Goal: Task Accomplishment & Management: Manage account settings

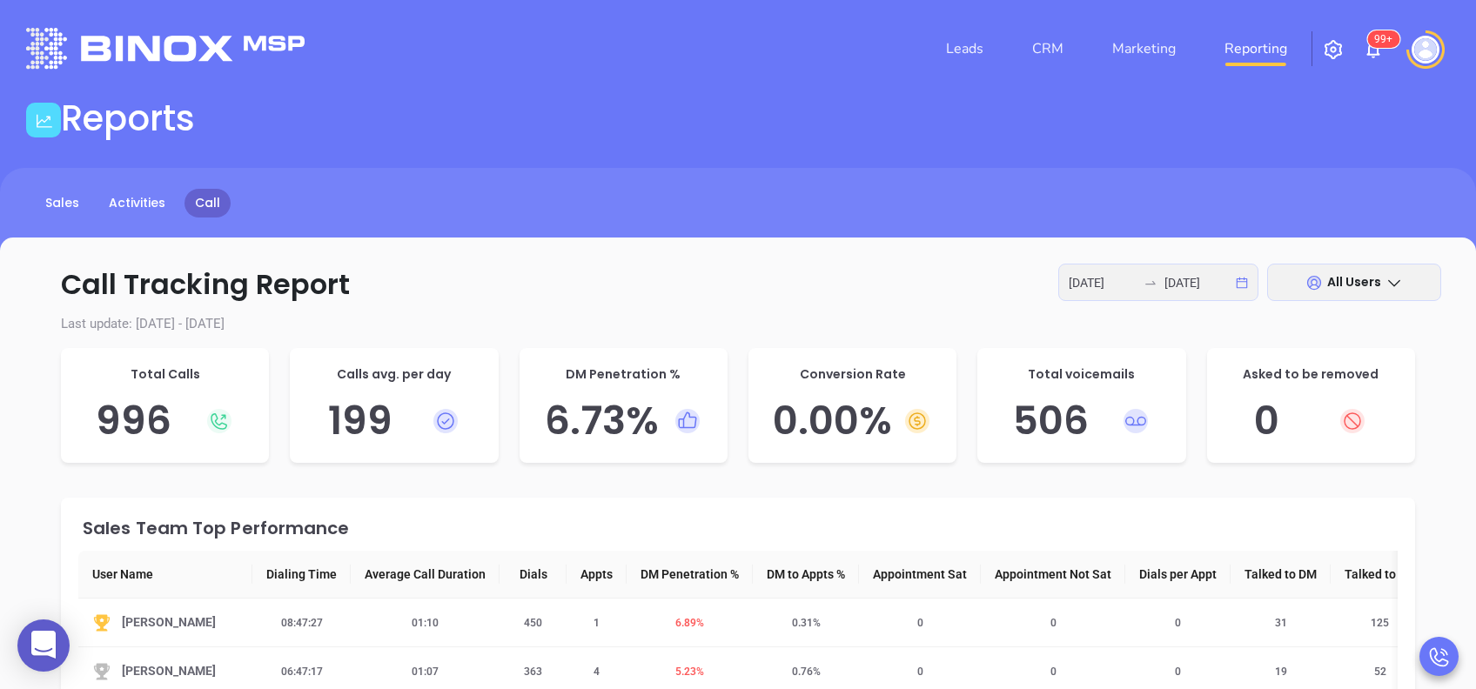
scroll to position [232, 0]
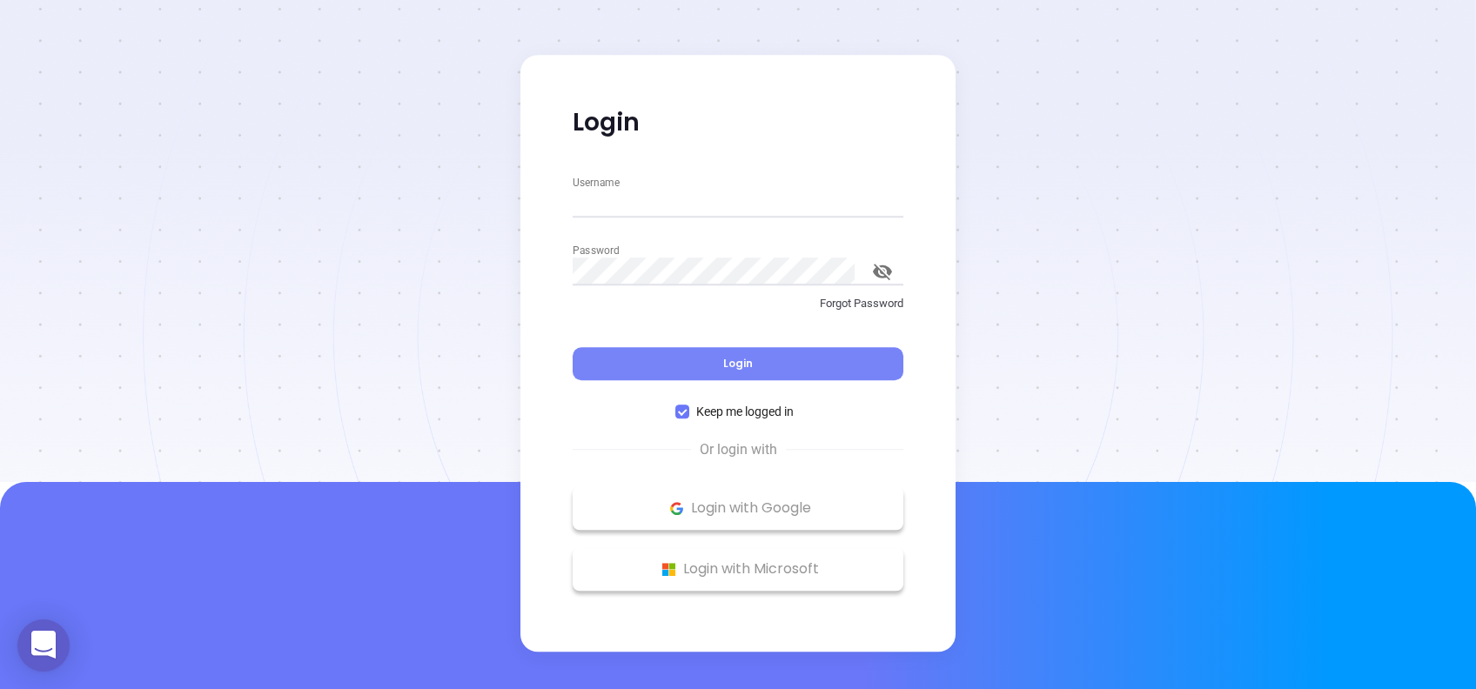
type input "[PERSON_NAME][EMAIL_ADDRESS][DOMAIN_NAME]"
click at [771, 366] on button "Login" at bounding box center [738, 363] width 331 height 33
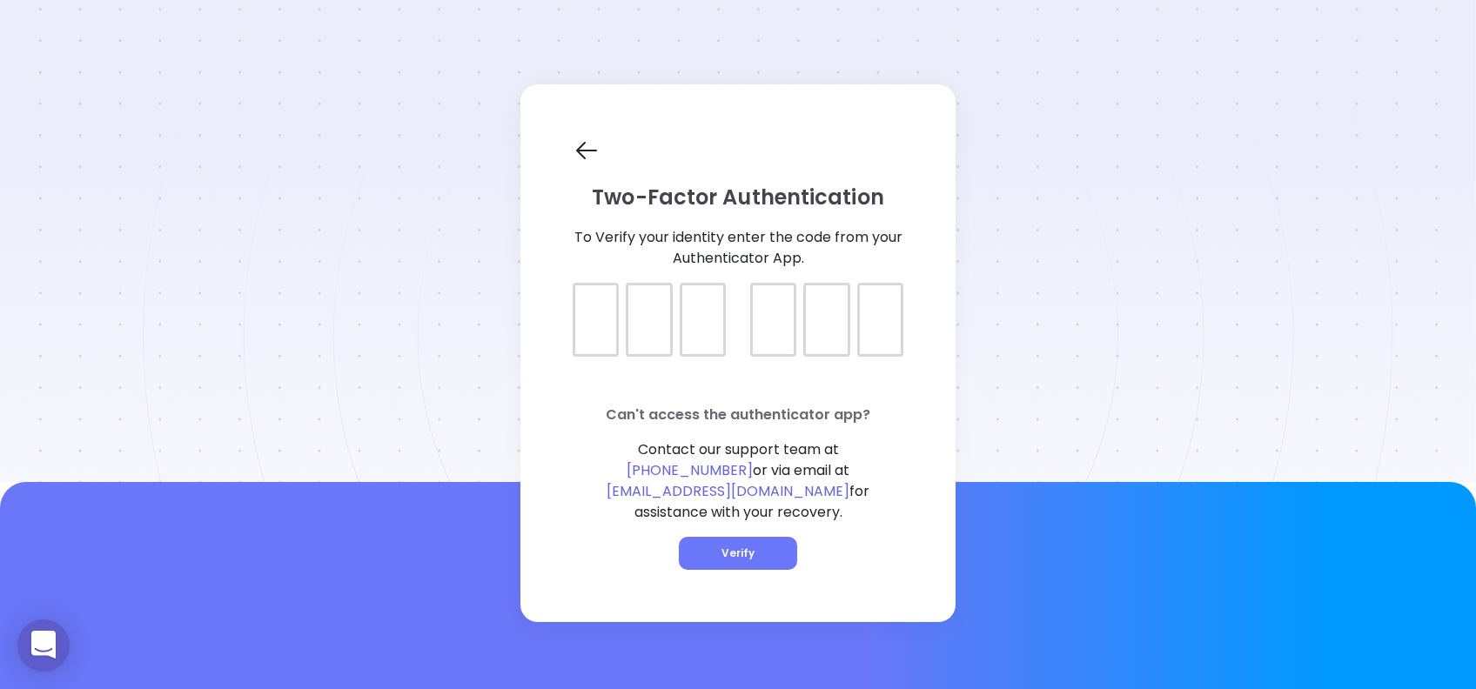
click at [599, 326] on div at bounding box center [738, 305] width 331 height 44
type input "677561"
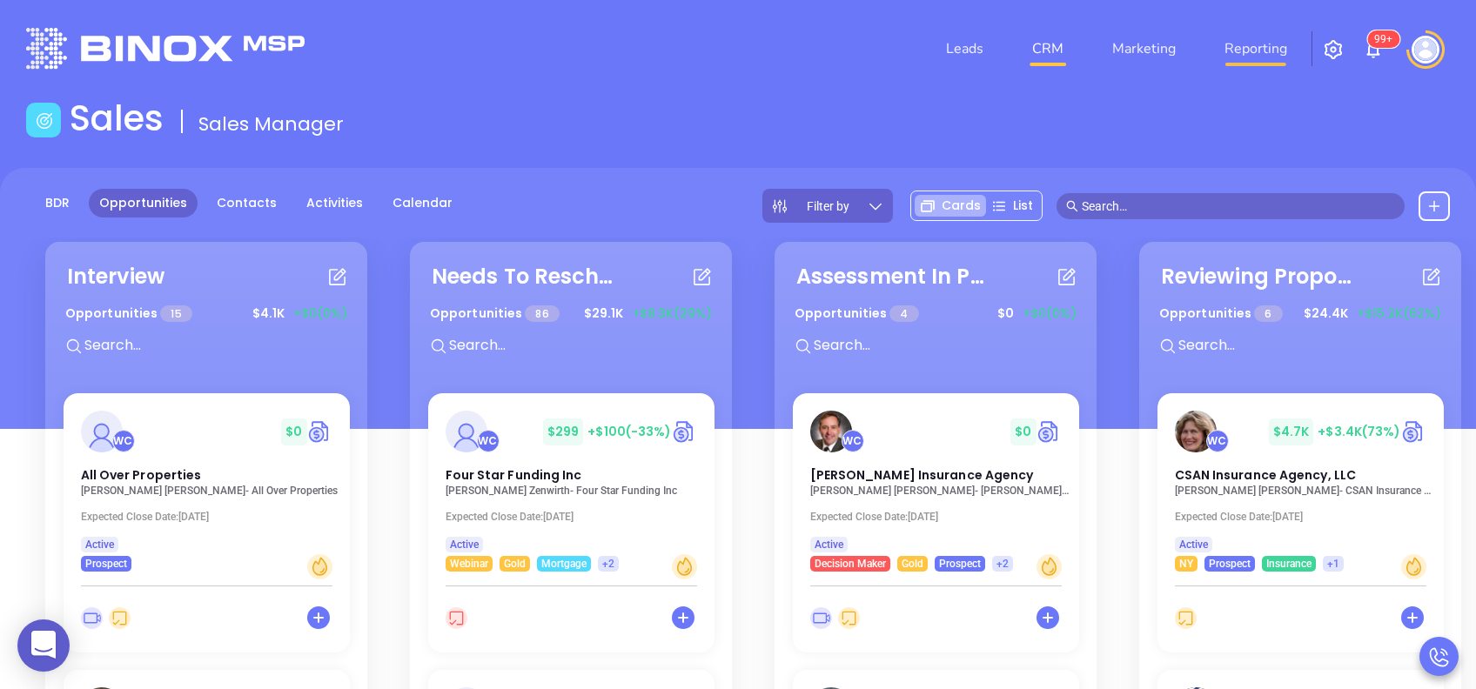
click at [1243, 45] on link "Reporting" at bounding box center [1256, 48] width 77 height 35
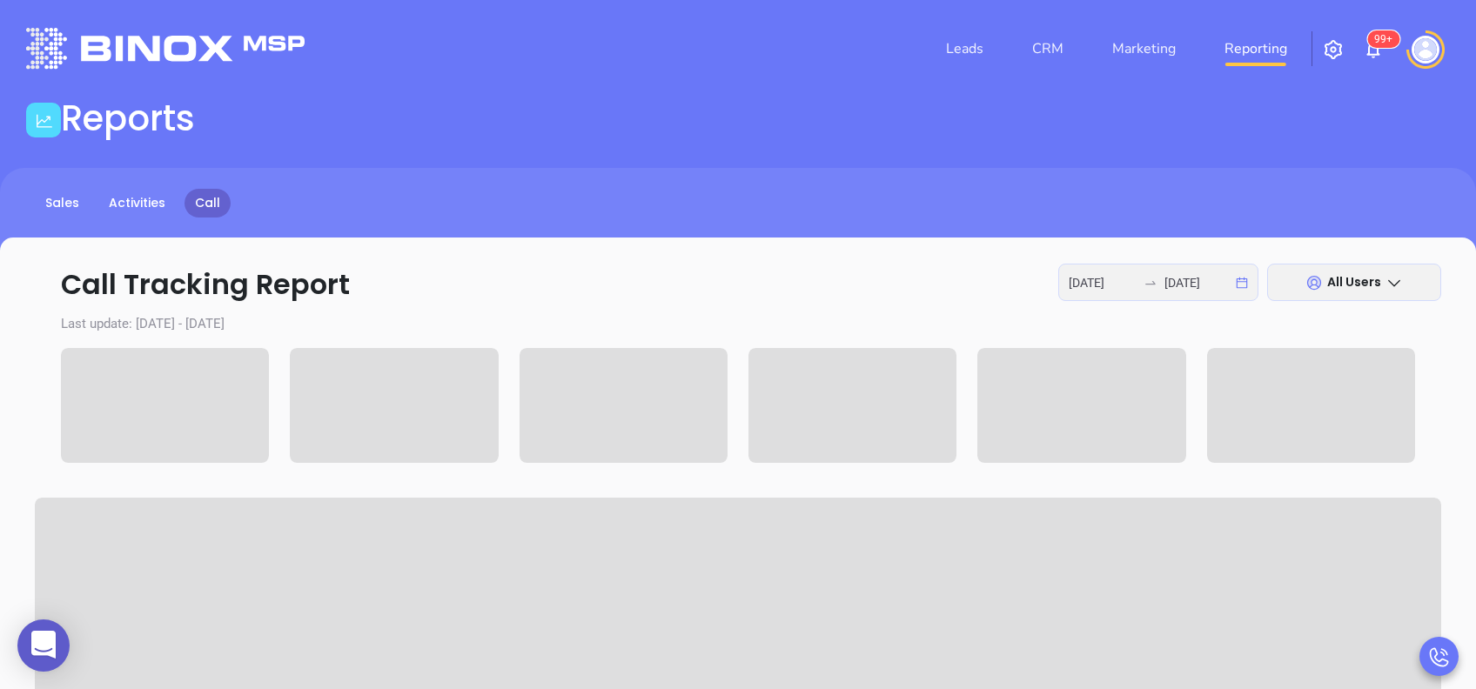
type input "2025-08-11"
click at [1156, 286] on icon "swap-right" at bounding box center [1151, 283] width 14 height 14
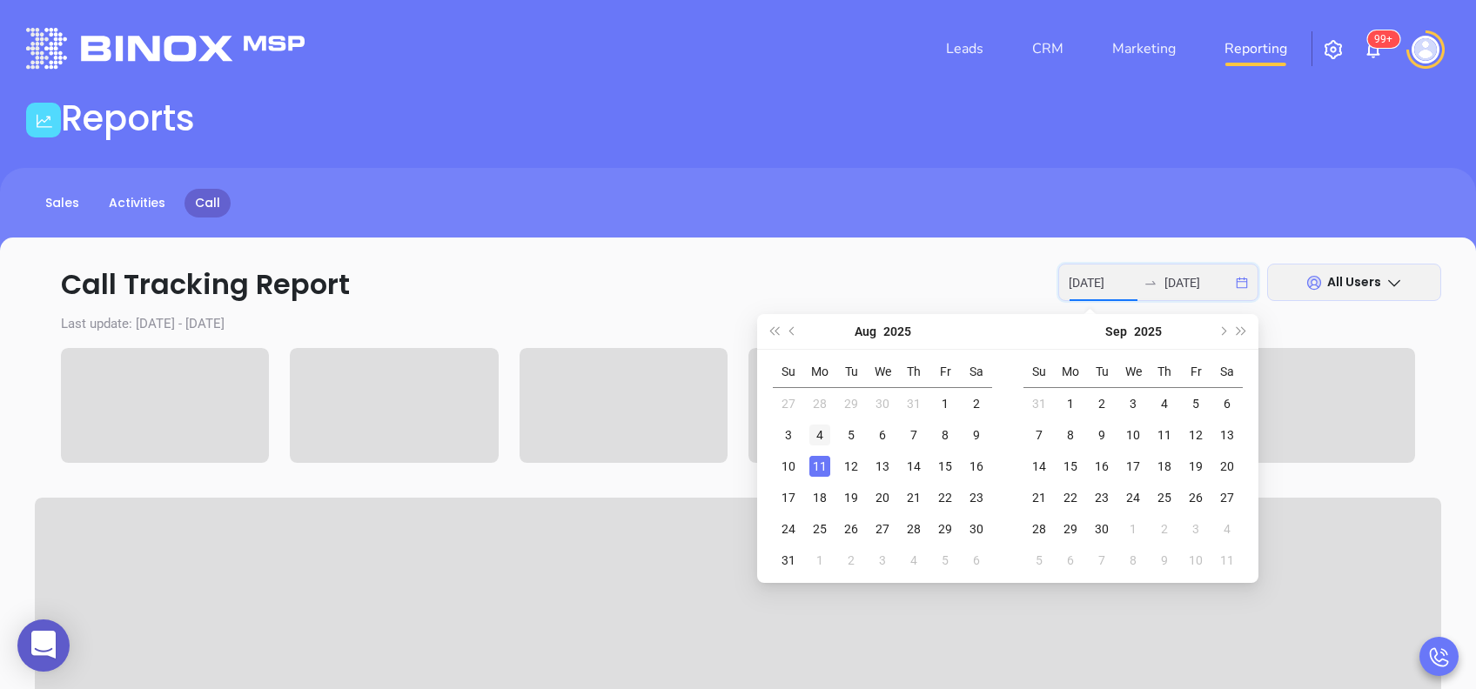
type input "2025-08-04"
click at [815, 436] on div "4" at bounding box center [820, 435] width 21 height 21
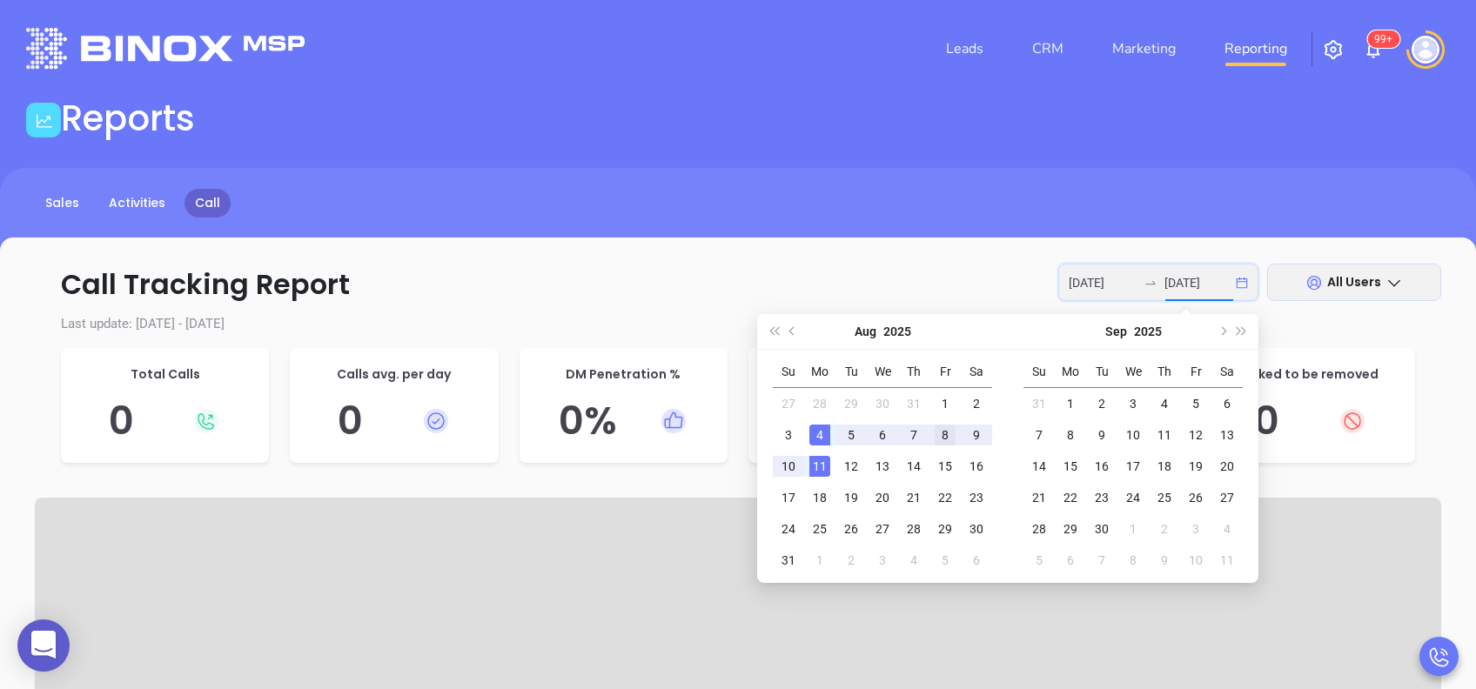
type input "2025-08-08"
click at [947, 438] on div "8" at bounding box center [945, 435] width 21 height 21
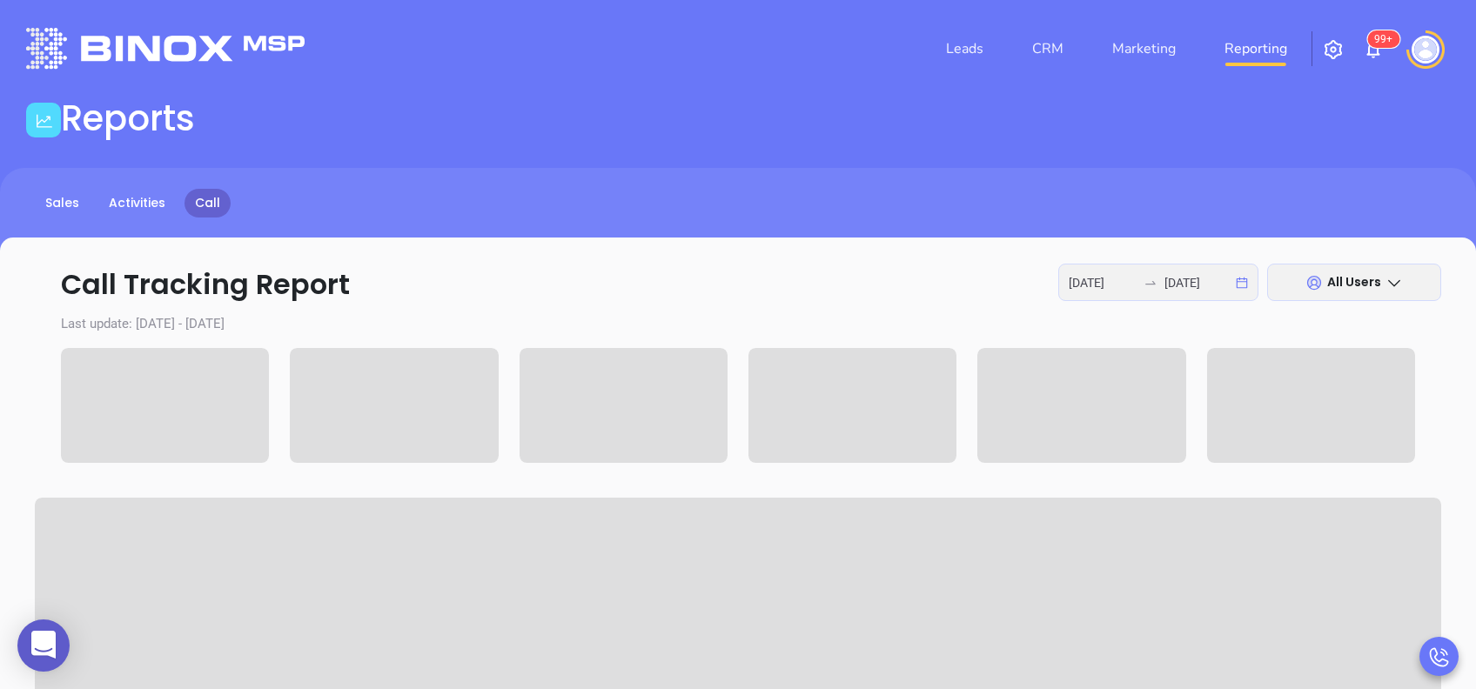
click at [1354, 282] on span "All Users" at bounding box center [1354, 281] width 54 height 17
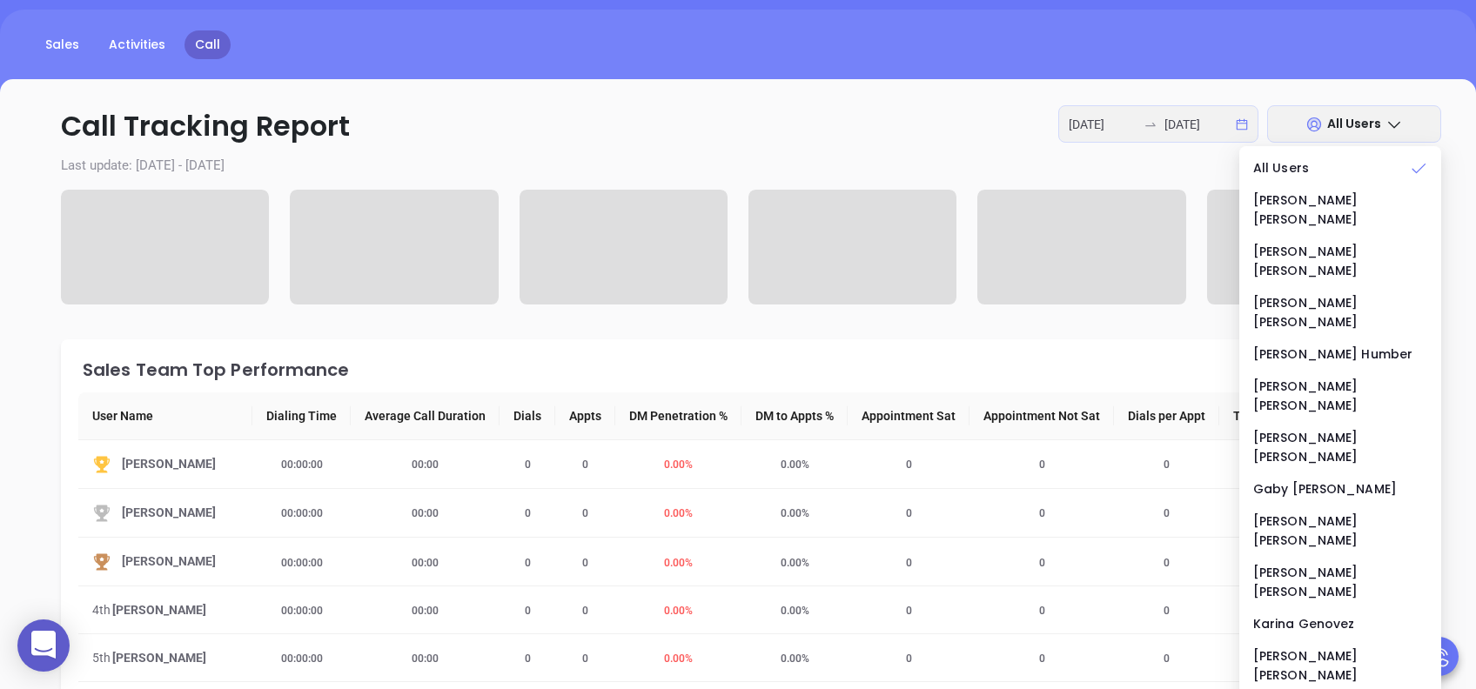
scroll to position [232, 0]
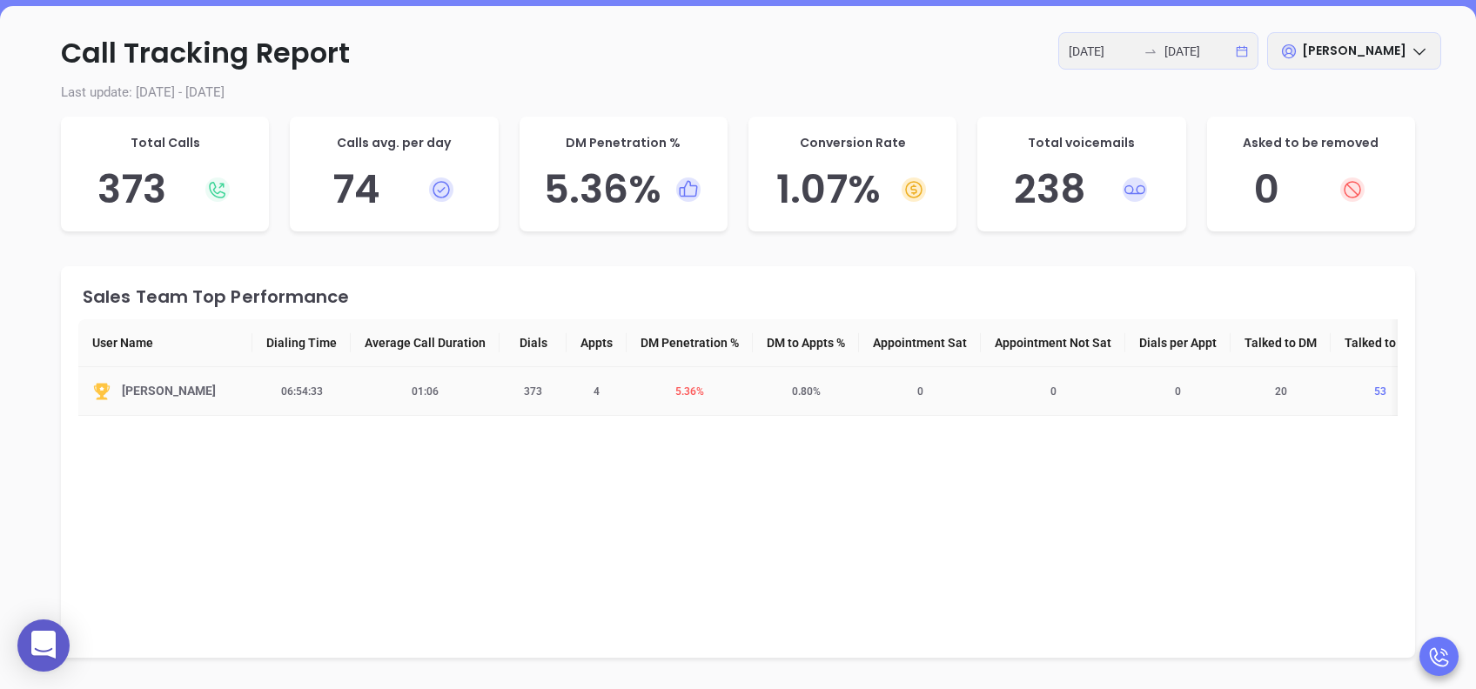
scroll to position [0, 0]
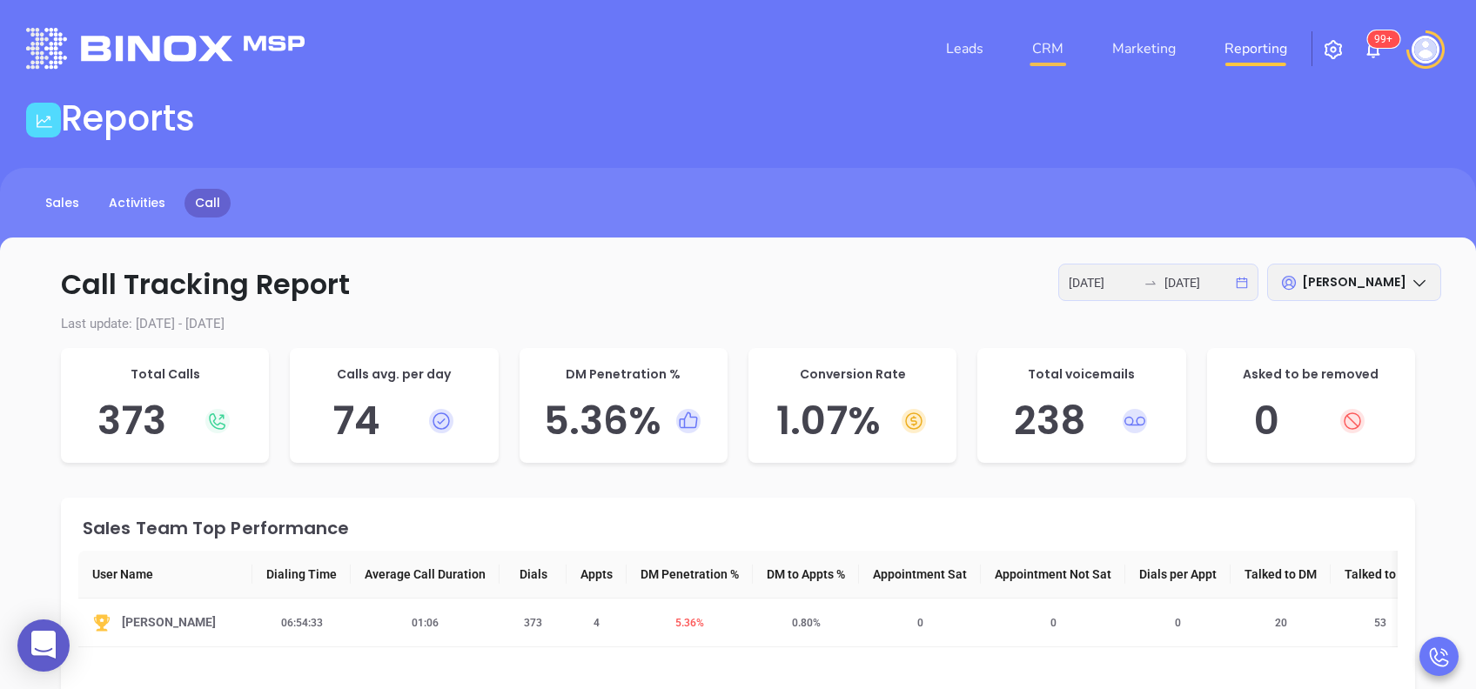
click at [1056, 33] on link "CRM" at bounding box center [1047, 48] width 45 height 35
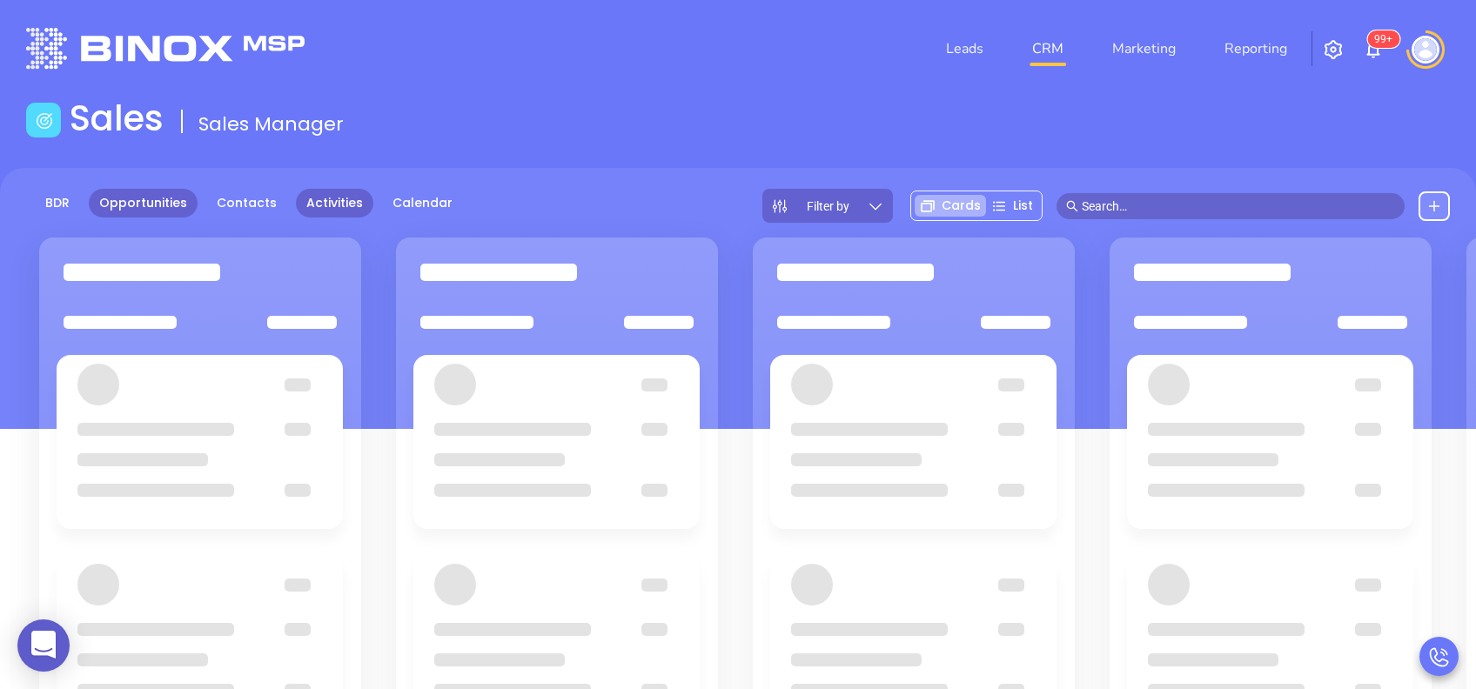
click at [334, 200] on link "Activities" at bounding box center [334, 203] width 77 height 29
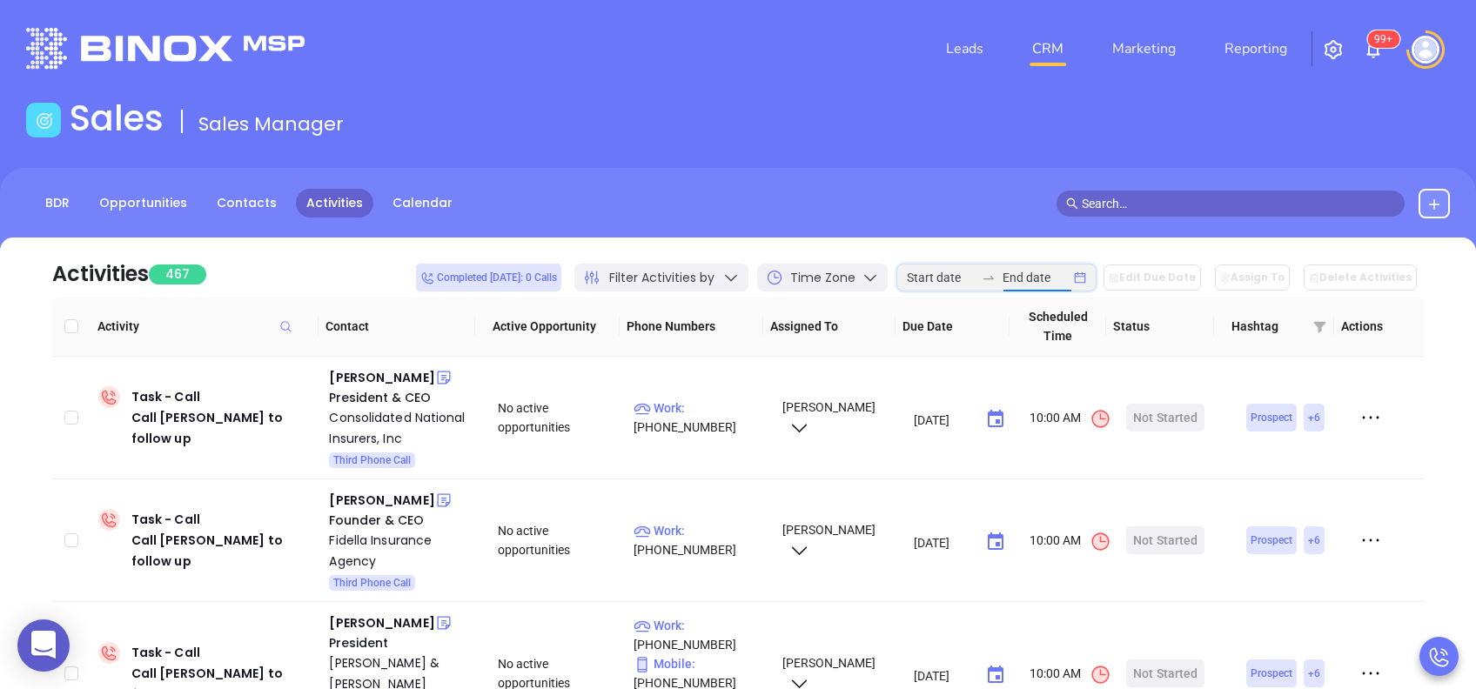
click at [1022, 274] on input at bounding box center [1037, 277] width 68 height 19
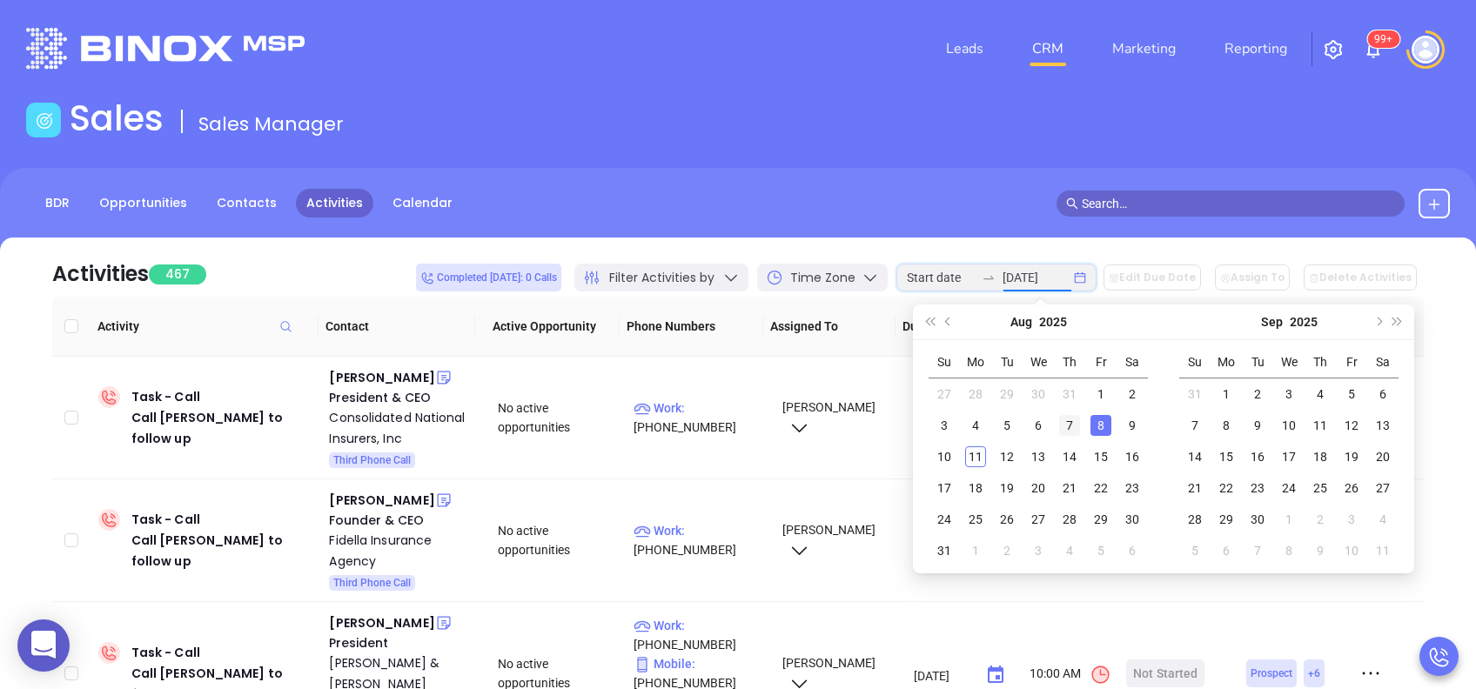
type input "2025-08-07"
click at [1075, 423] on div "7" at bounding box center [1069, 425] width 21 height 21
click at [1094, 424] on div "8" at bounding box center [1101, 425] width 21 height 21
type input "2025-08-07"
type input "2025-08-08"
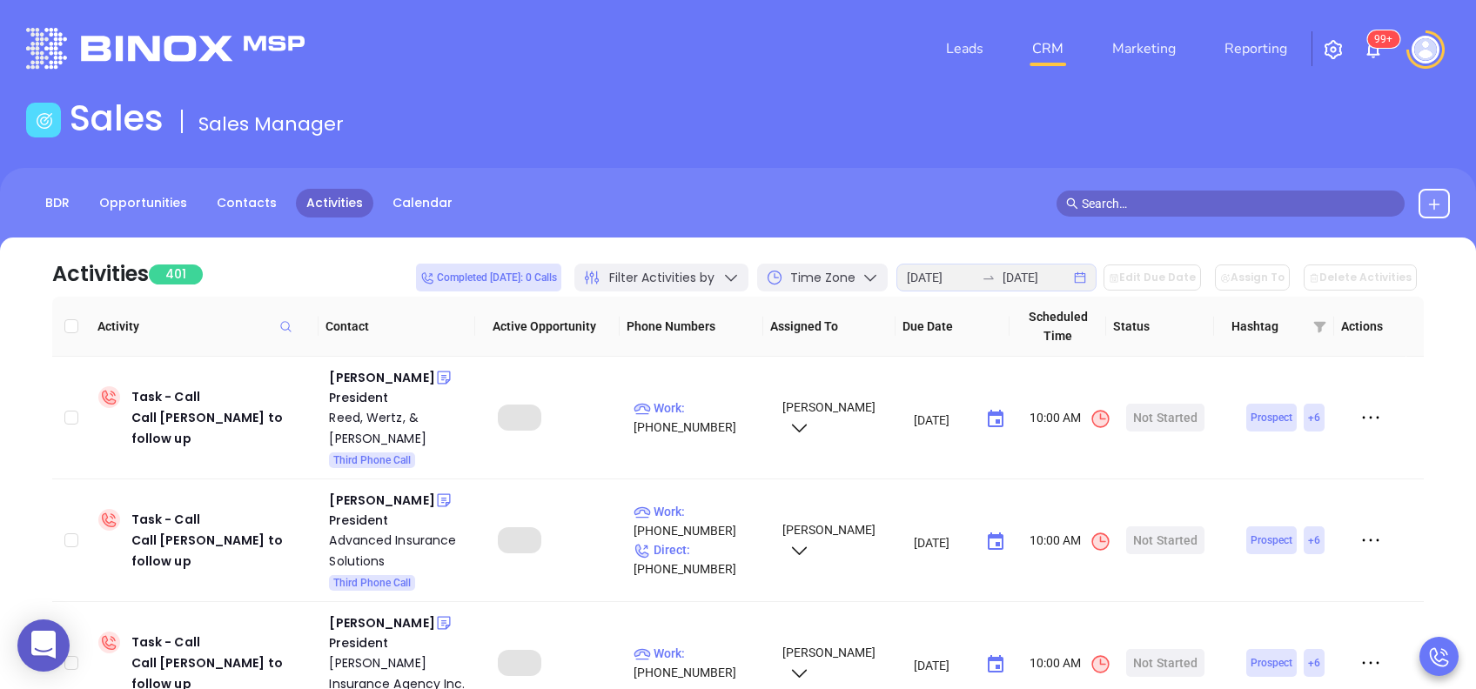
drag, startPoint x: 74, startPoint y: 321, endPoint x: 88, endPoint y: 358, distance: 39.1
click at [74, 321] on input "Select all" at bounding box center [71, 326] width 14 height 14
checkbox input "true"
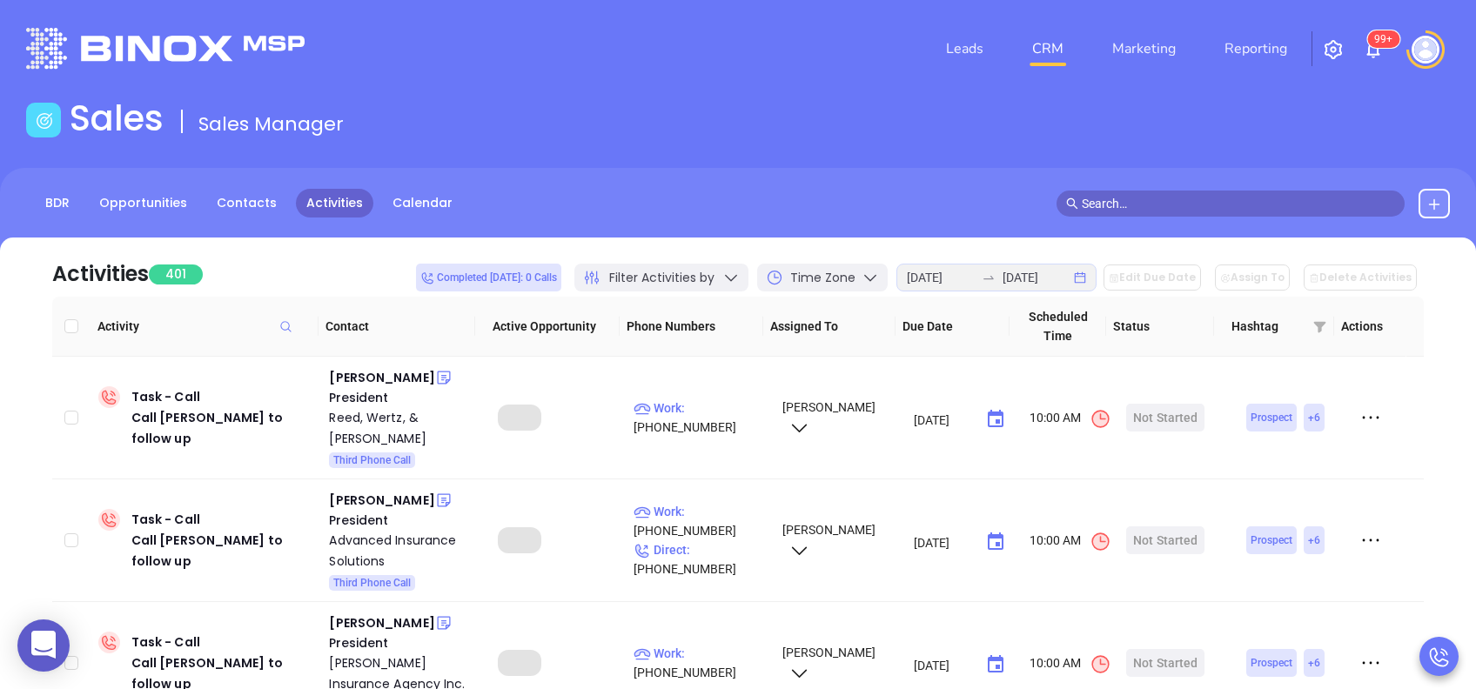
checkbox input "true"
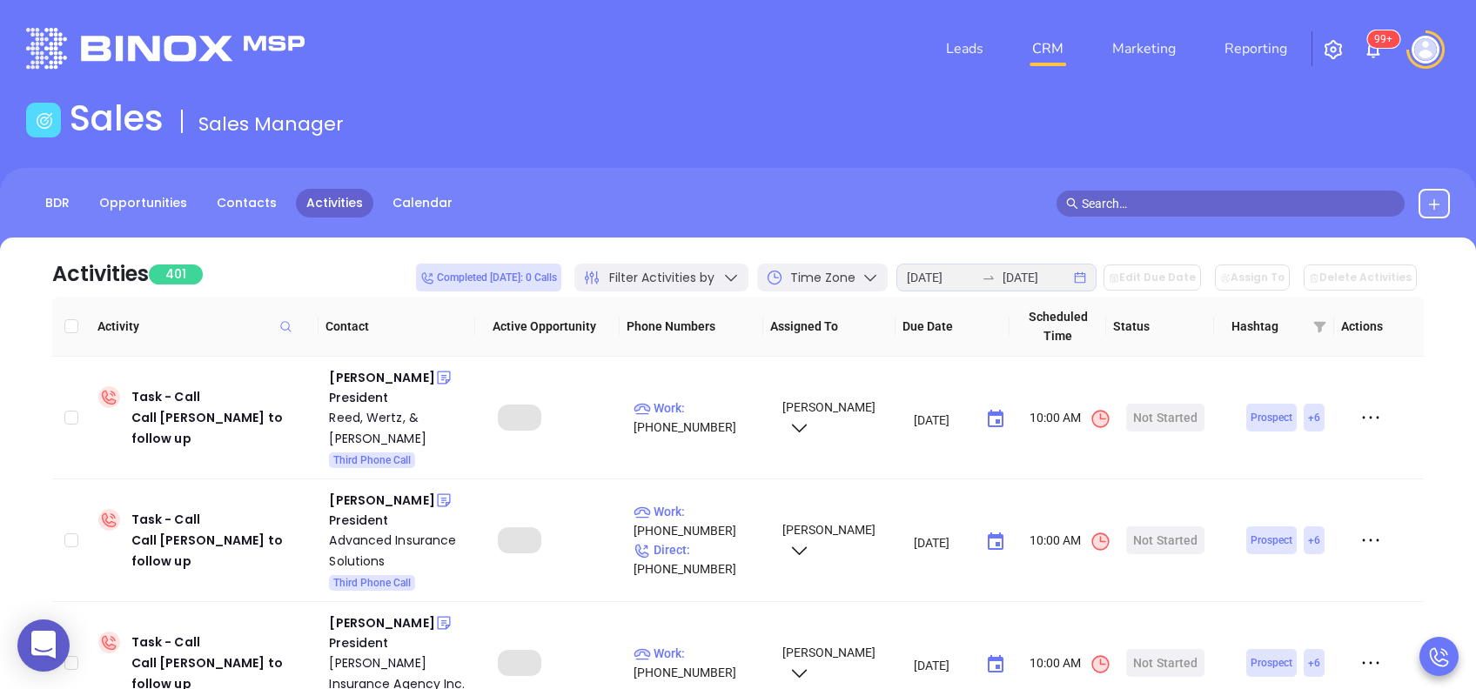
checkbox input "true"
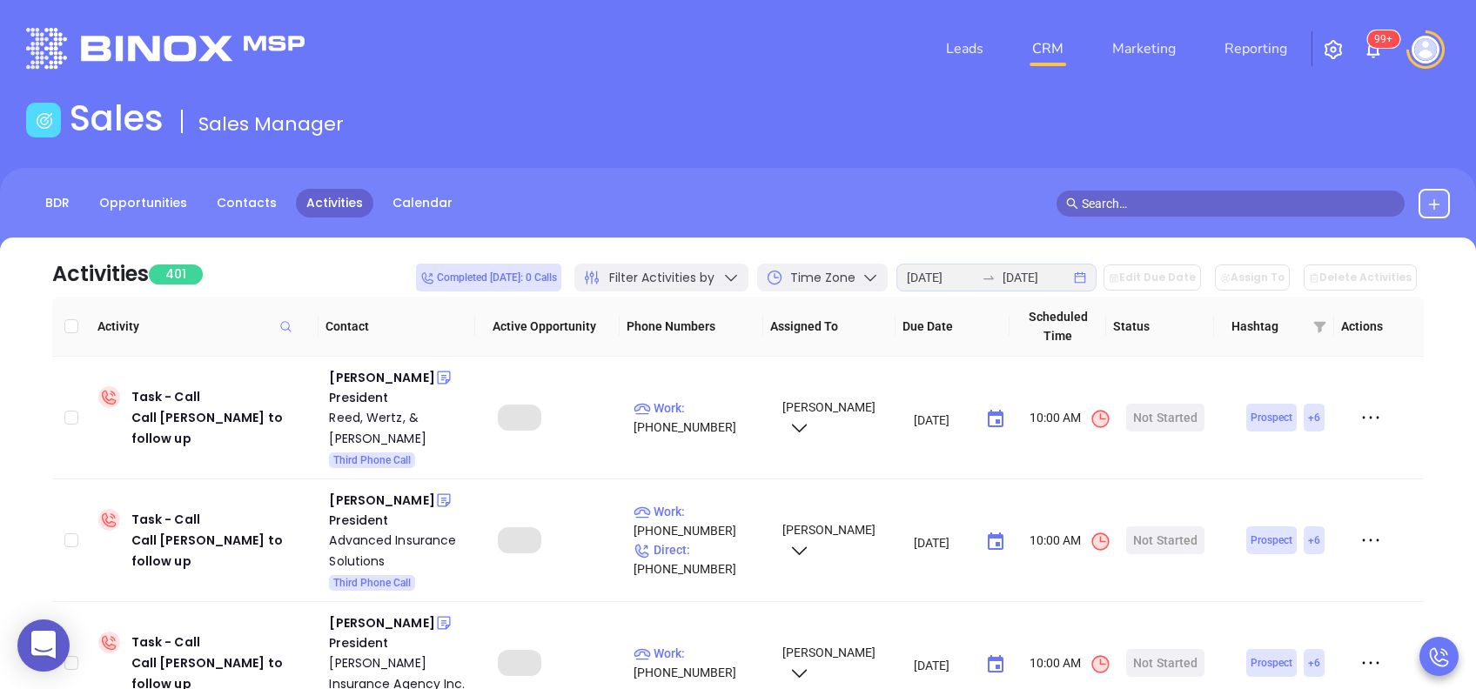
checkbox input "true"
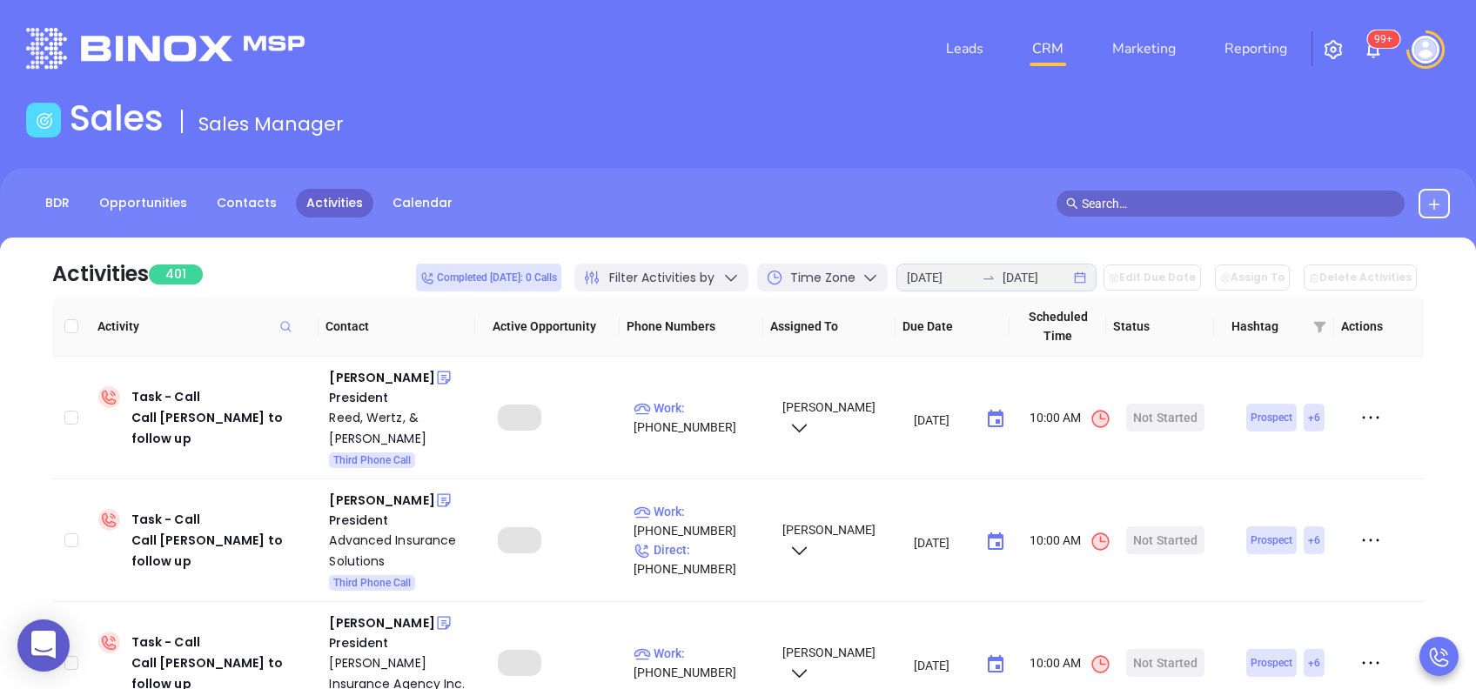
checkbox input "true"
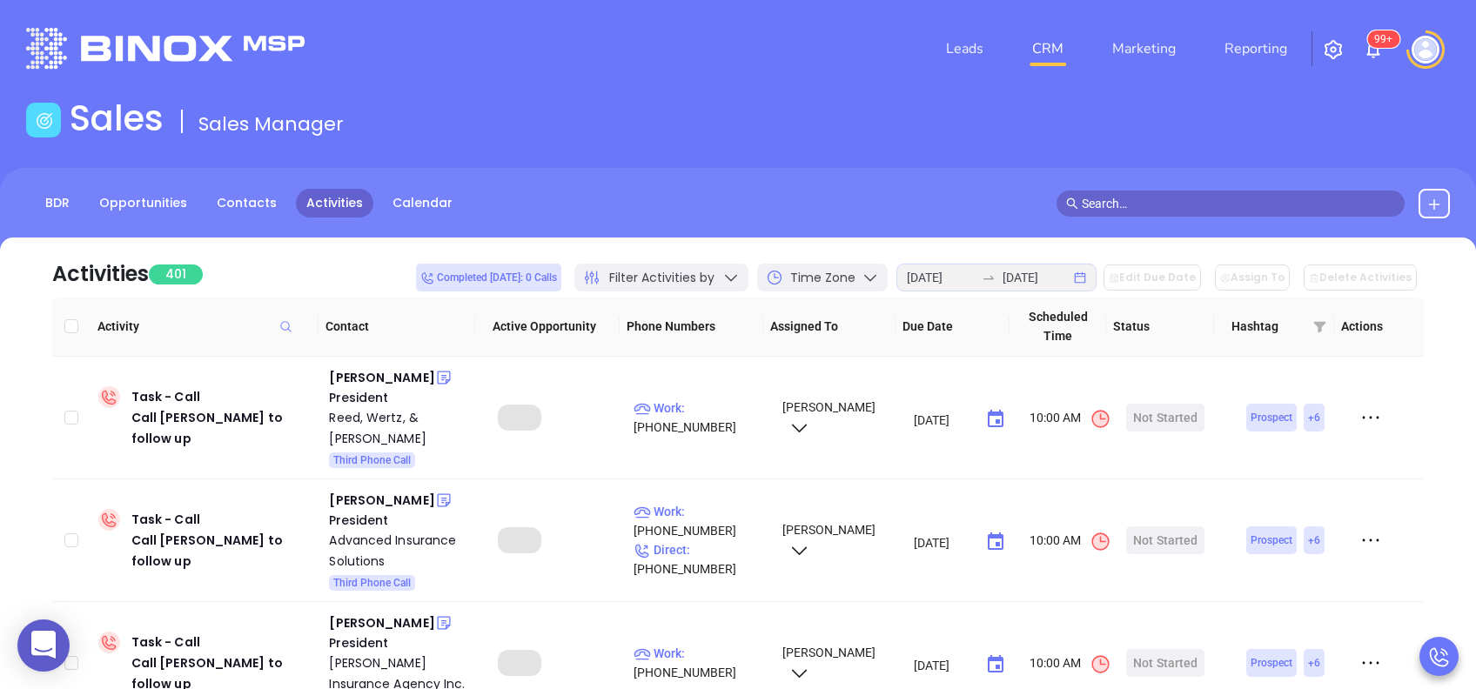
checkbox input "true"
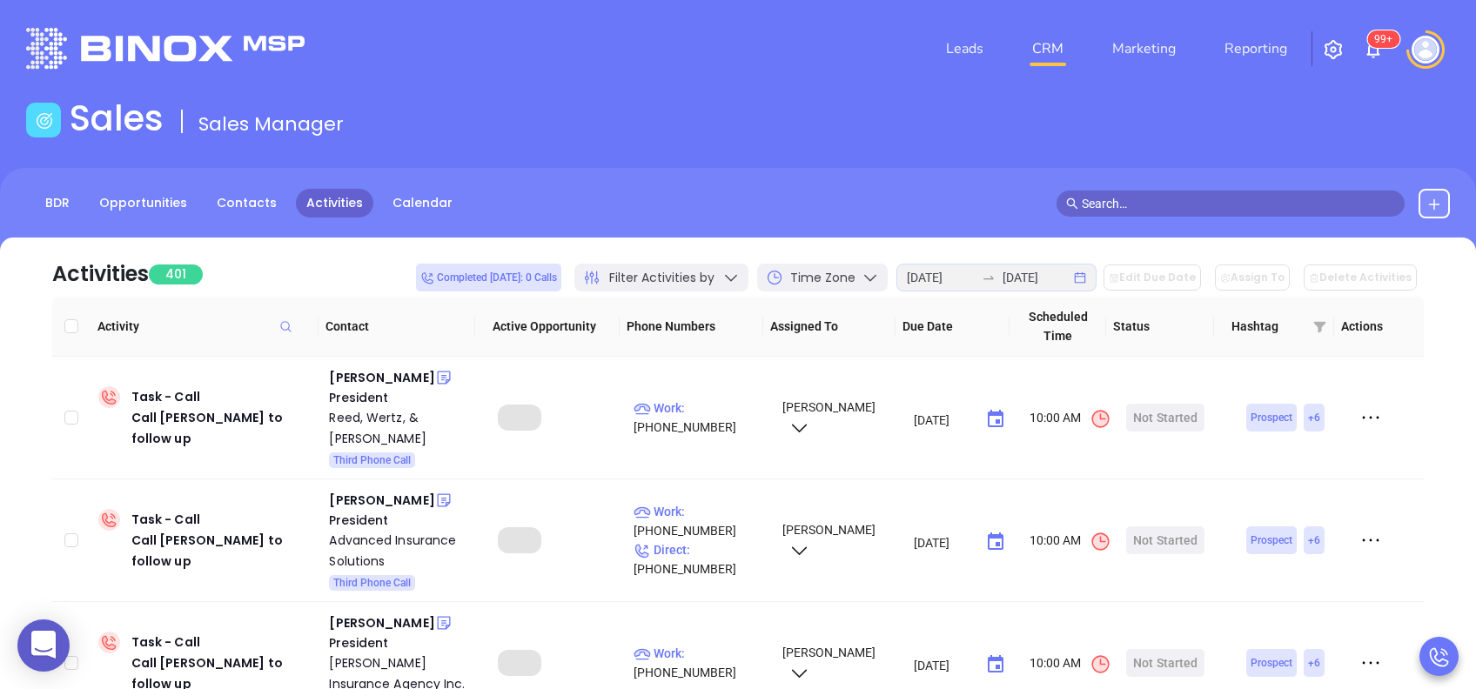
checkbox input "true"
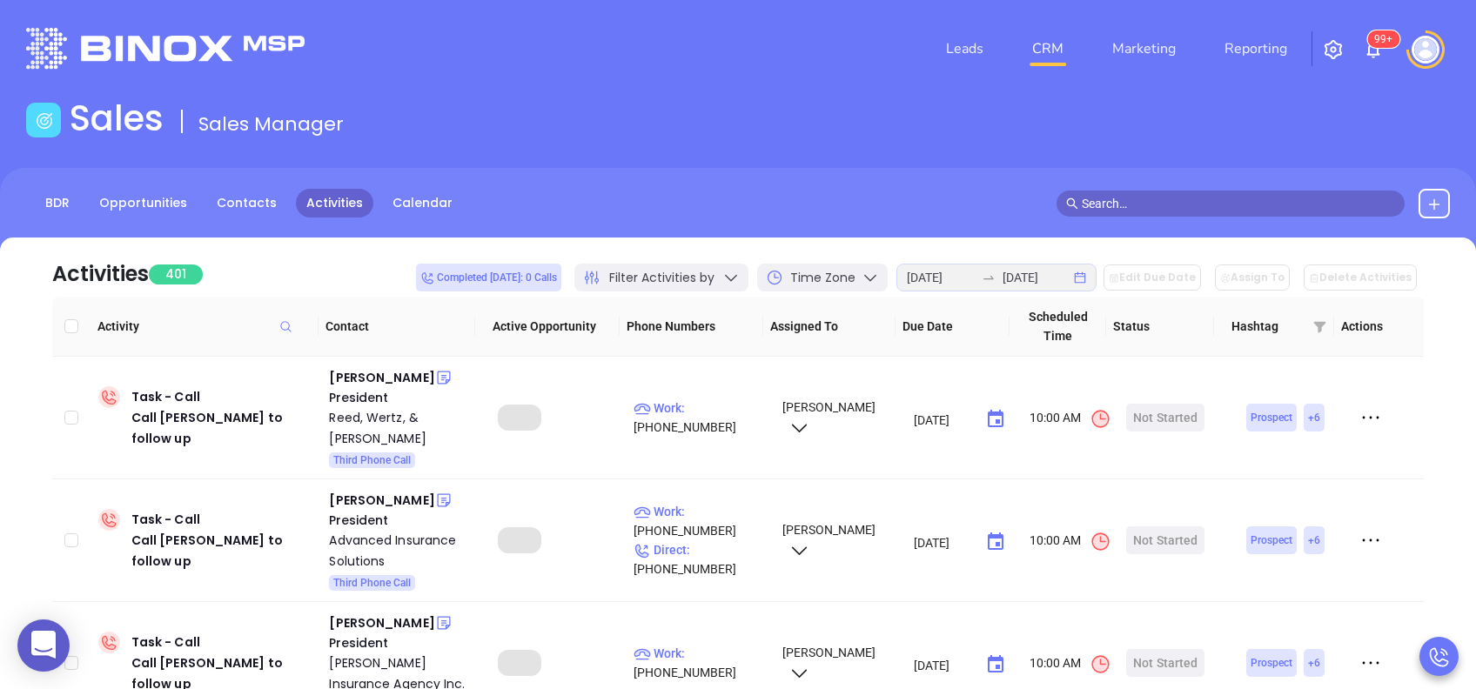
checkbox input "true"
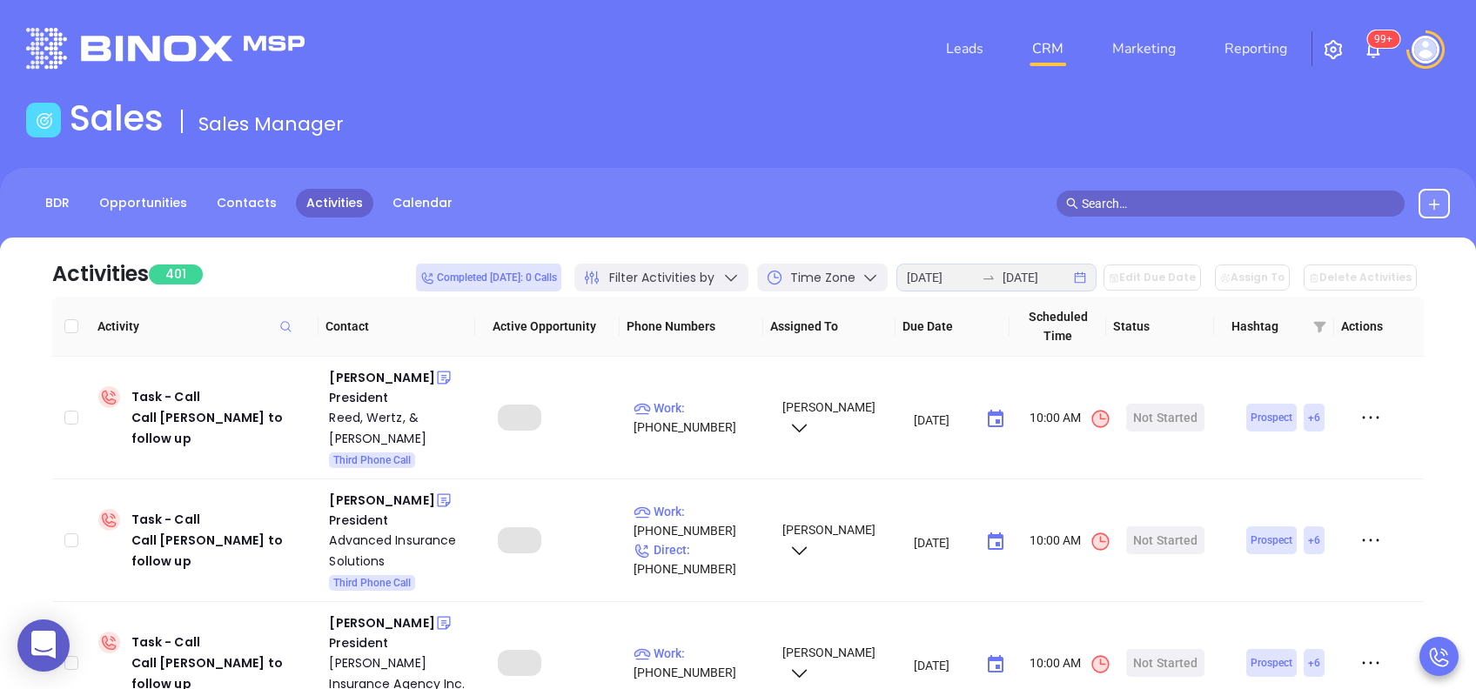
checkbox input "true"
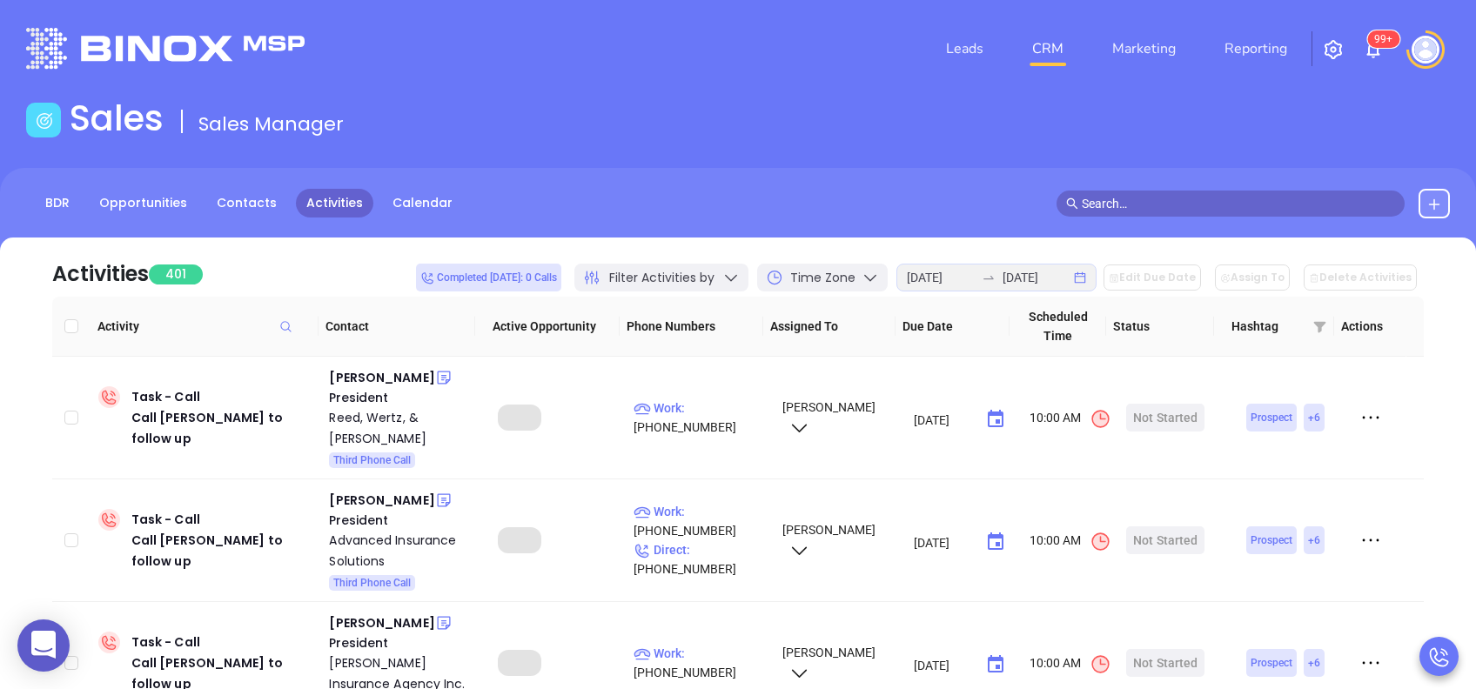
checkbox input "true"
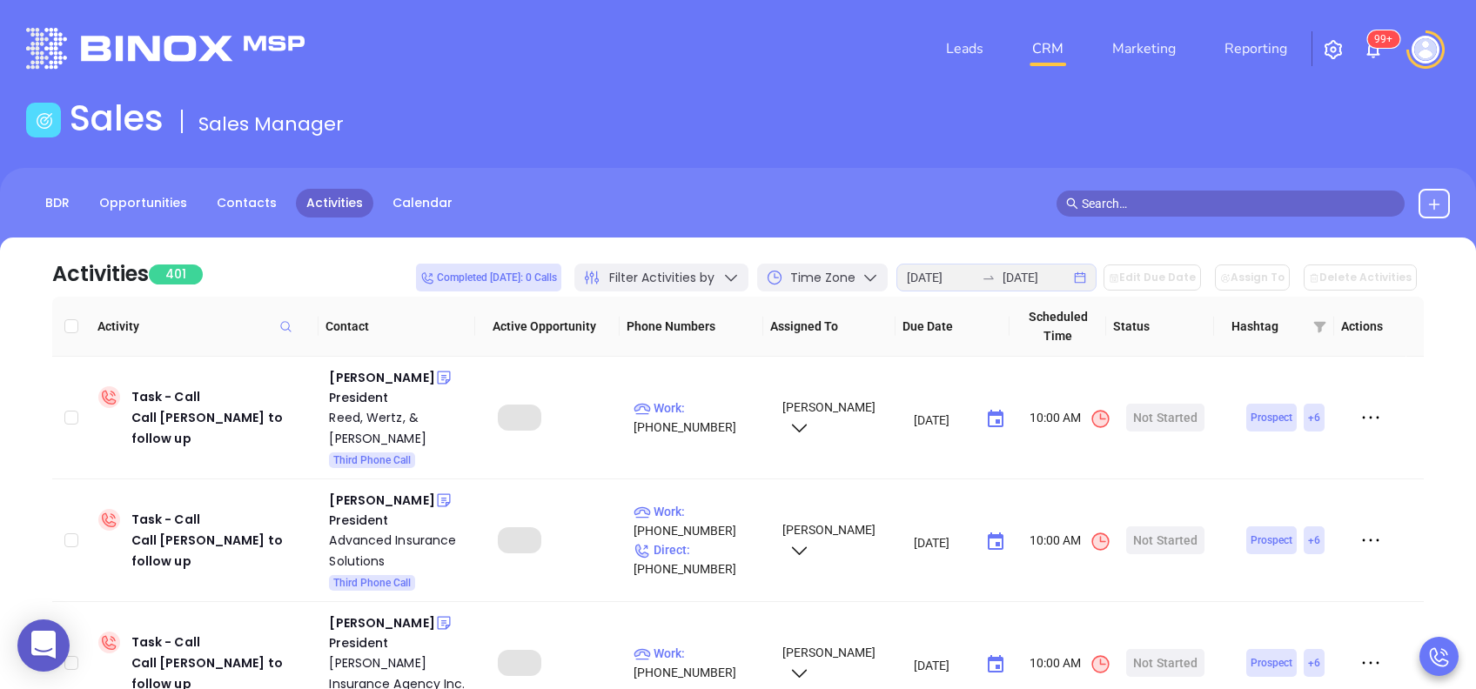
checkbox input "true"
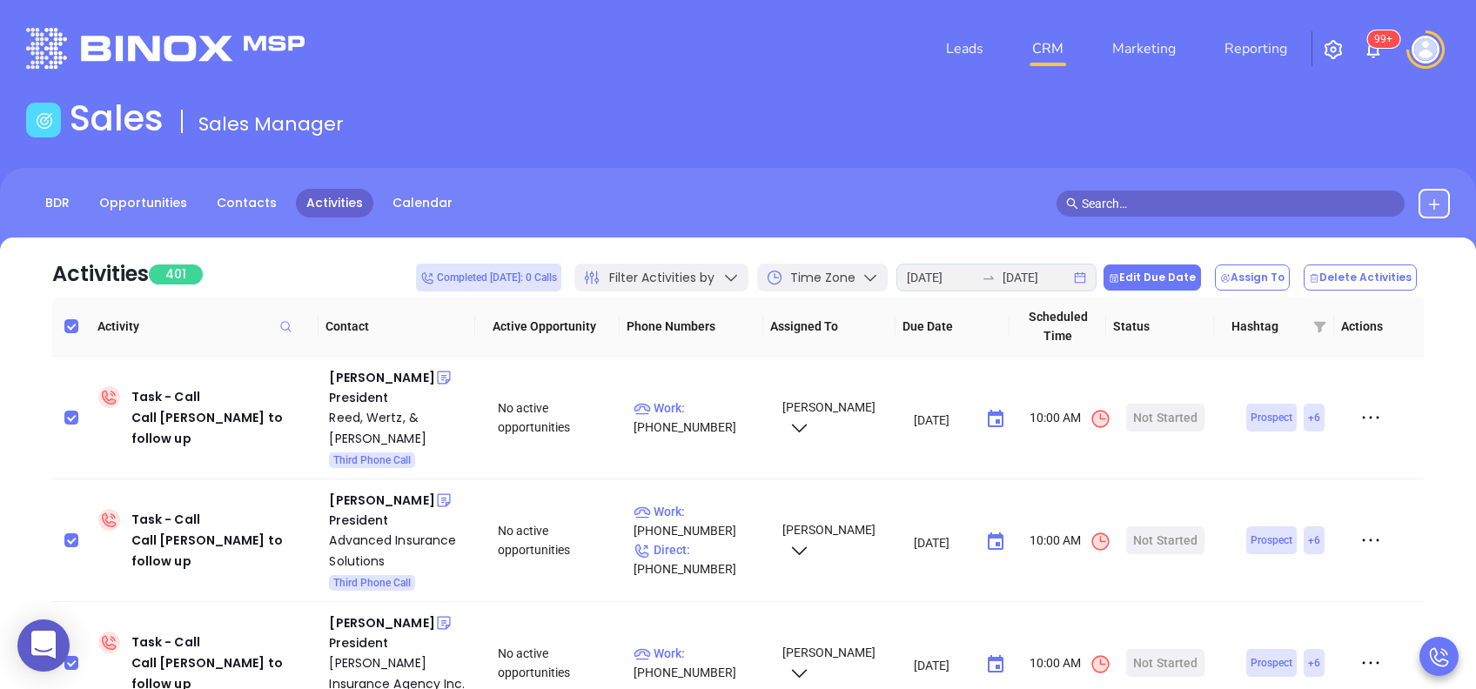
click at [1188, 279] on button "Edit Due Date" at bounding box center [1152, 278] width 97 height 26
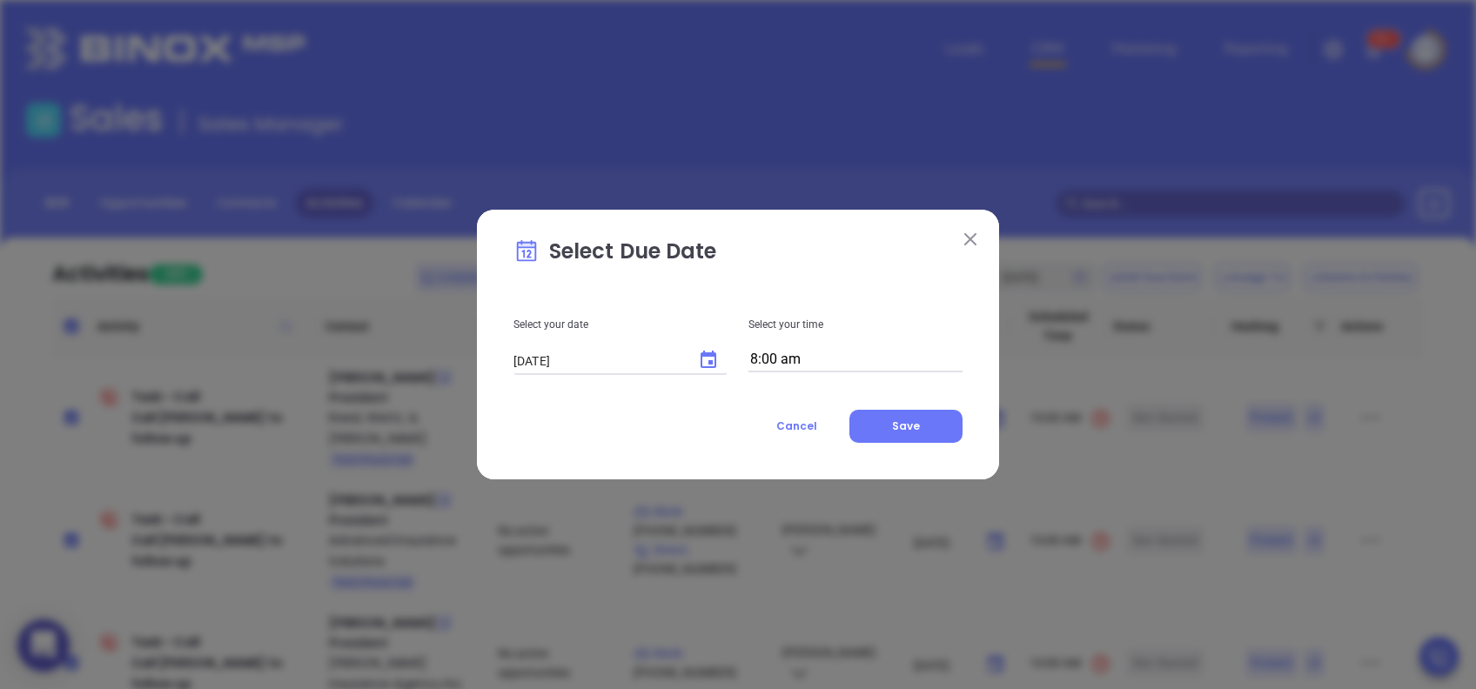
click at [712, 361] on icon "Choose date, selected date is Aug 11, 2025" at bounding box center [709, 359] width 16 height 17
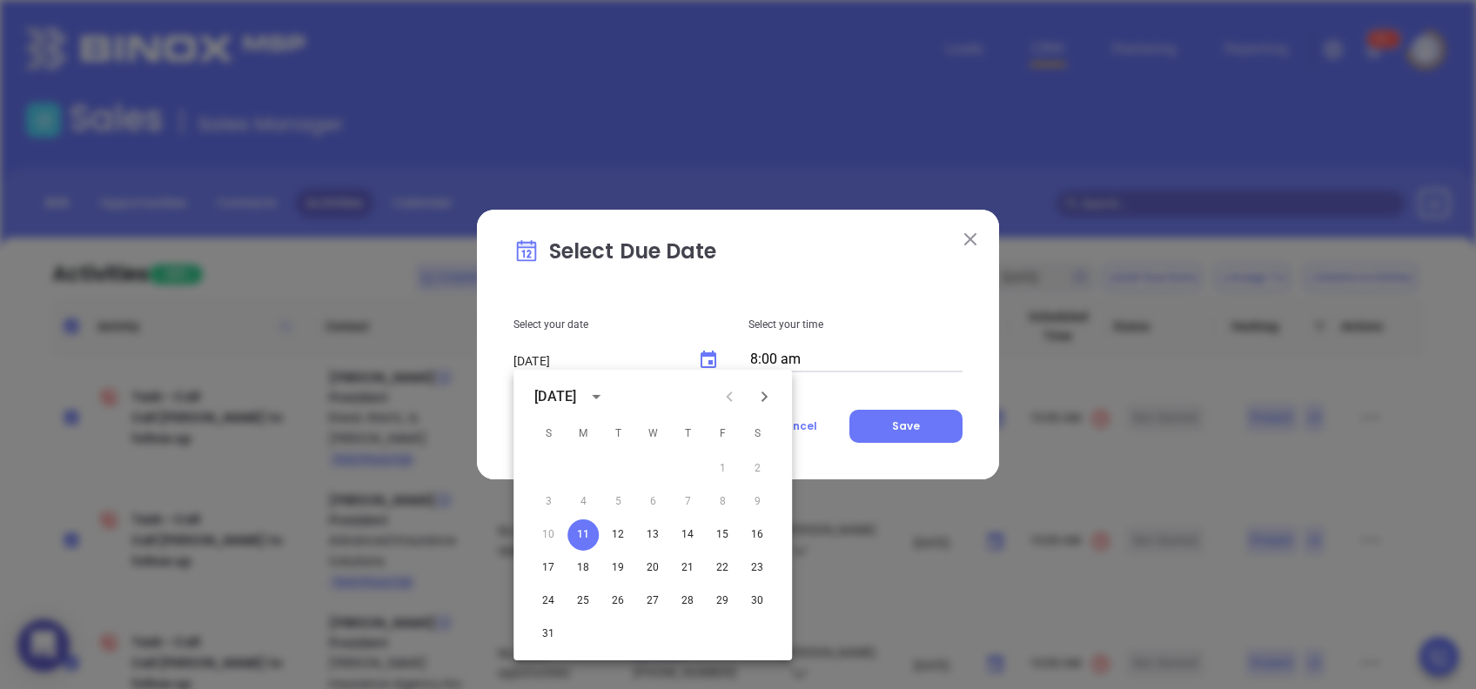
click at [863, 373] on div "Select your date 08/11/2025 ​ Select your time 8:00 am Cancel Save" at bounding box center [738, 366] width 449 height 154
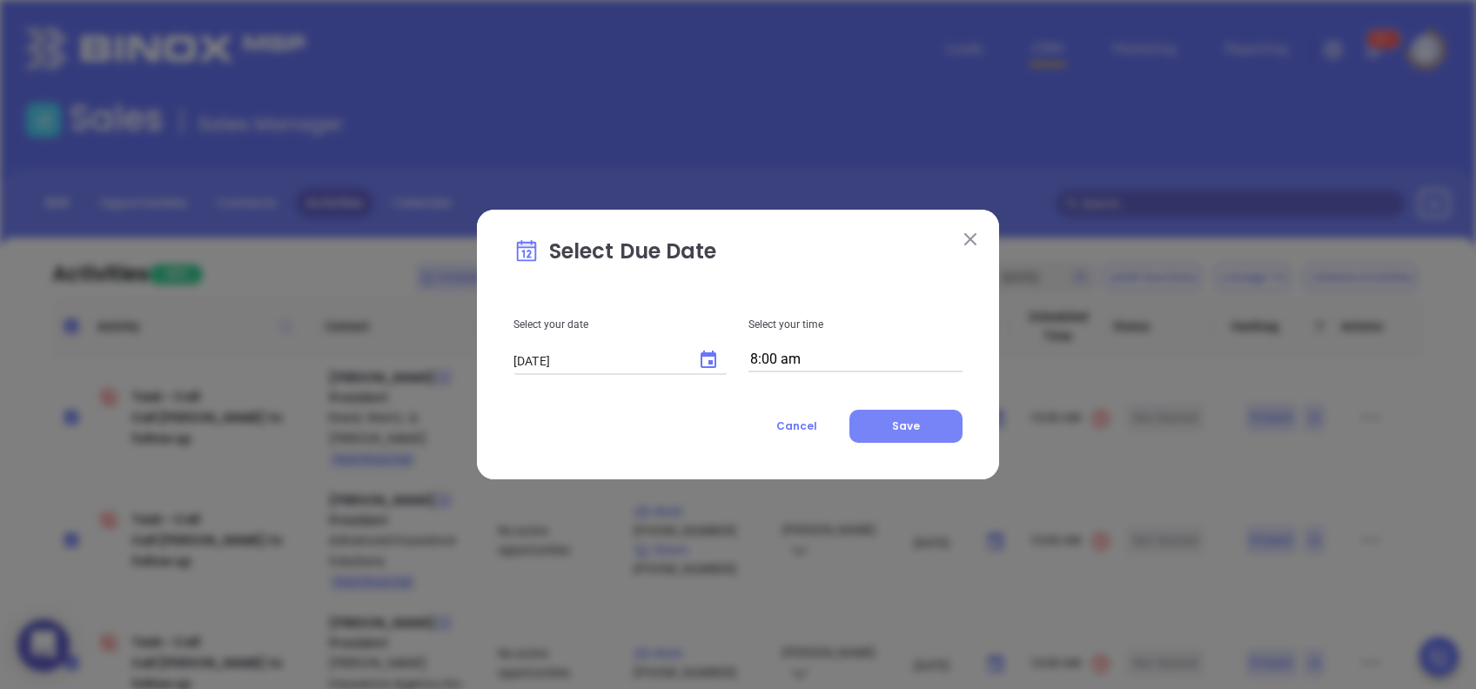
click at [903, 418] on button "Save" at bounding box center [906, 426] width 113 height 33
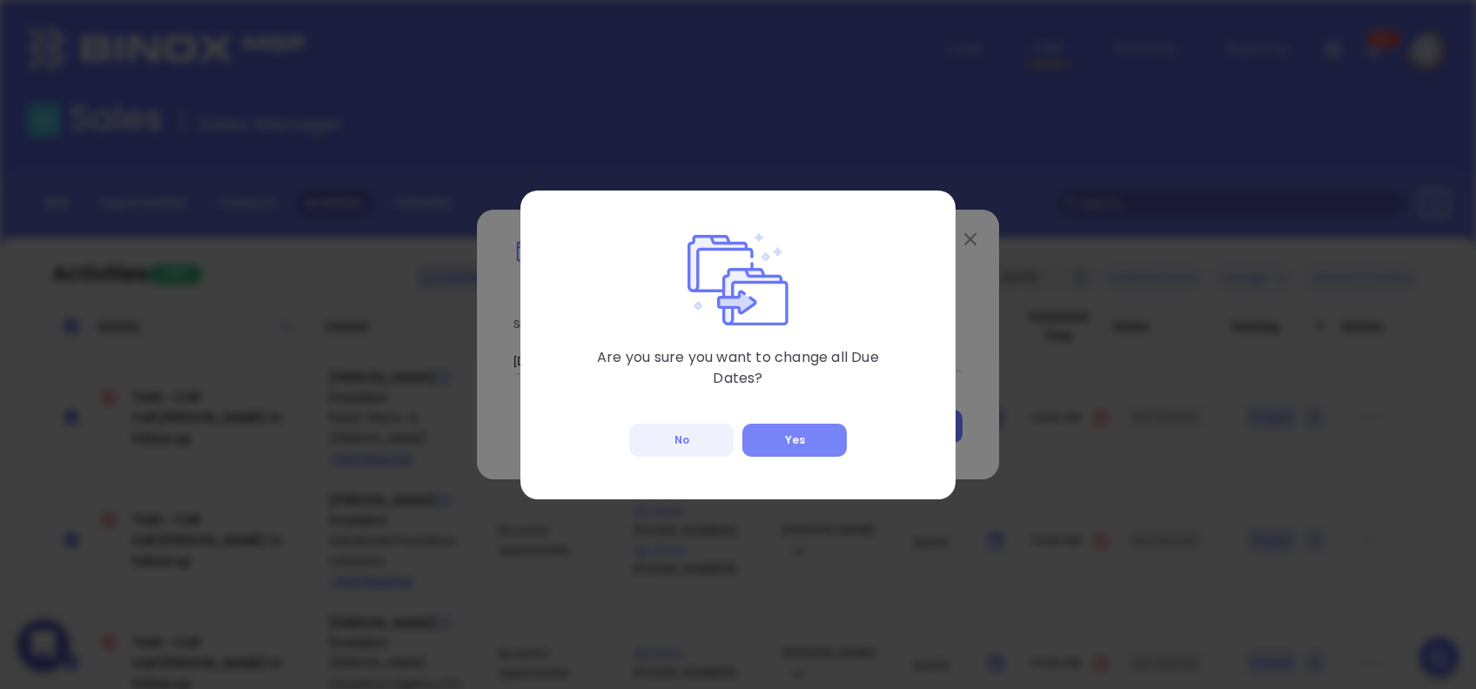
click at [804, 444] on button "Yes" at bounding box center [794, 440] width 104 height 33
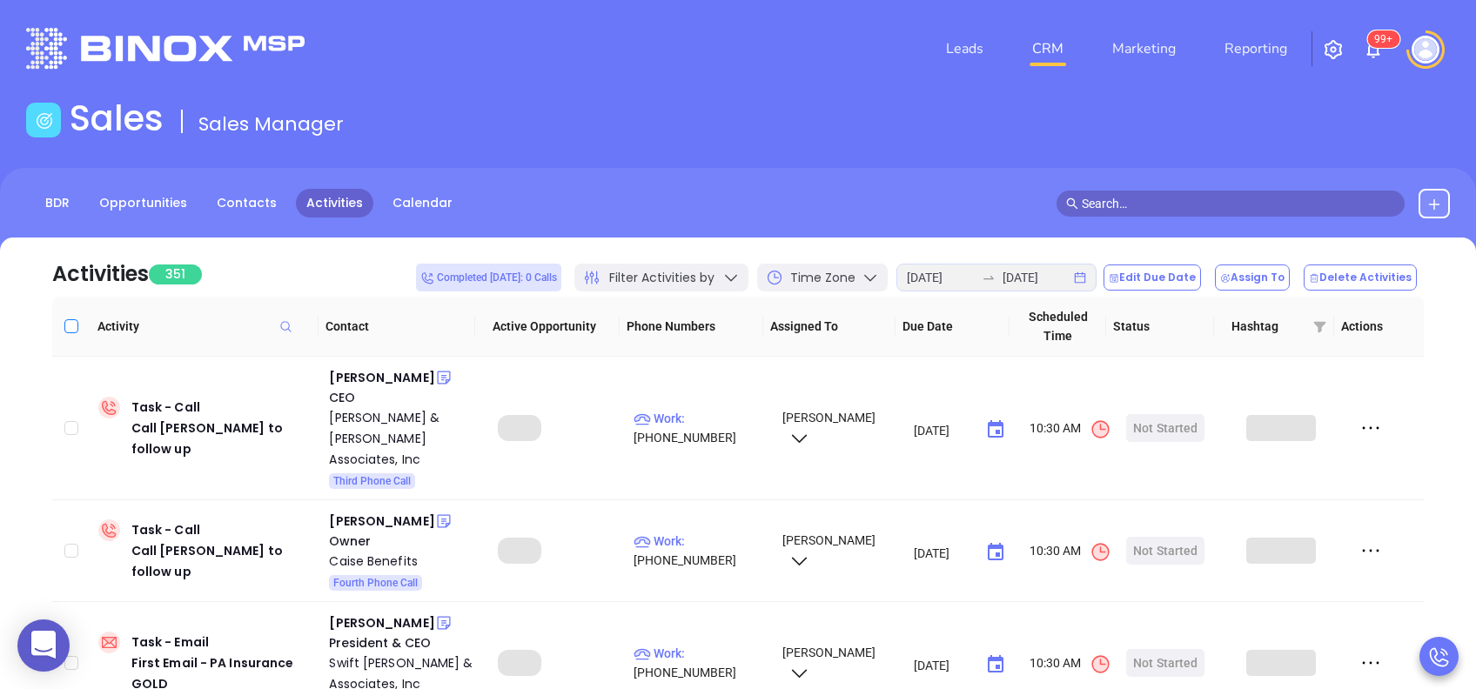
click at [72, 325] on input "Select all" at bounding box center [71, 326] width 14 height 14
checkbox input "true"
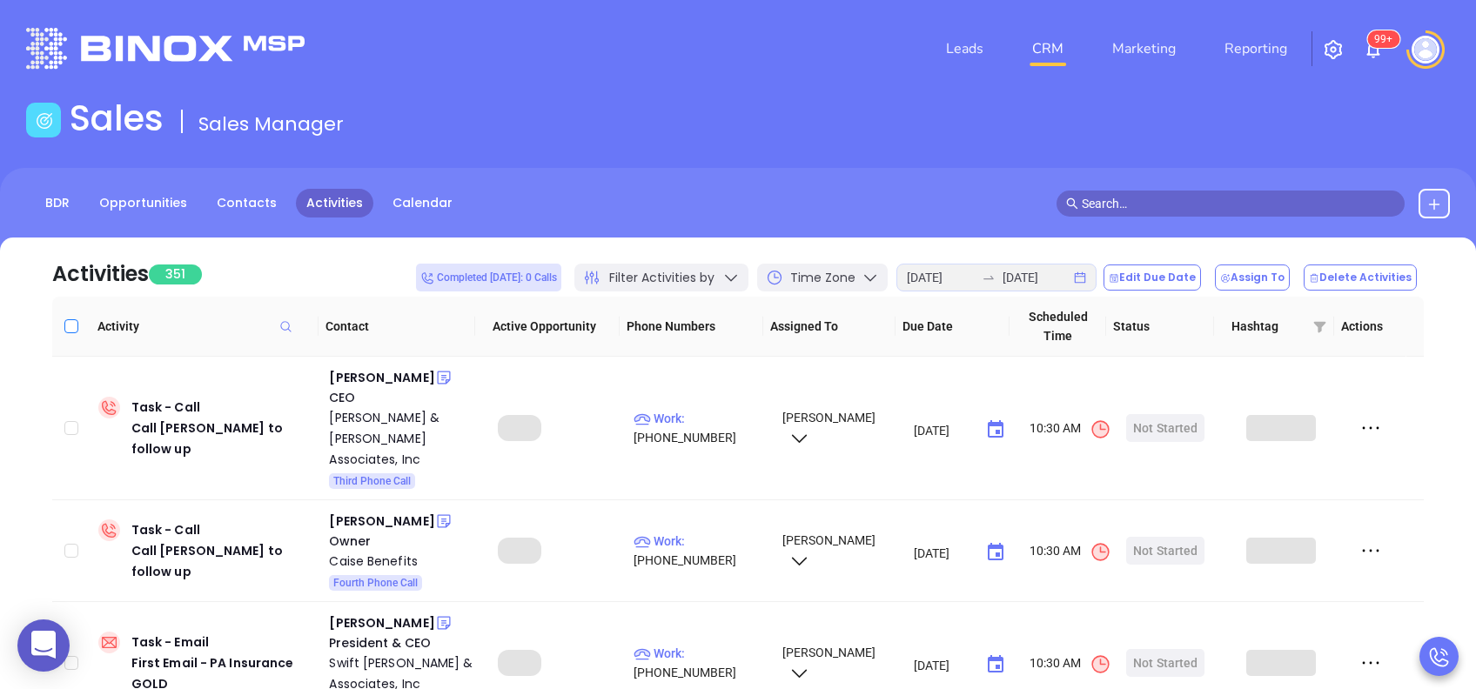
checkbox input "true"
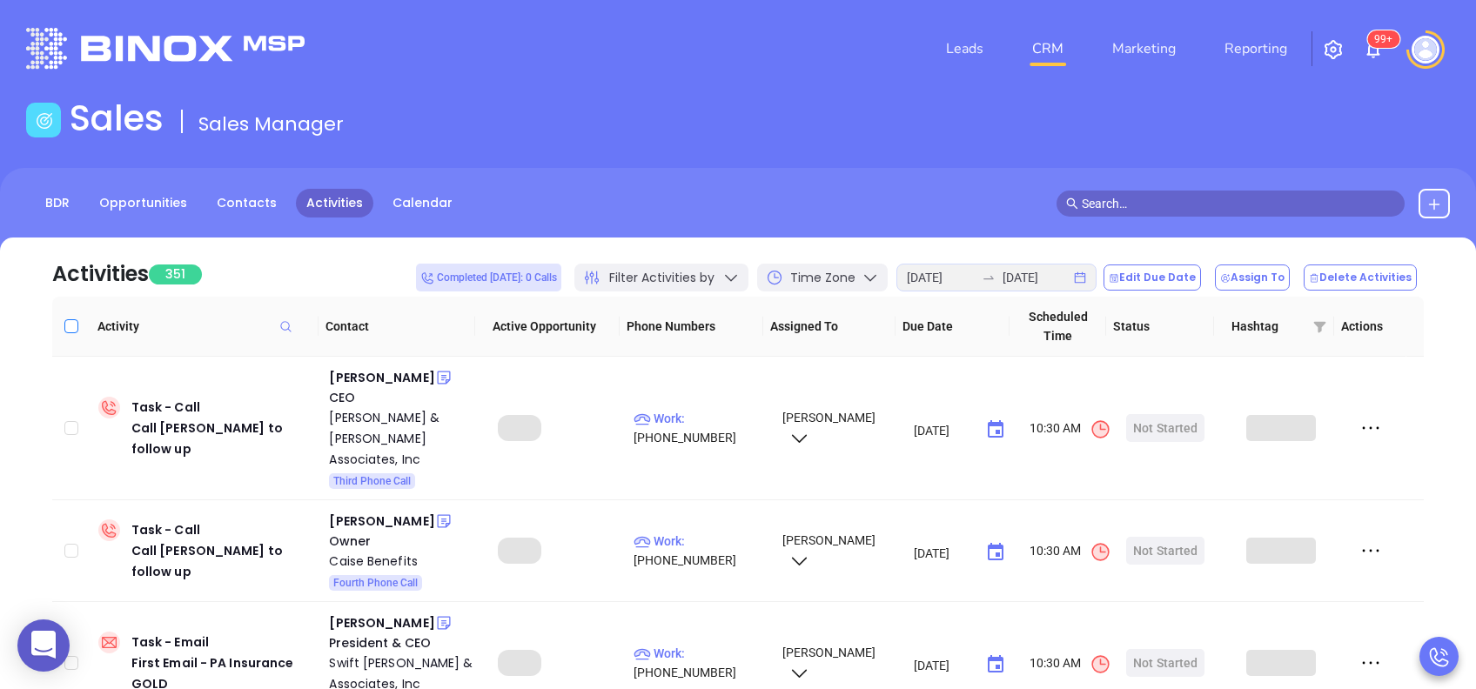
checkbox input "true"
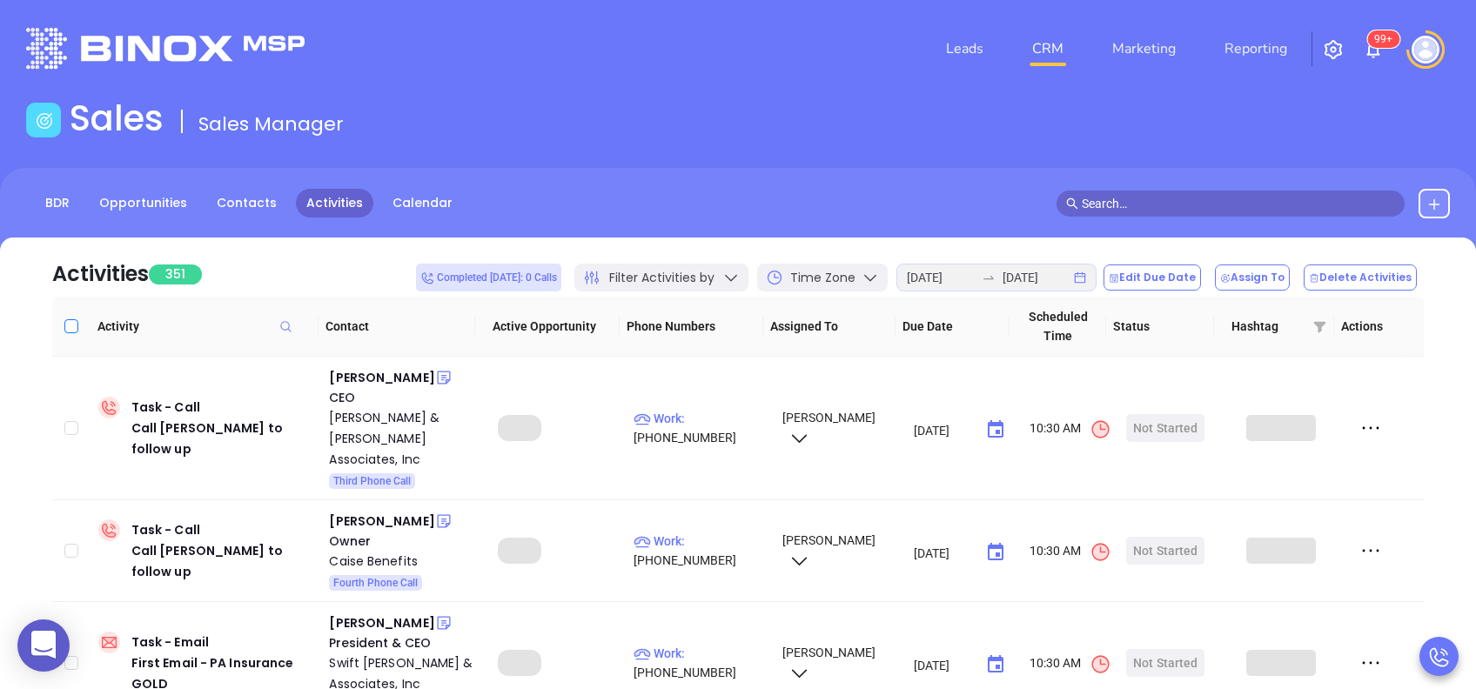
checkbox input "true"
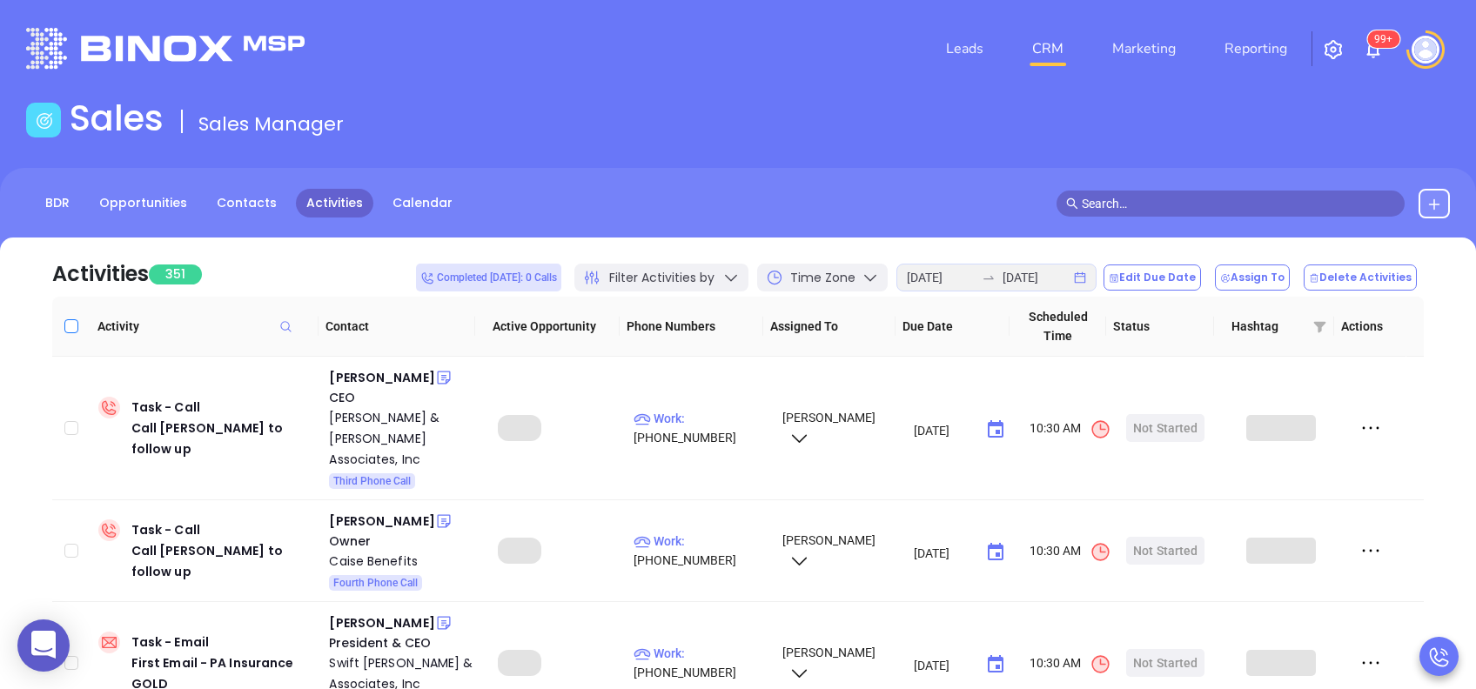
checkbox input "true"
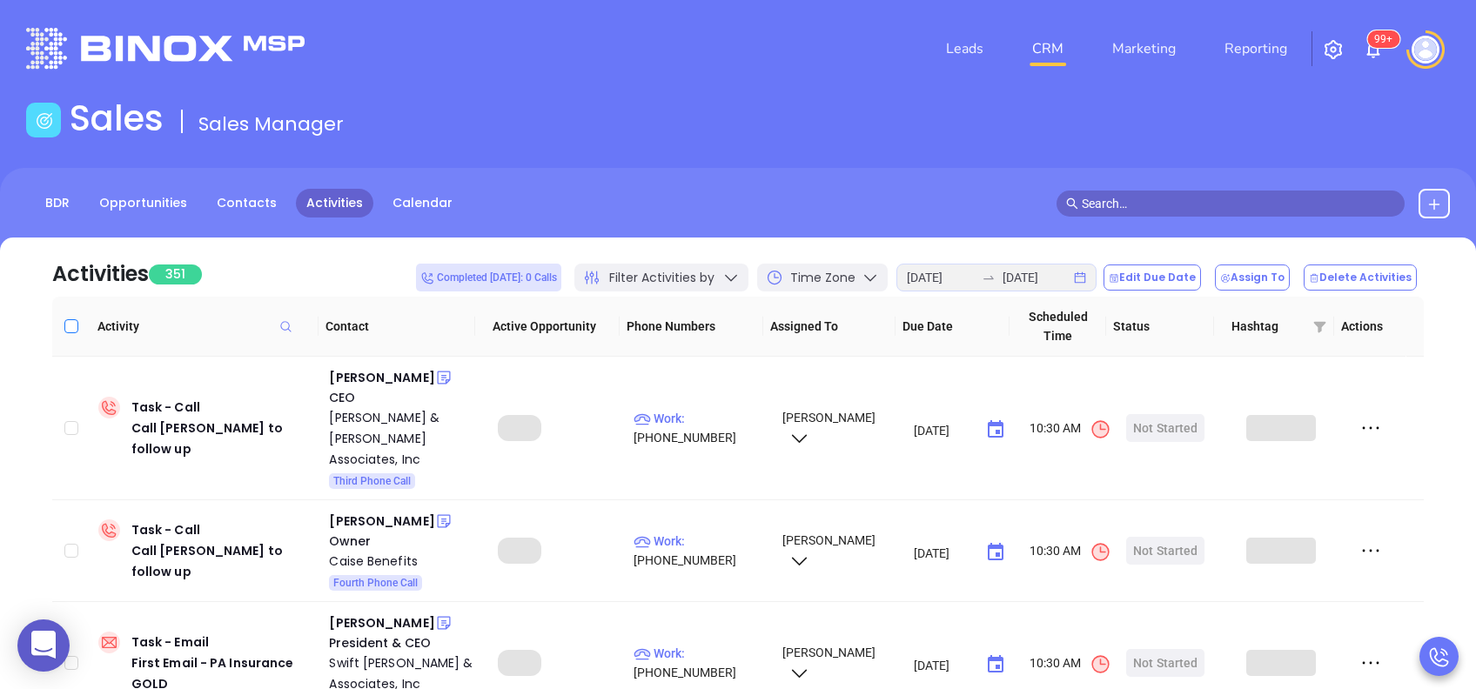
checkbox input "true"
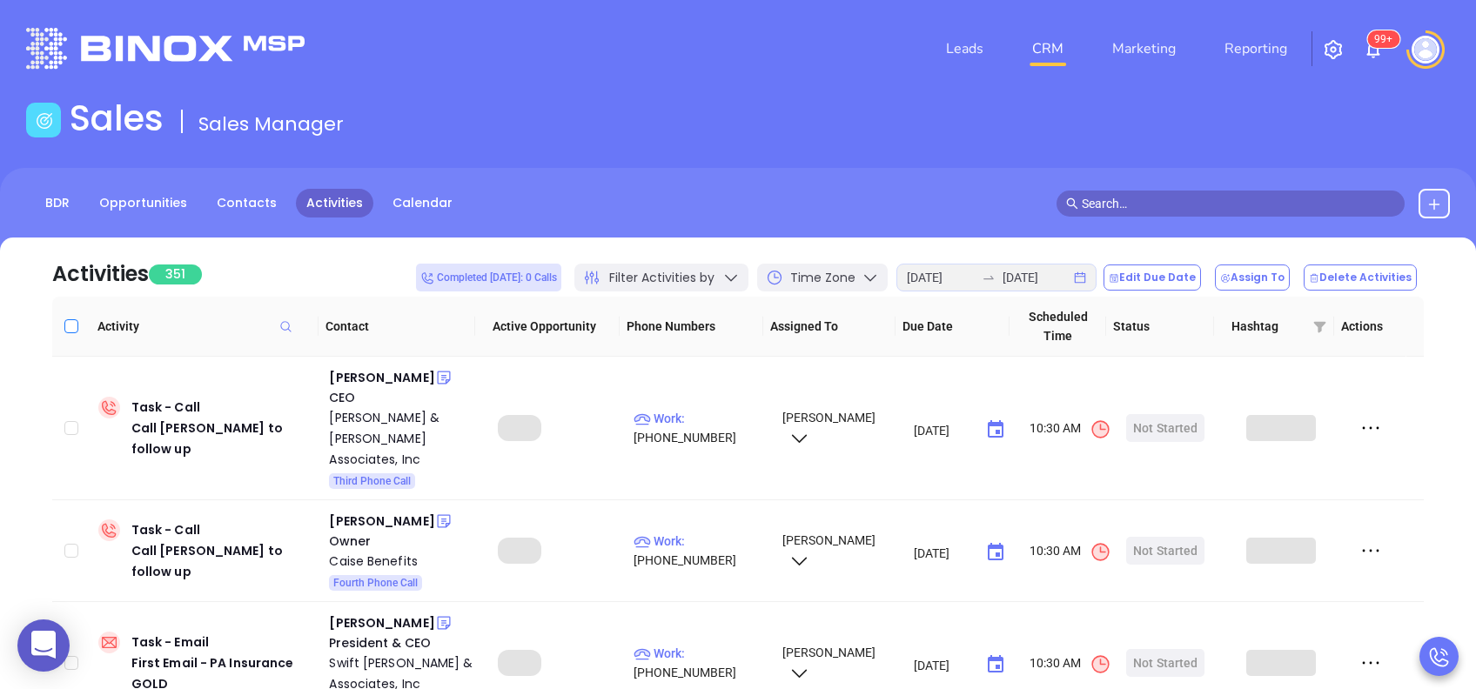
checkbox input "true"
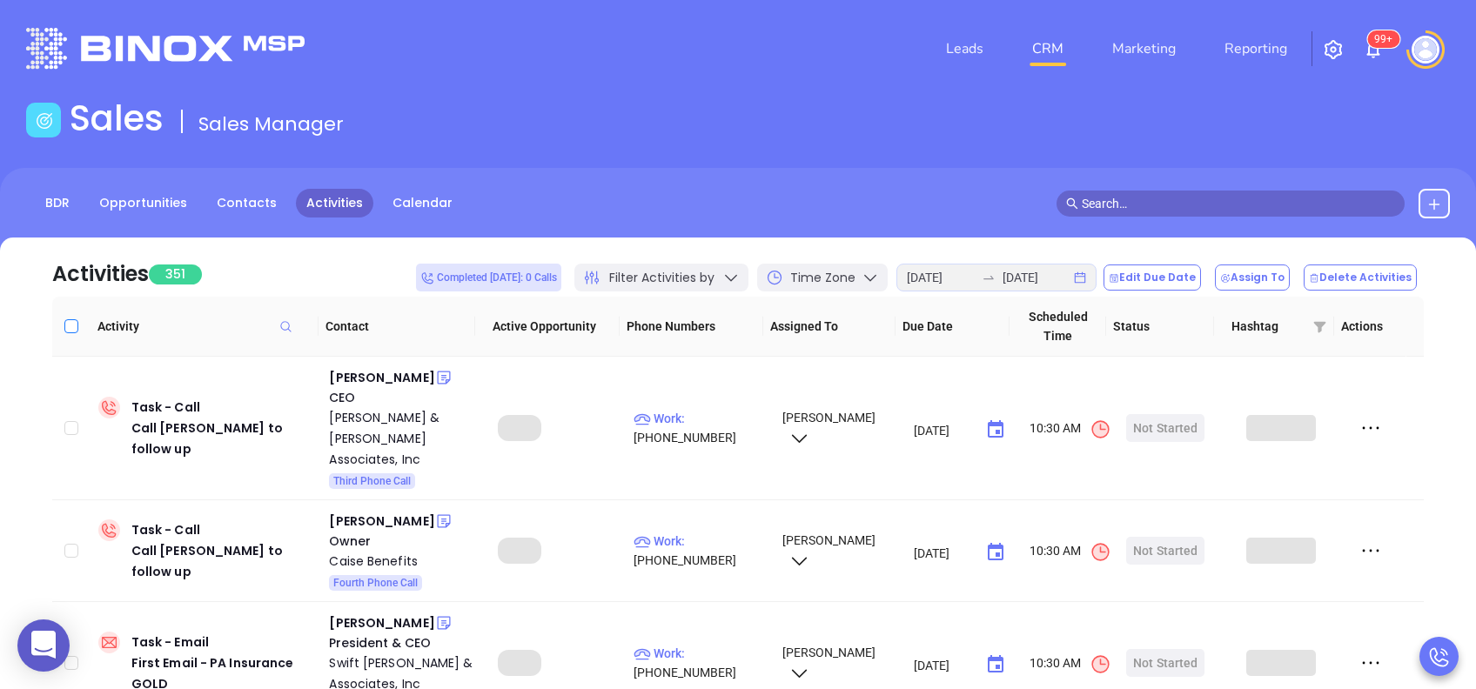
checkbox input "true"
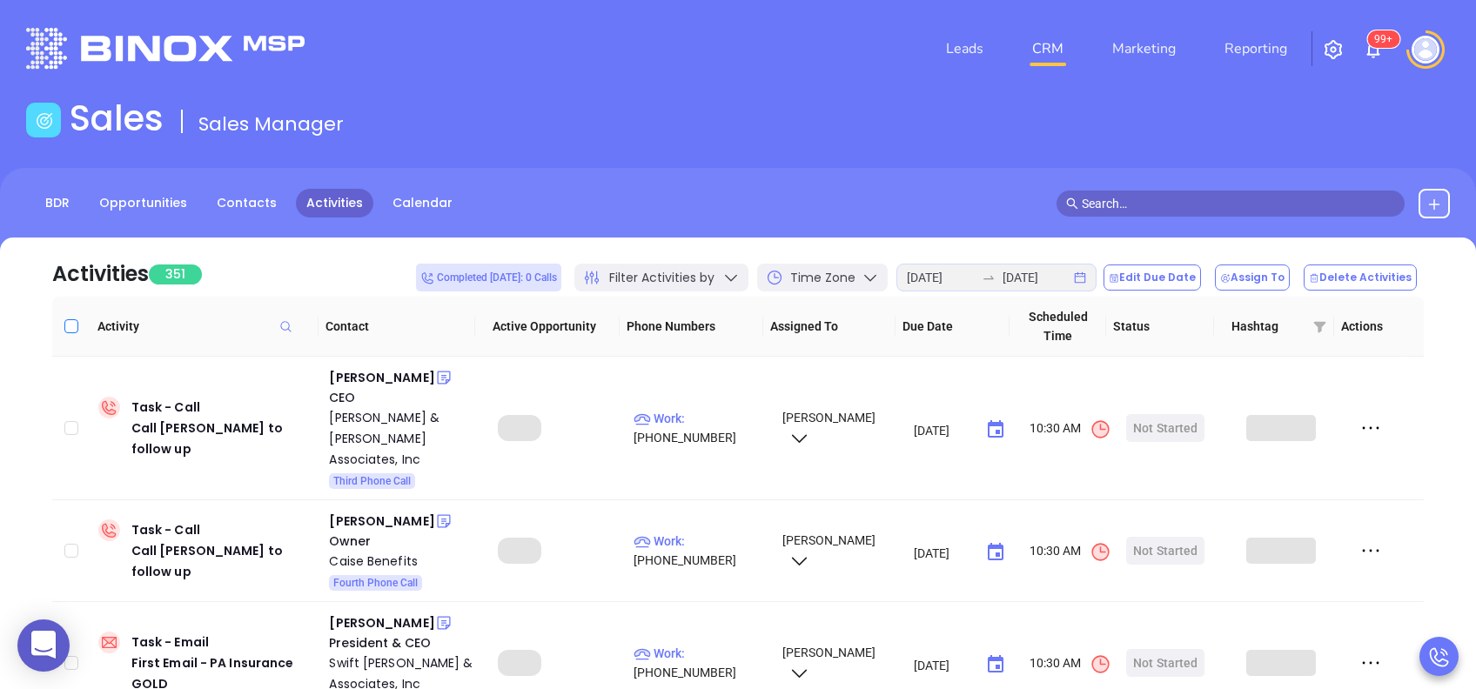
checkbox input "true"
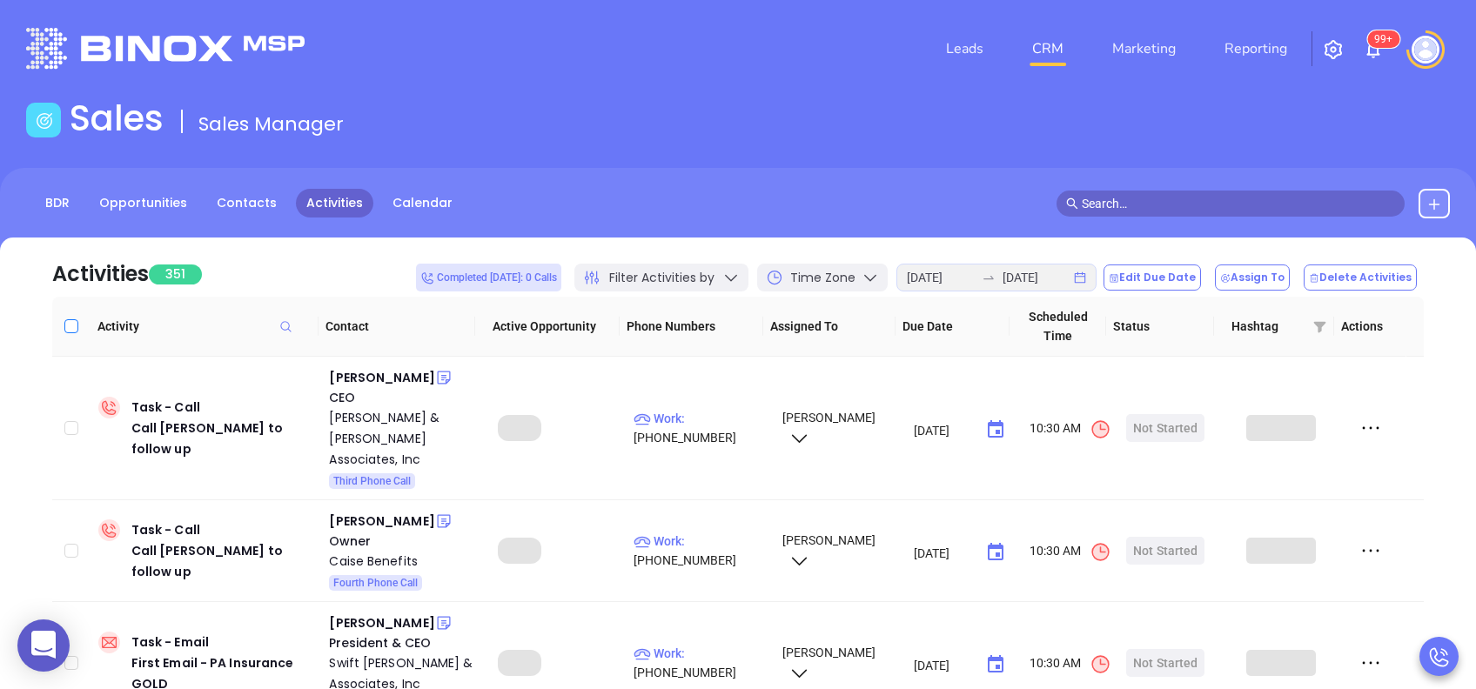
checkbox input "true"
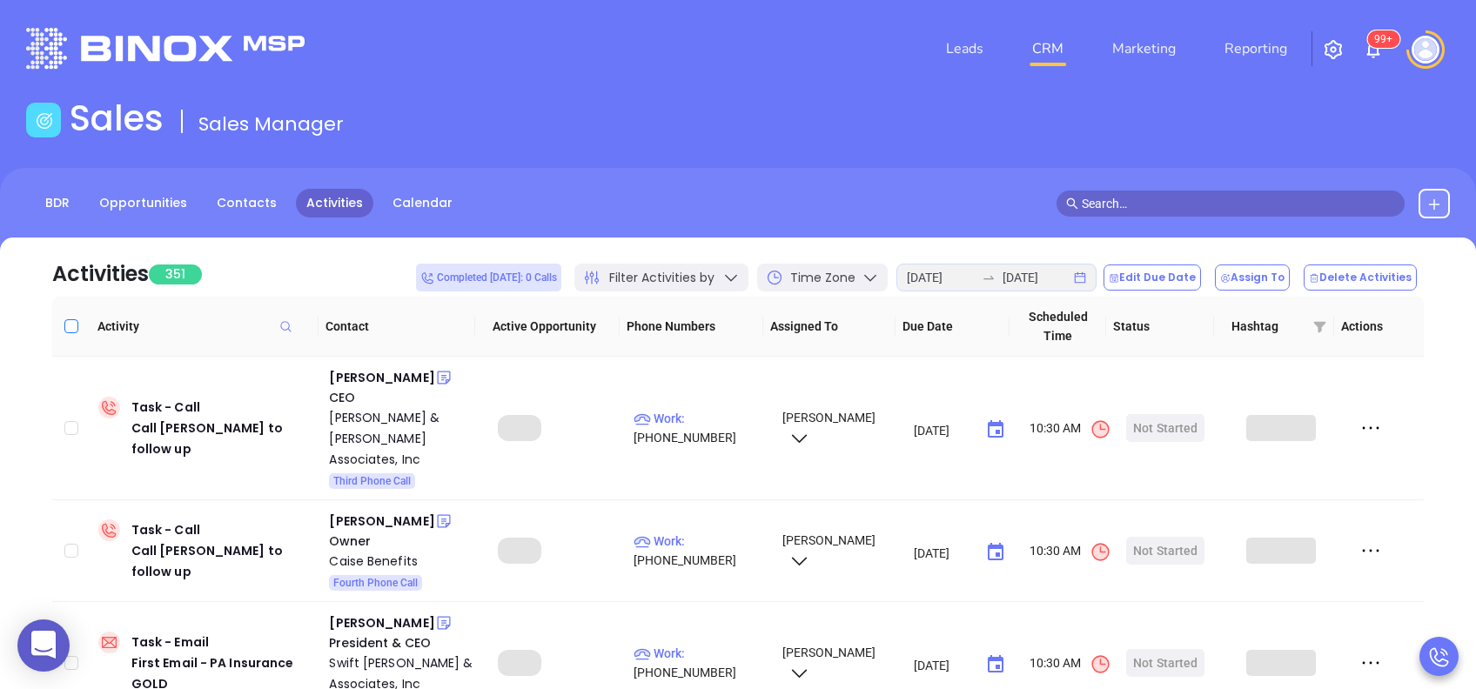
checkbox input "true"
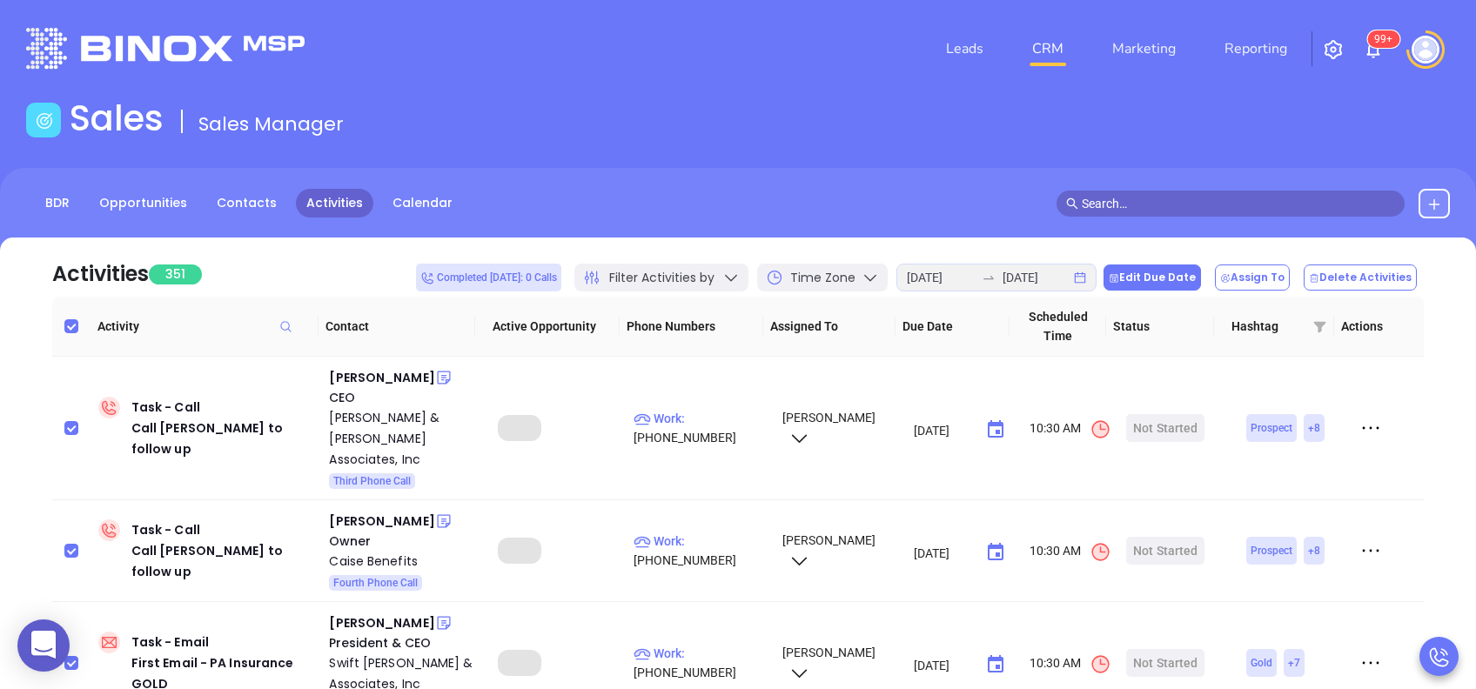
click at [1163, 282] on button "Edit Due Date" at bounding box center [1152, 278] width 97 height 26
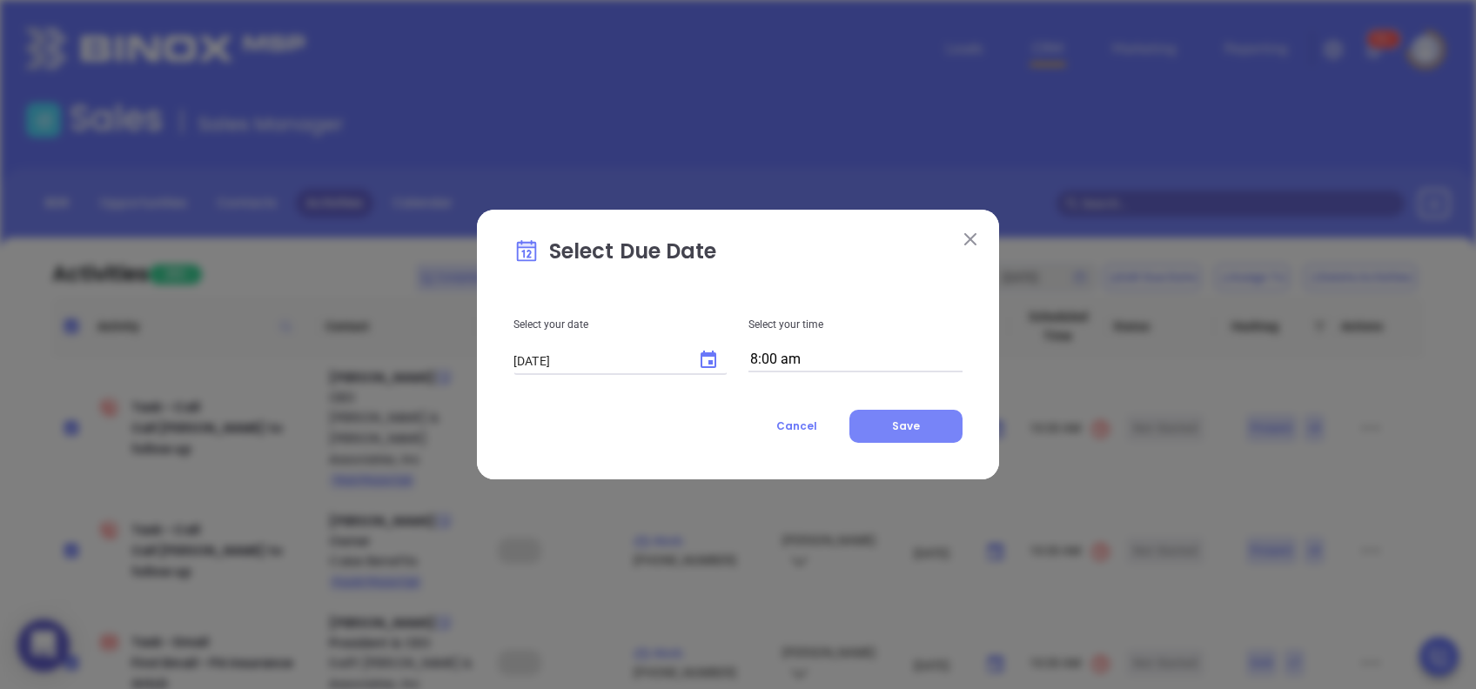
click at [871, 421] on button "Save" at bounding box center [906, 426] width 113 height 33
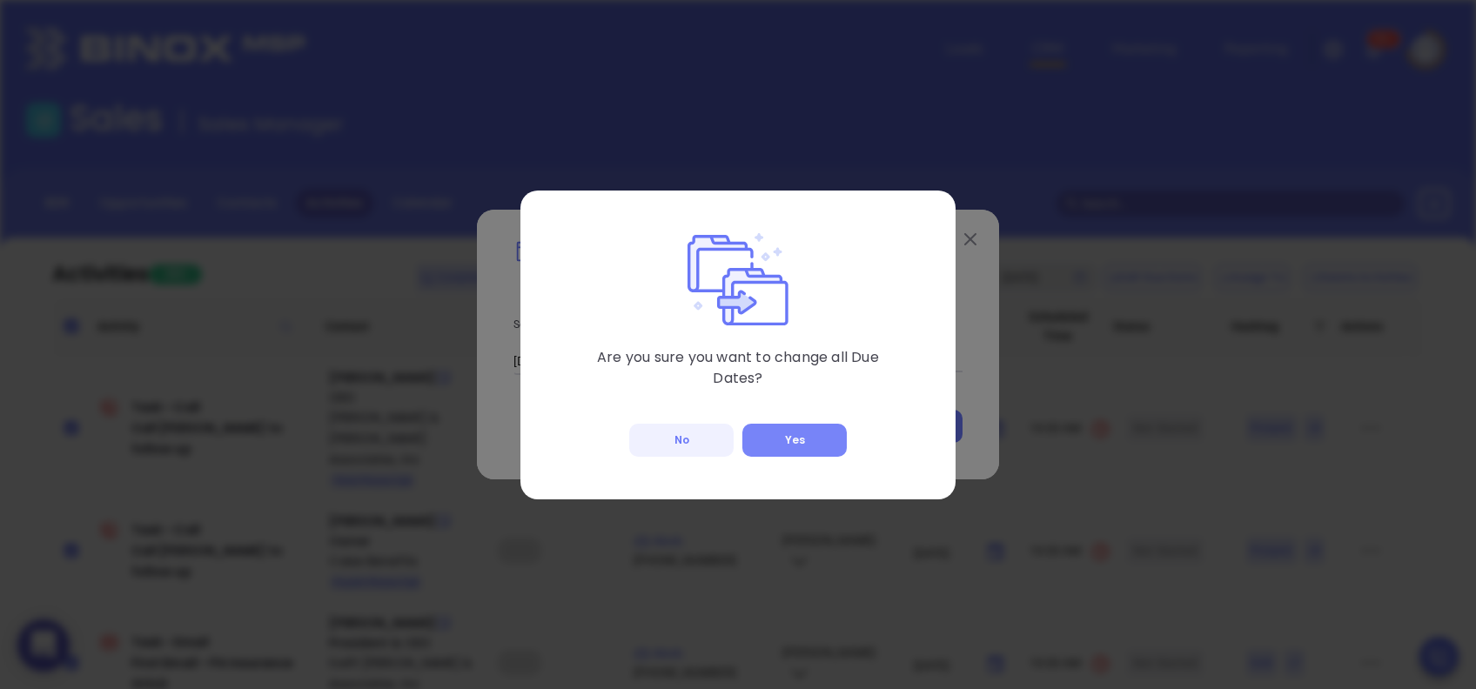
click at [797, 439] on button "Yes" at bounding box center [794, 440] width 104 height 33
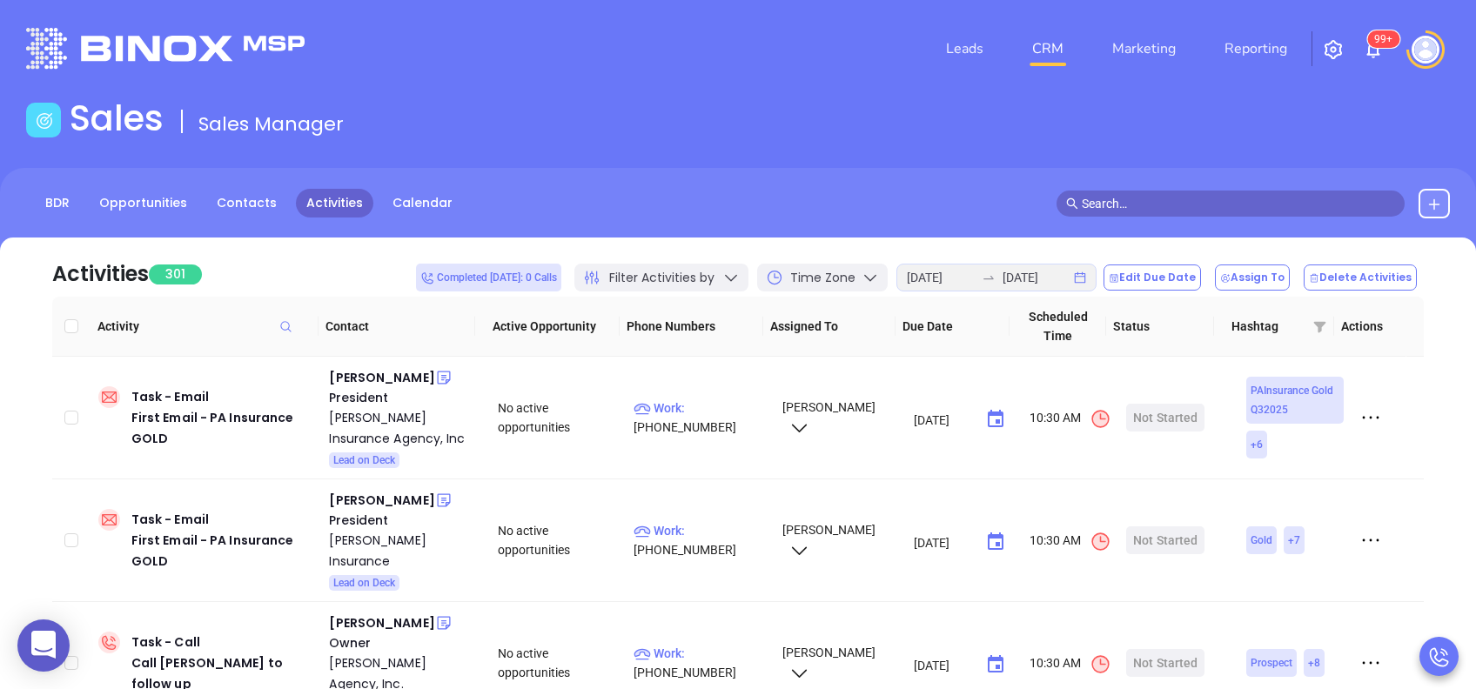
click at [68, 326] on input "Select all" at bounding box center [71, 326] width 14 height 14
checkbox input "true"
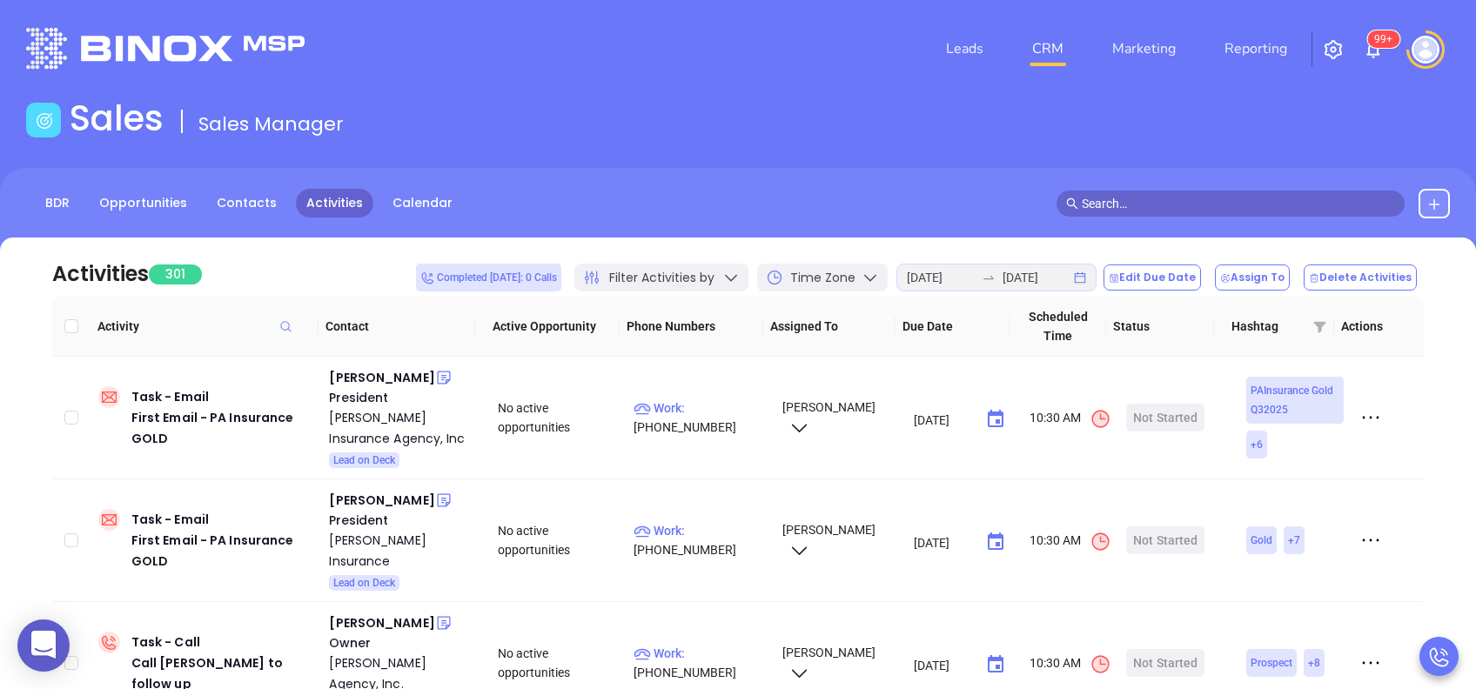
checkbox input "true"
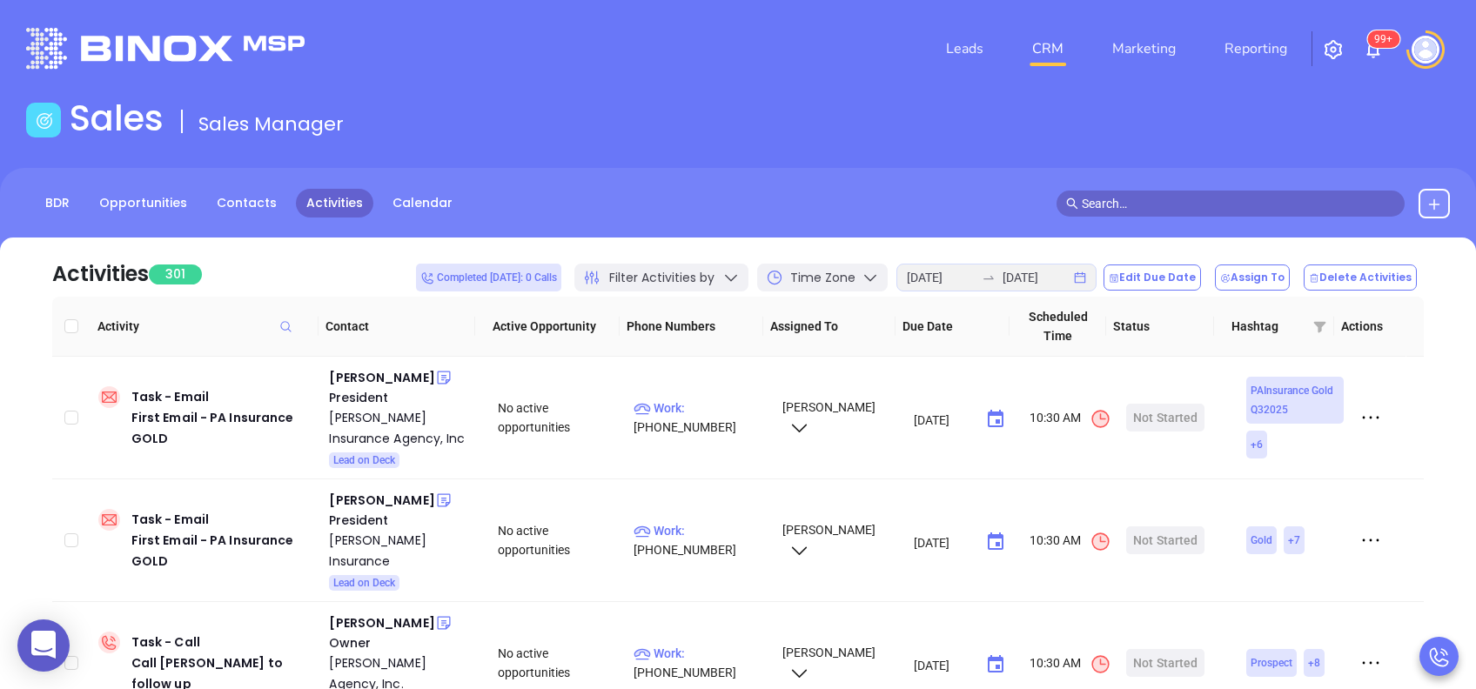
checkbox input "true"
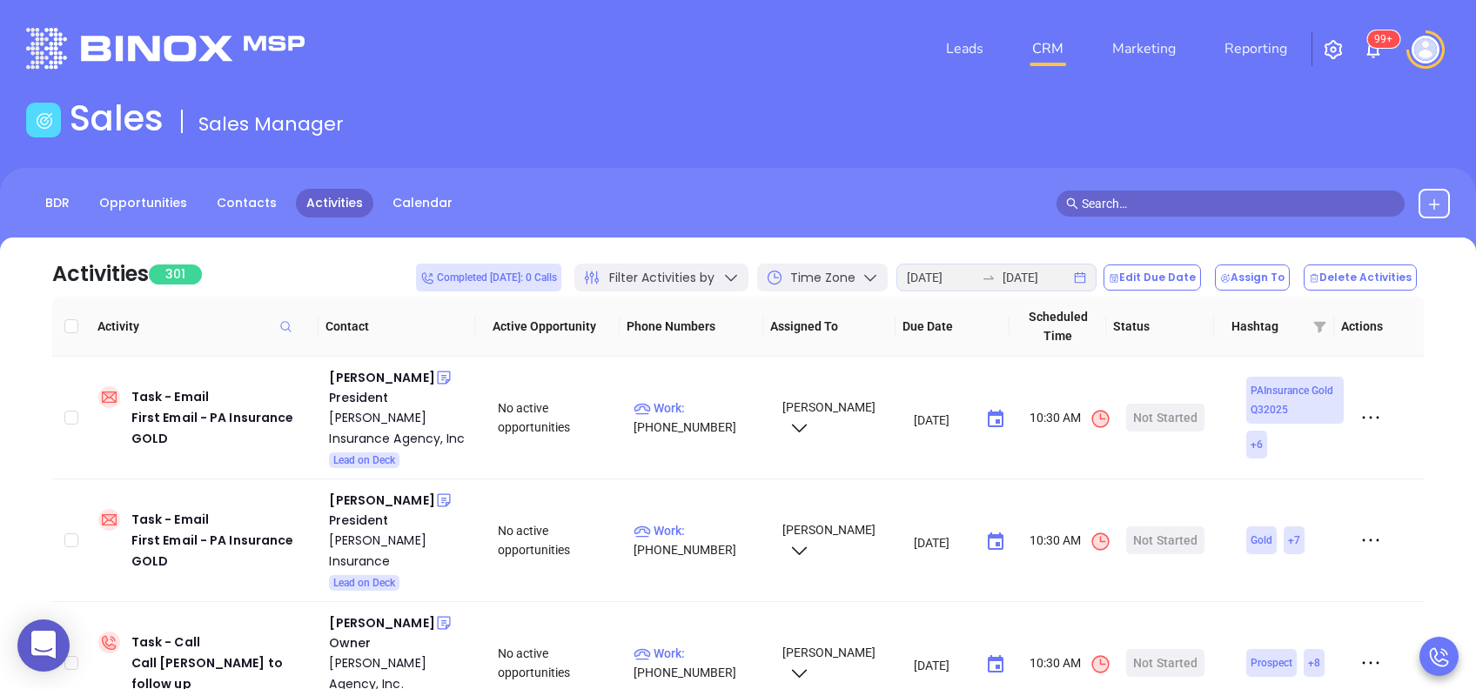
checkbox input "true"
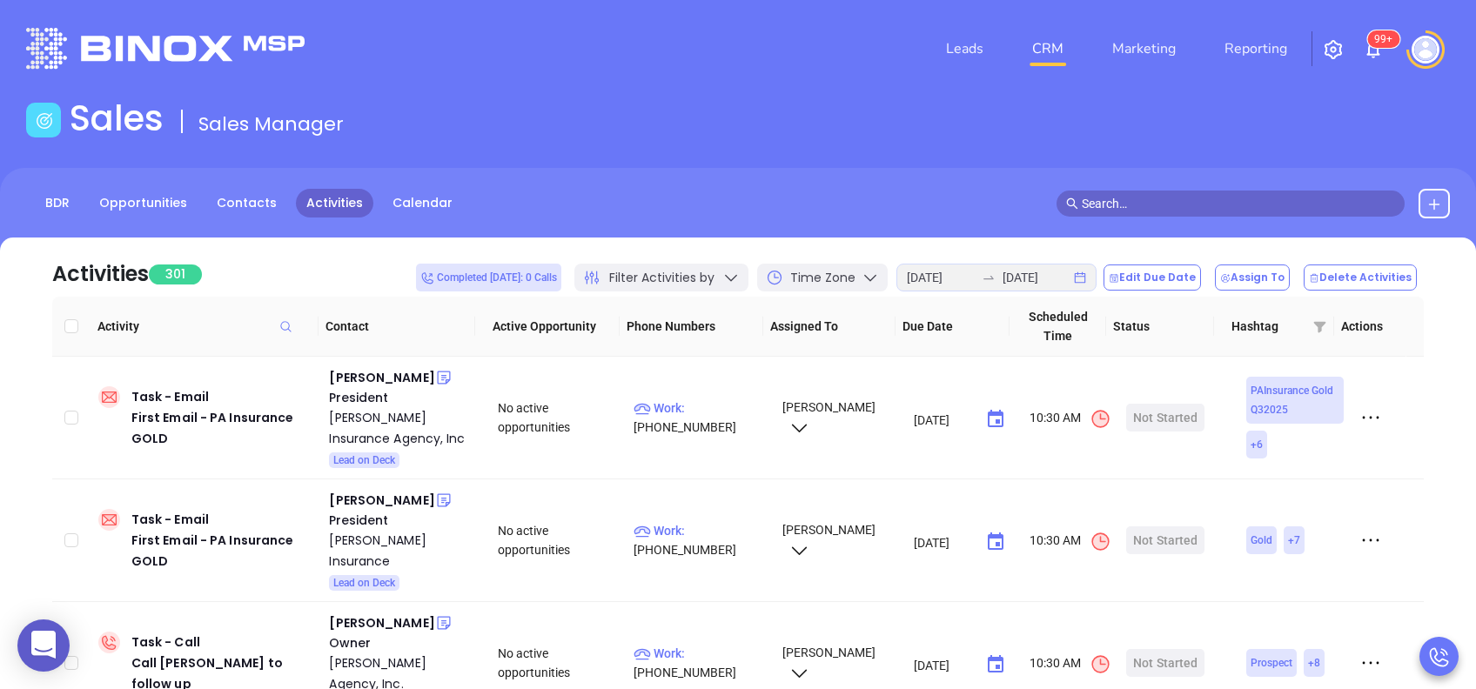
checkbox input "true"
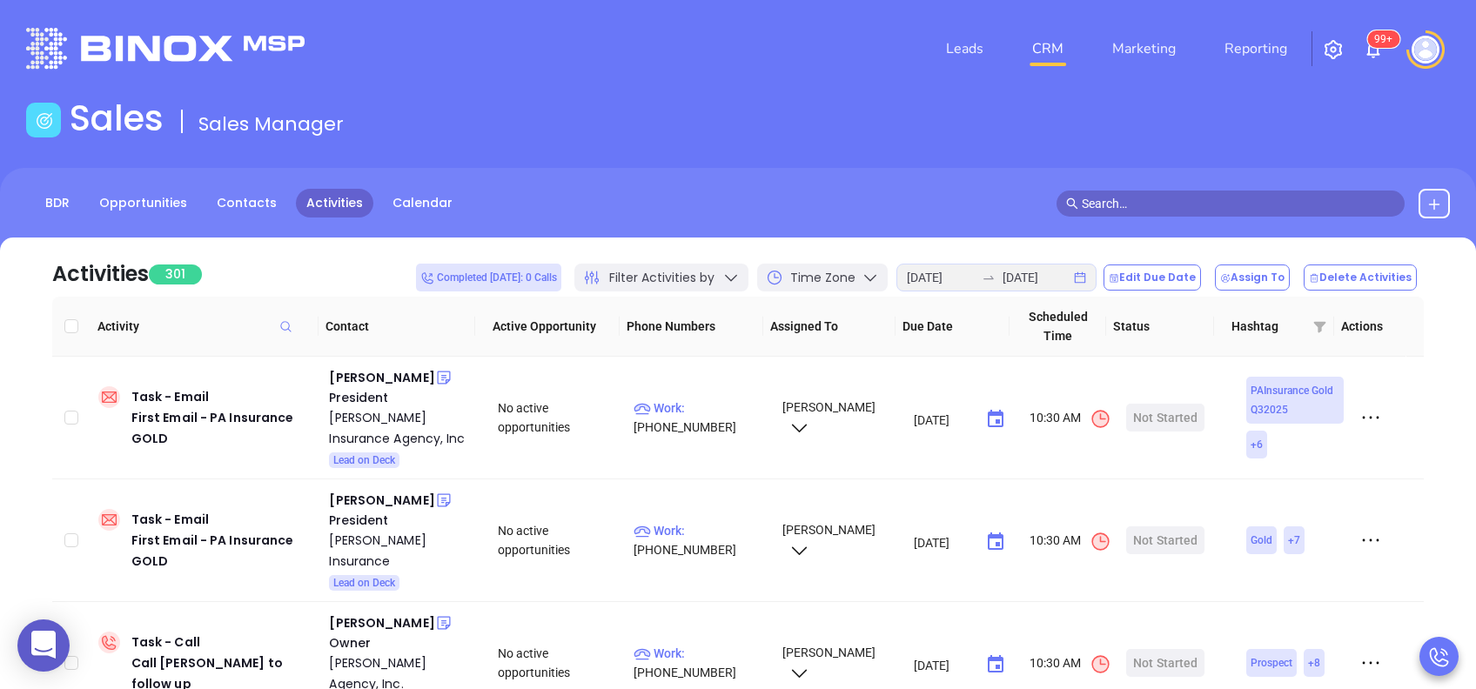
checkbox input "true"
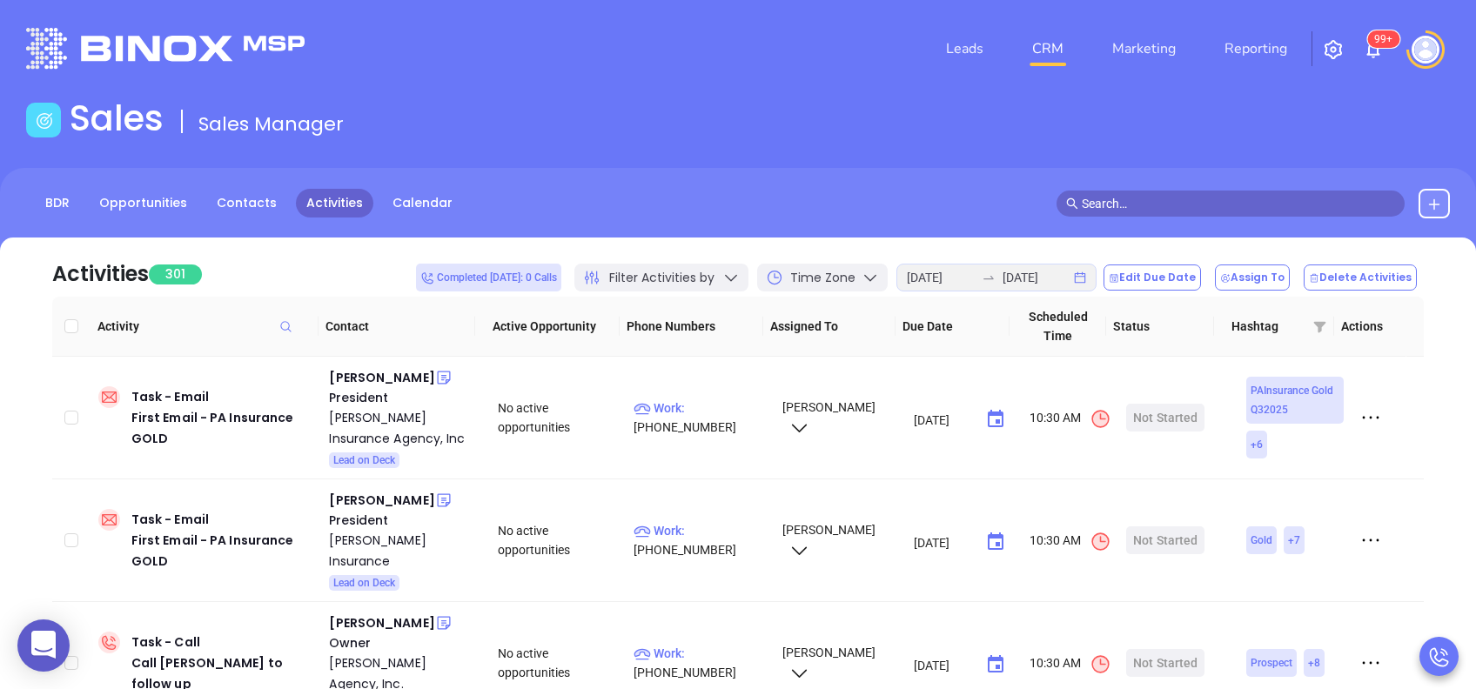
checkbox input "true"
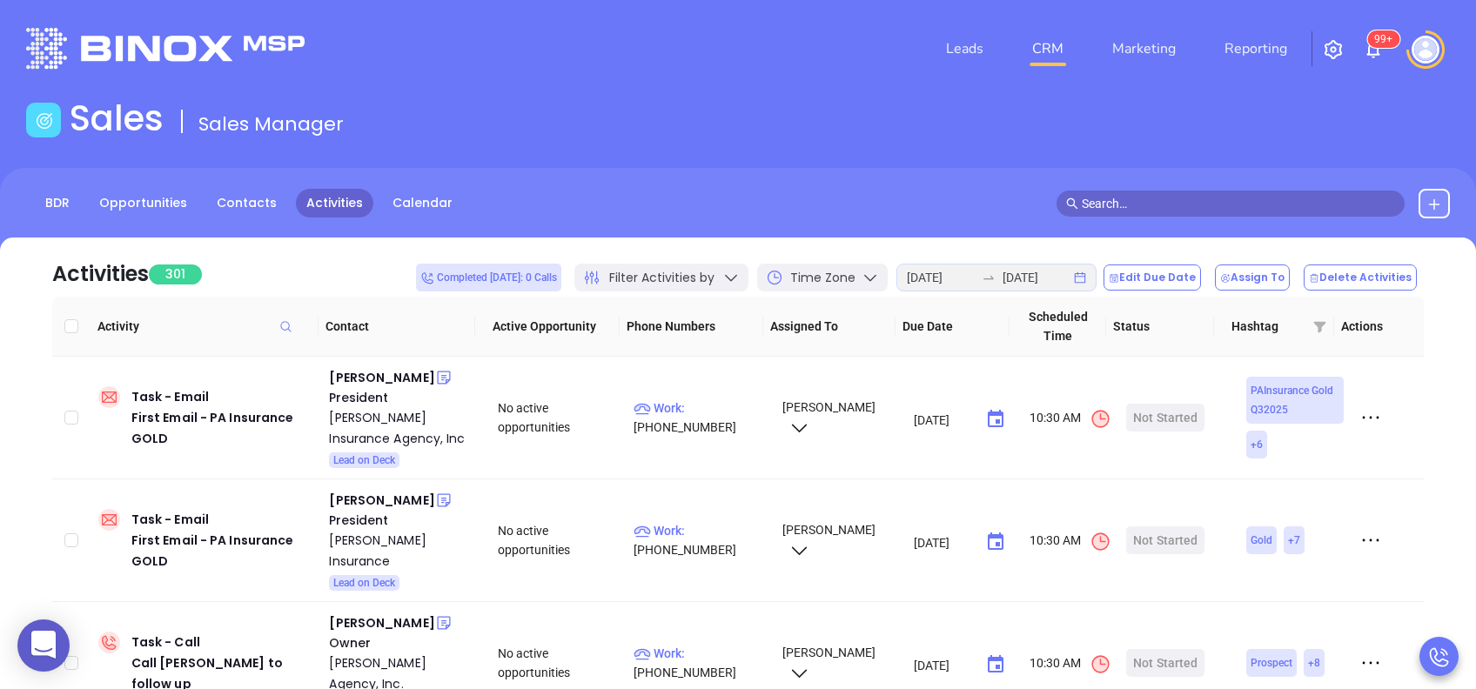
checkbox input "true"
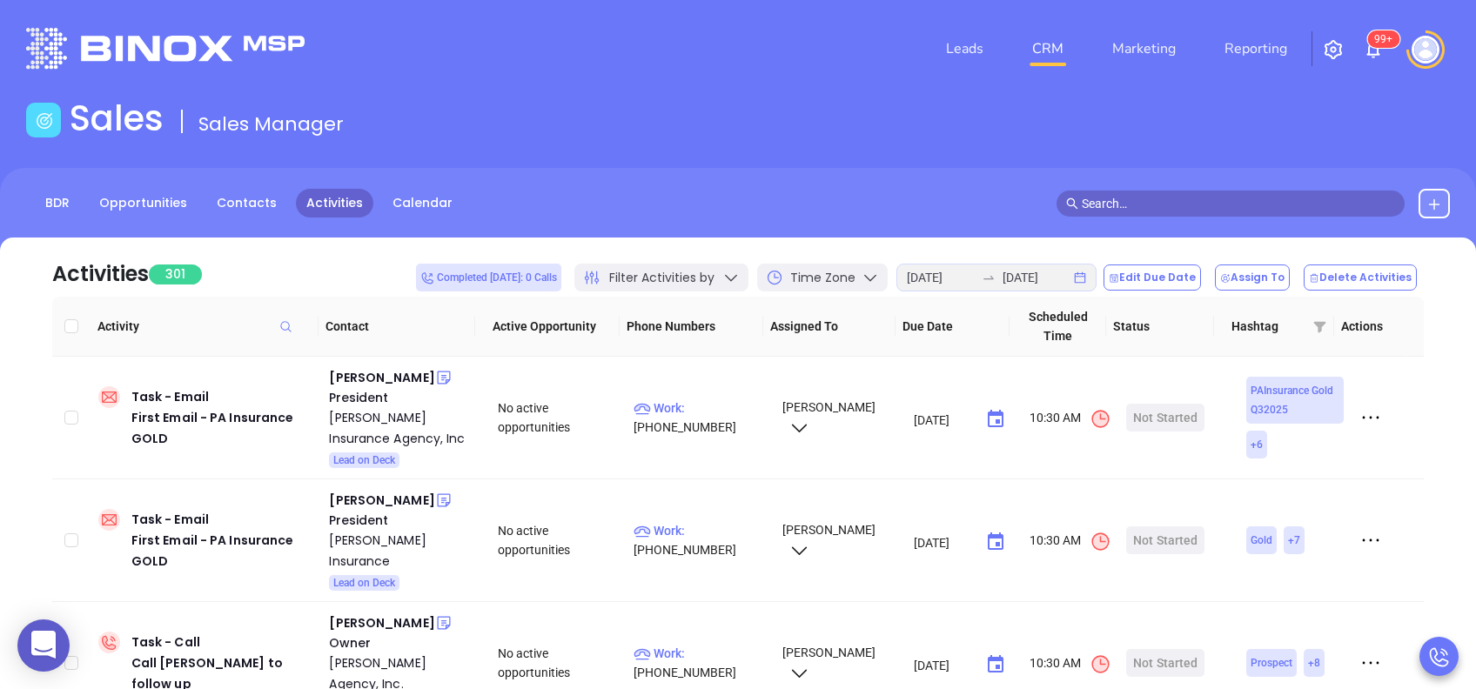
checkbox input "true"
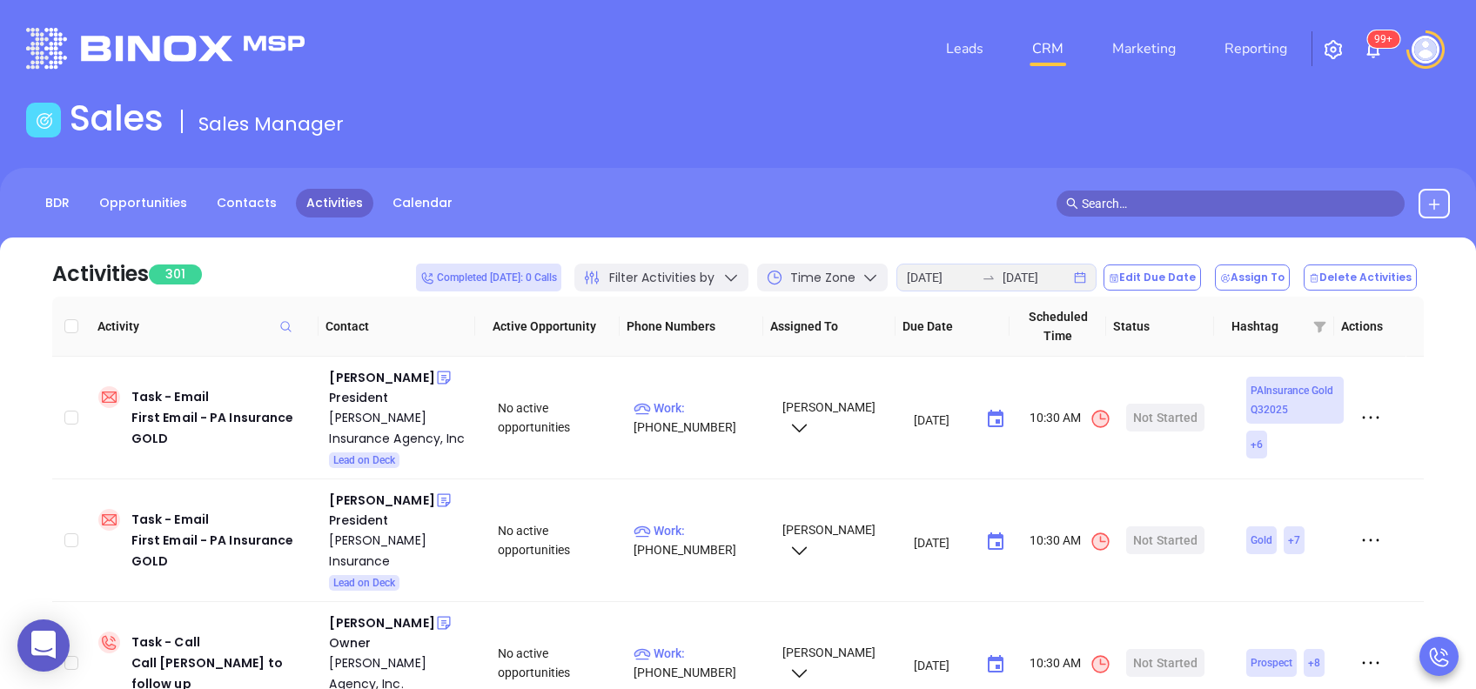
checkbox input "true"
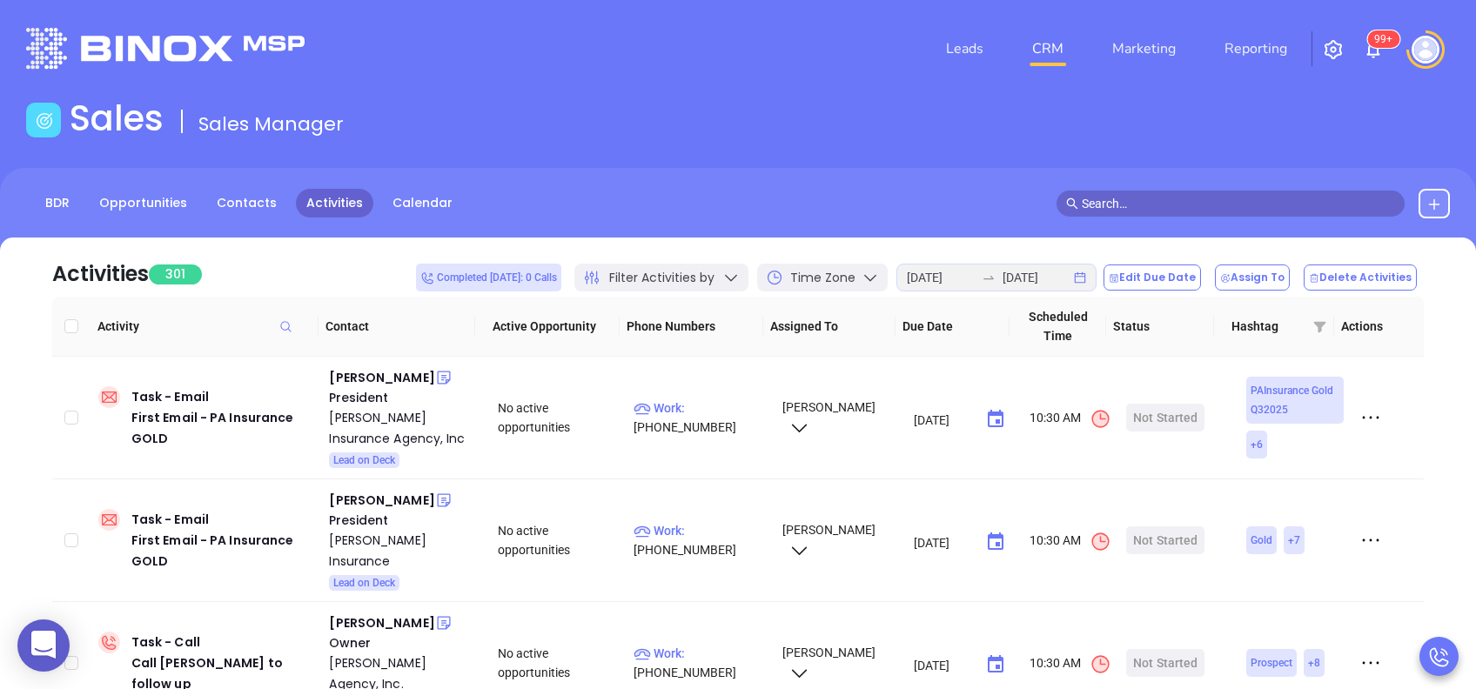
checkbox input "true"
click at [1179, 281] on button "Edit Due Date" at bounding box center [1152, 278] width 97 height 26
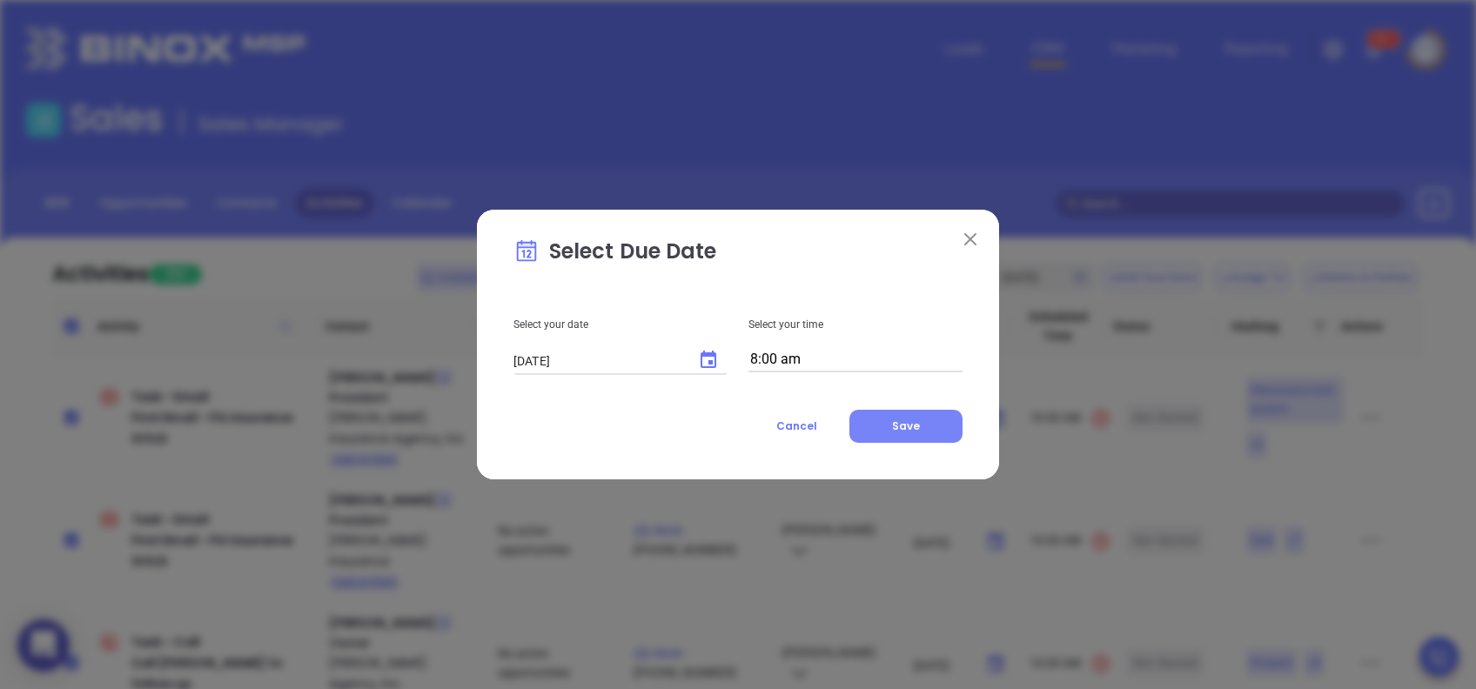
click at [907, 422] on span "Save" at bounding box center [906, 426] width 28 height 15
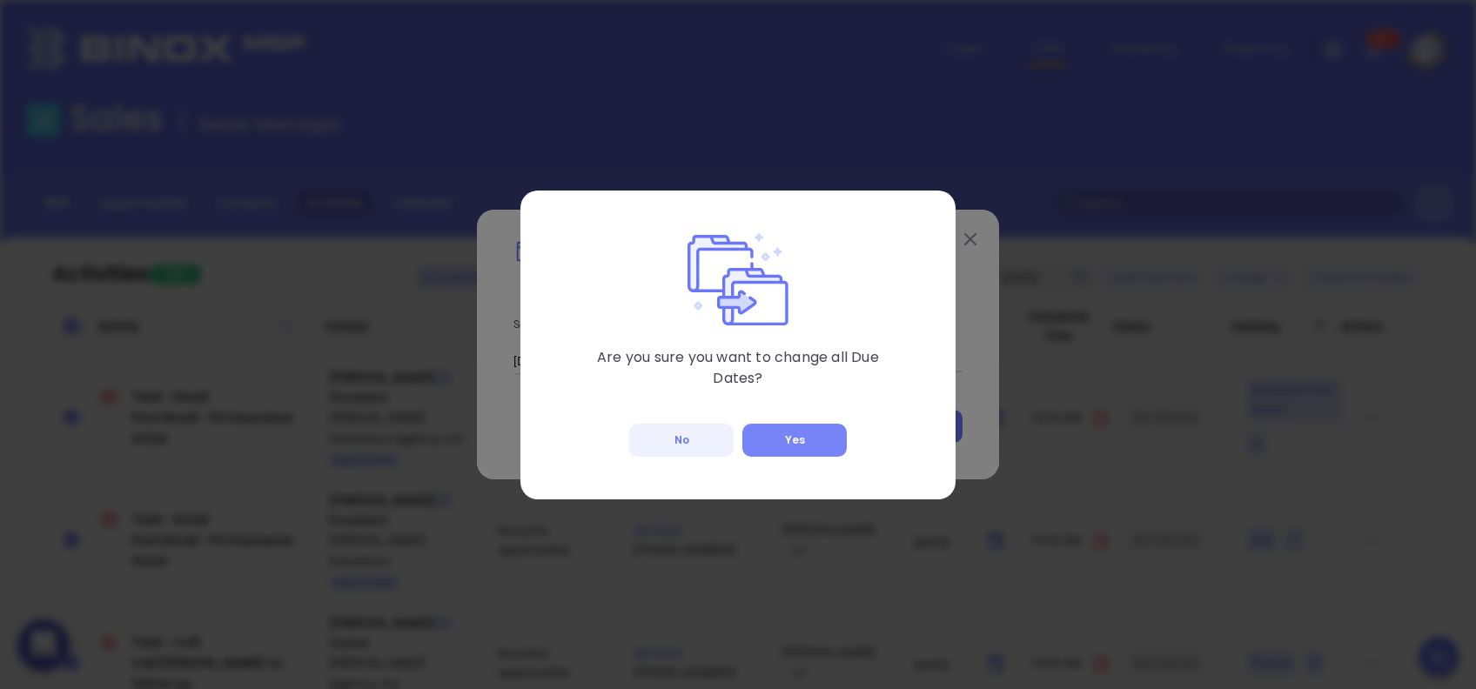
click at [818, 435] on button "Yes" at bounding box center [794, 440] width 104 height 33
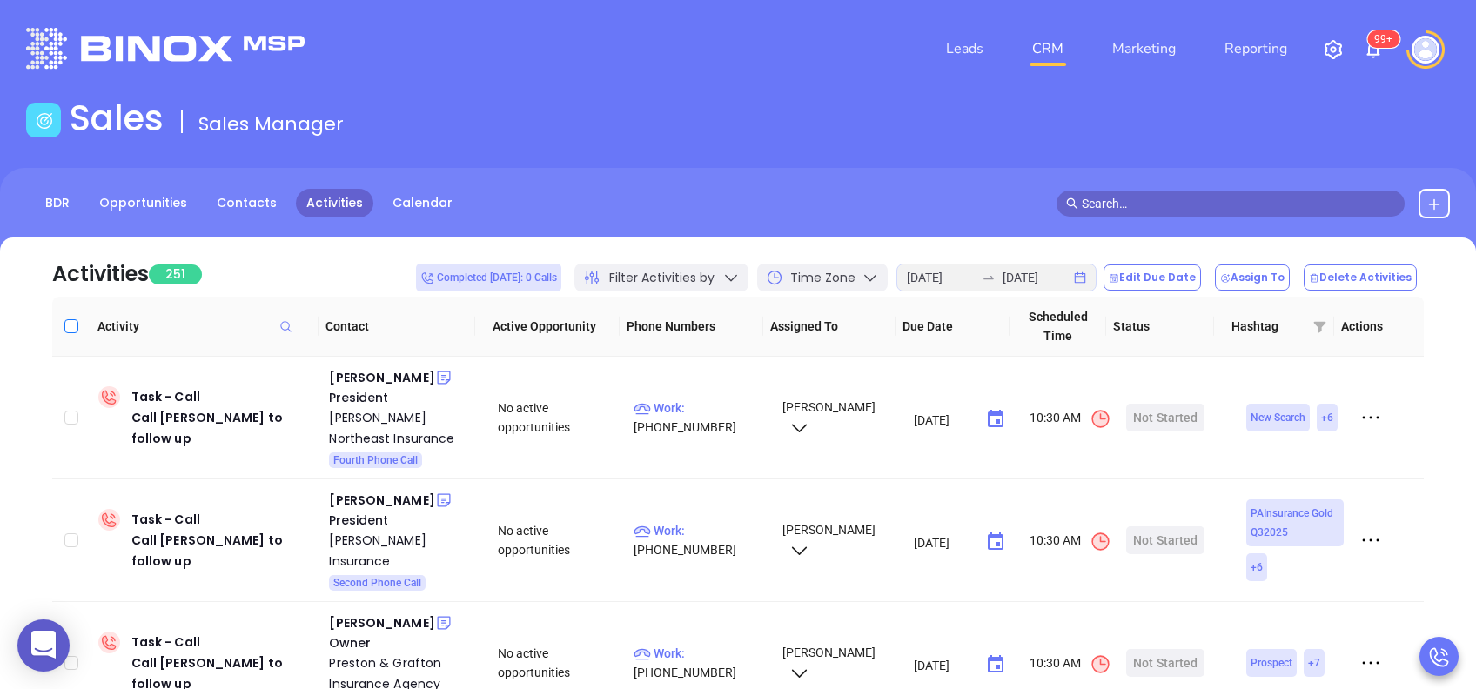
click at [64, 320] on input "Select all" at bounding box center [71, 326] width 14 height 14
checkbox input "true"
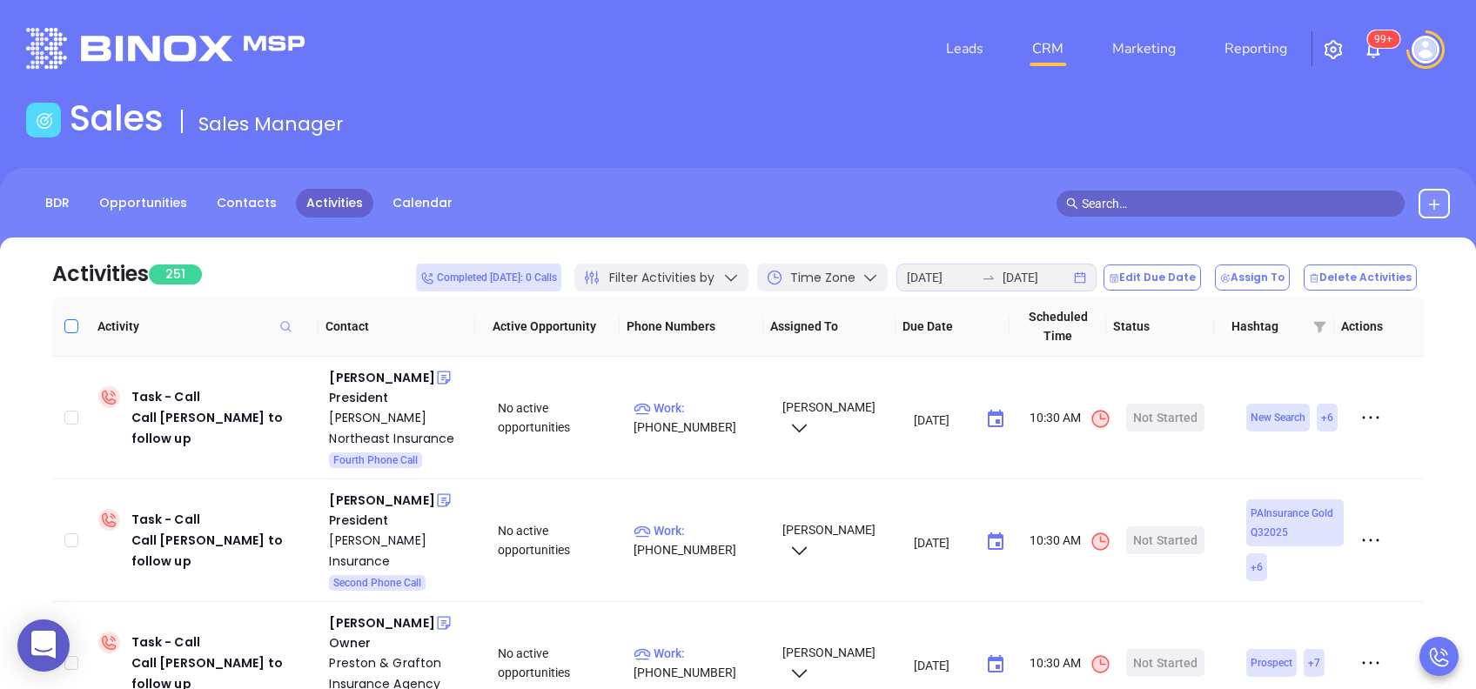
checkbox input "true"
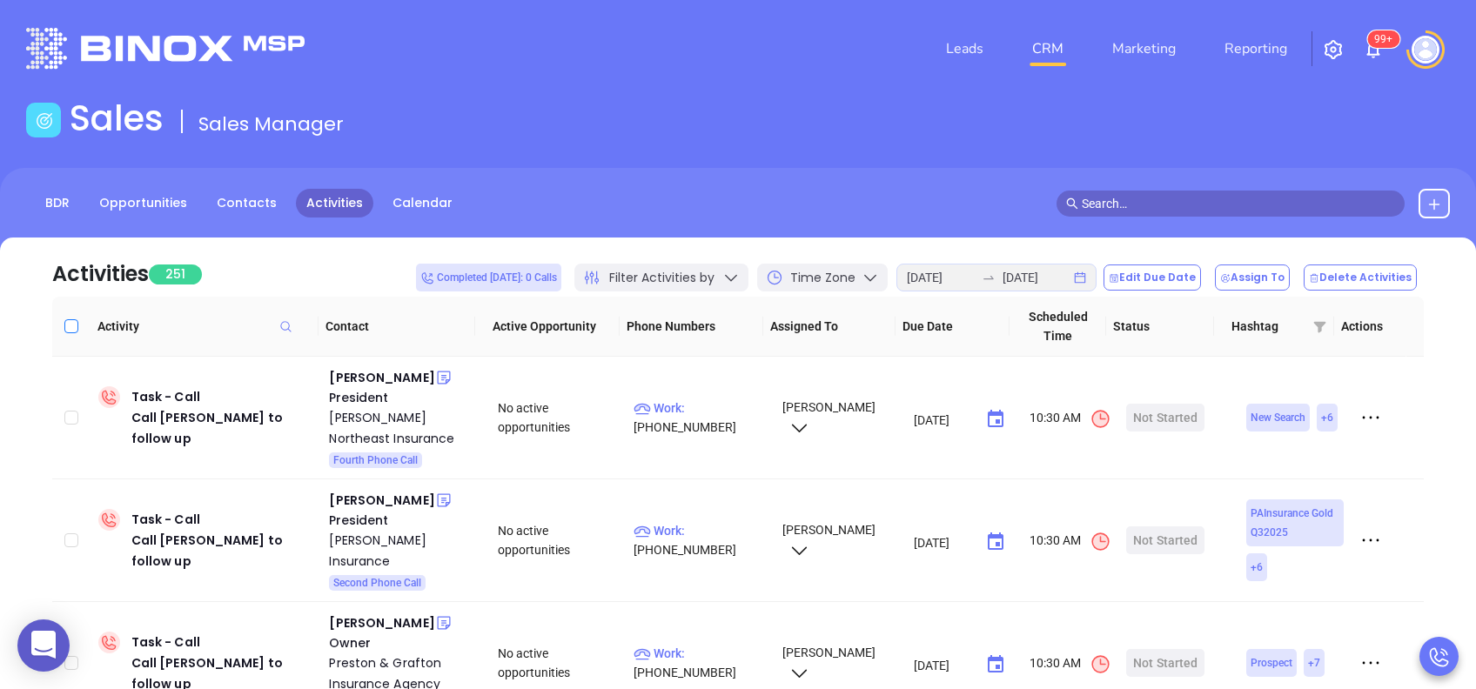
checkbox input "true"
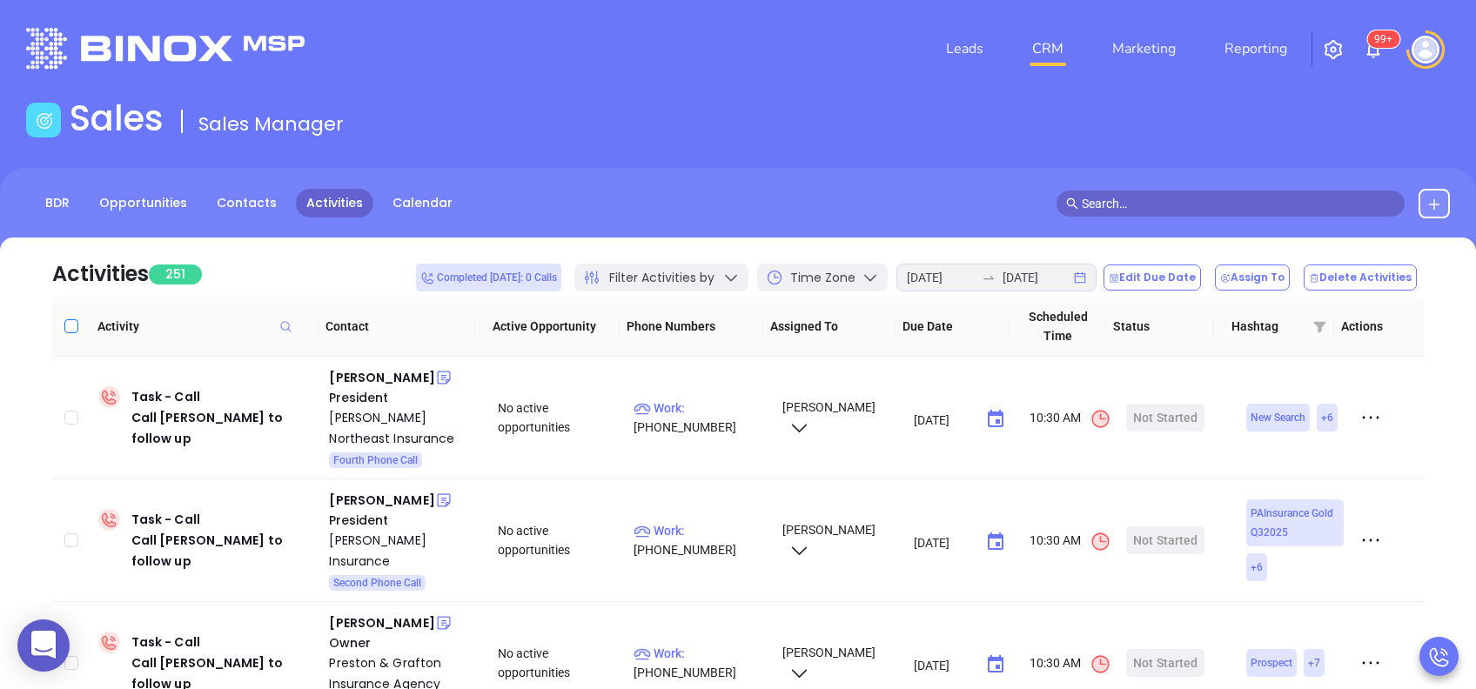
checkbox input "true"
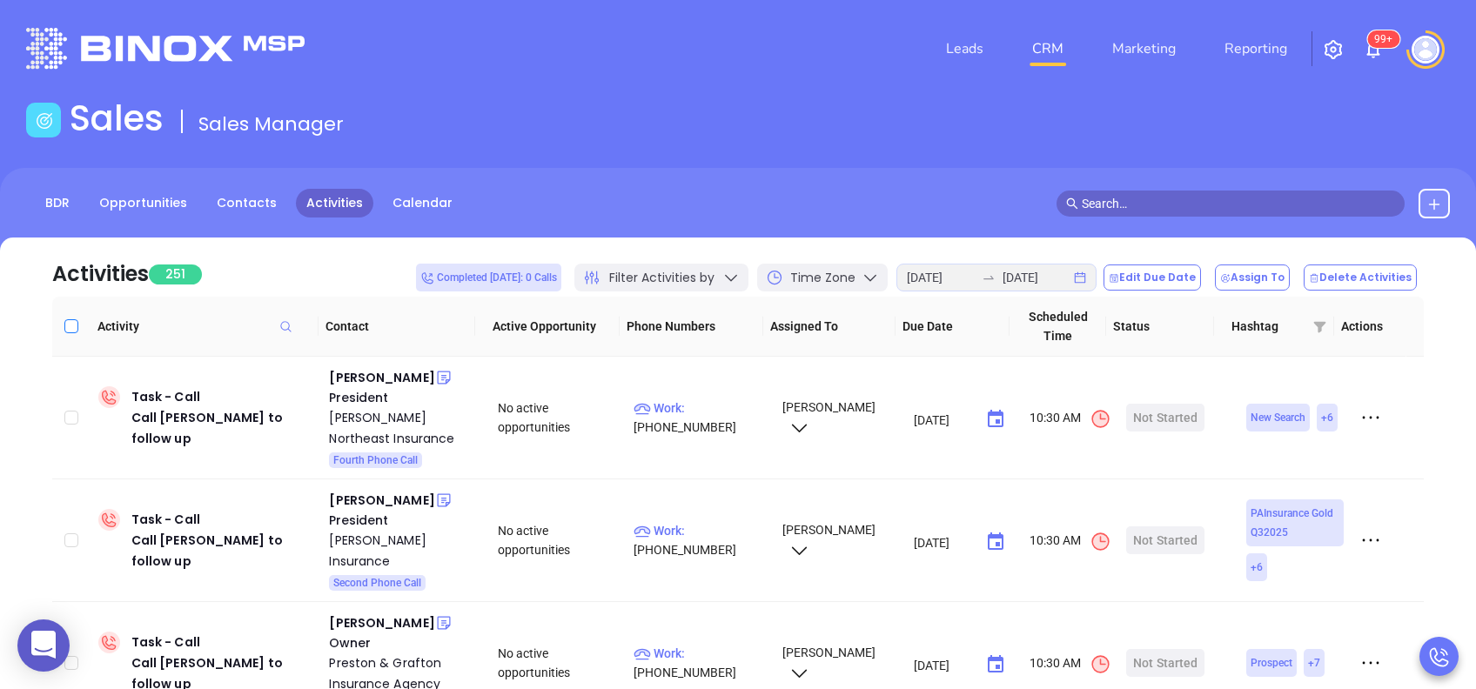
checkbox input "true"
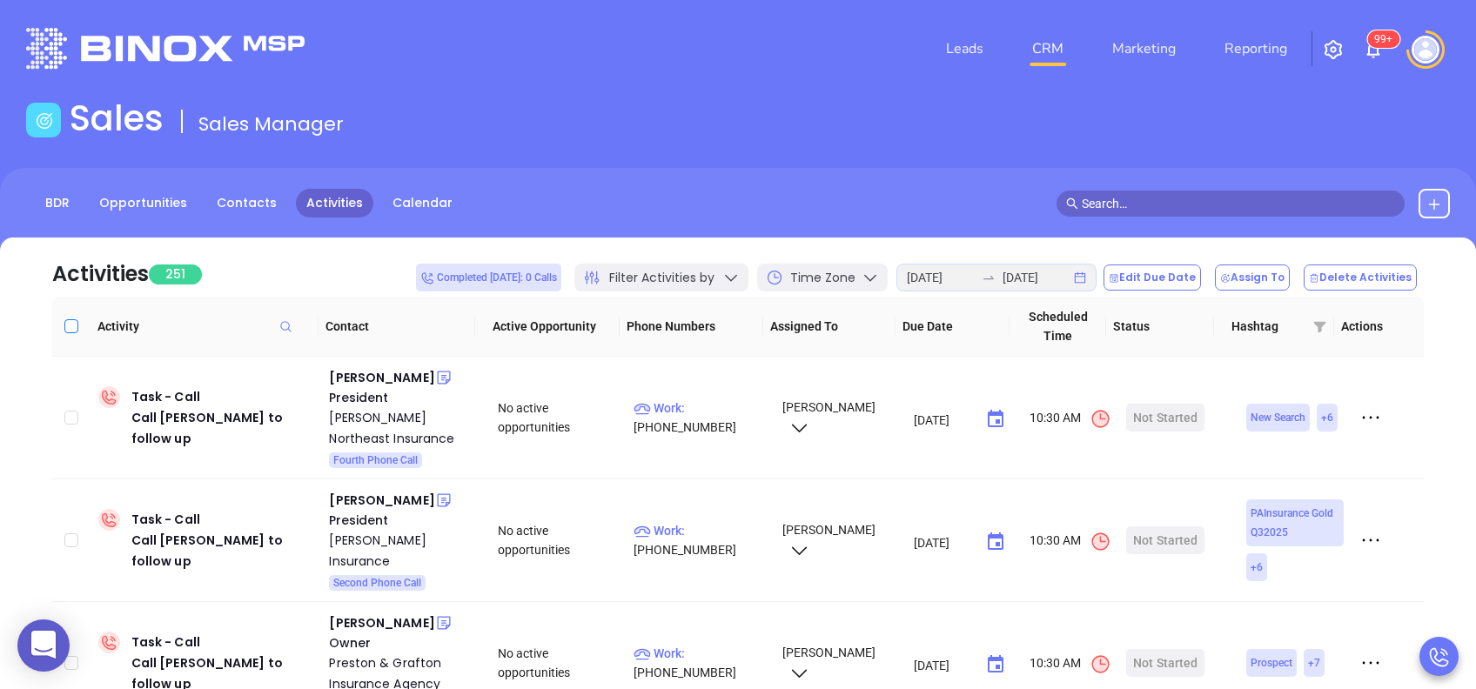
checkbox input "true"
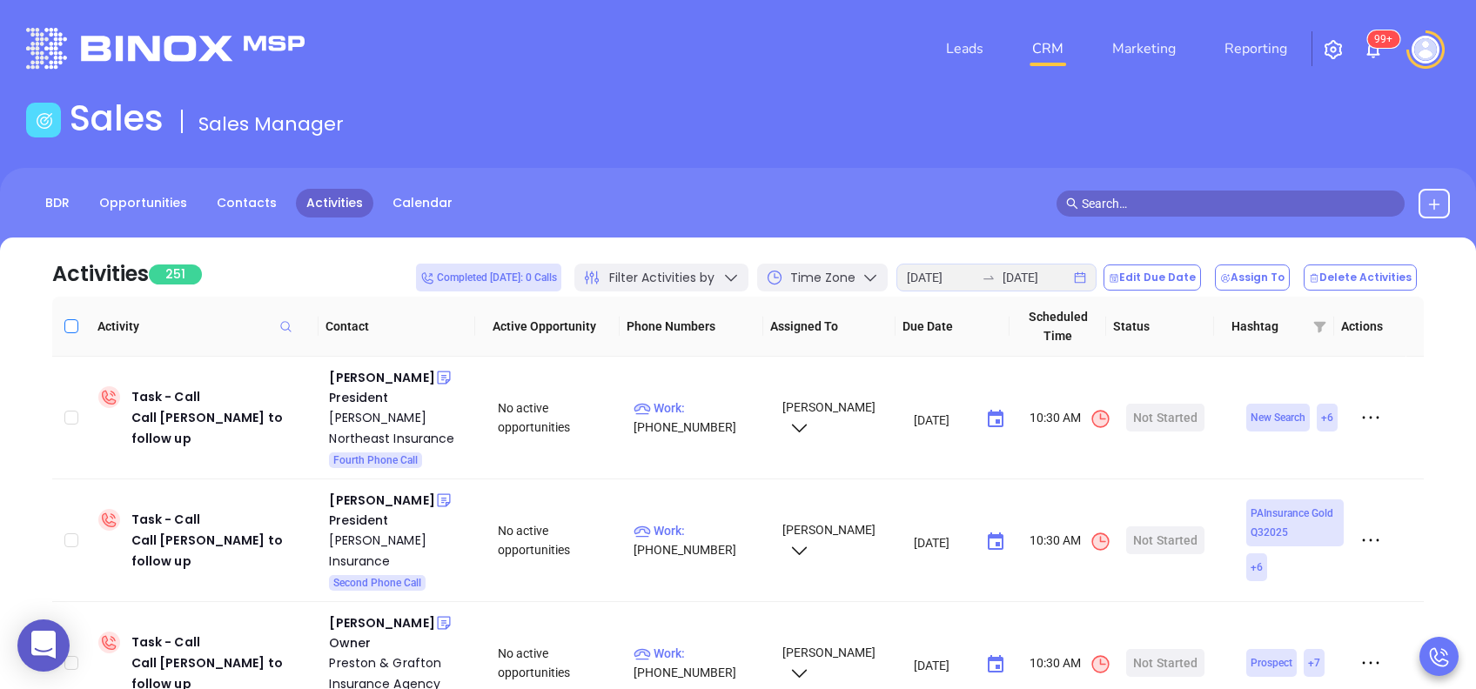
checkbox input "true"
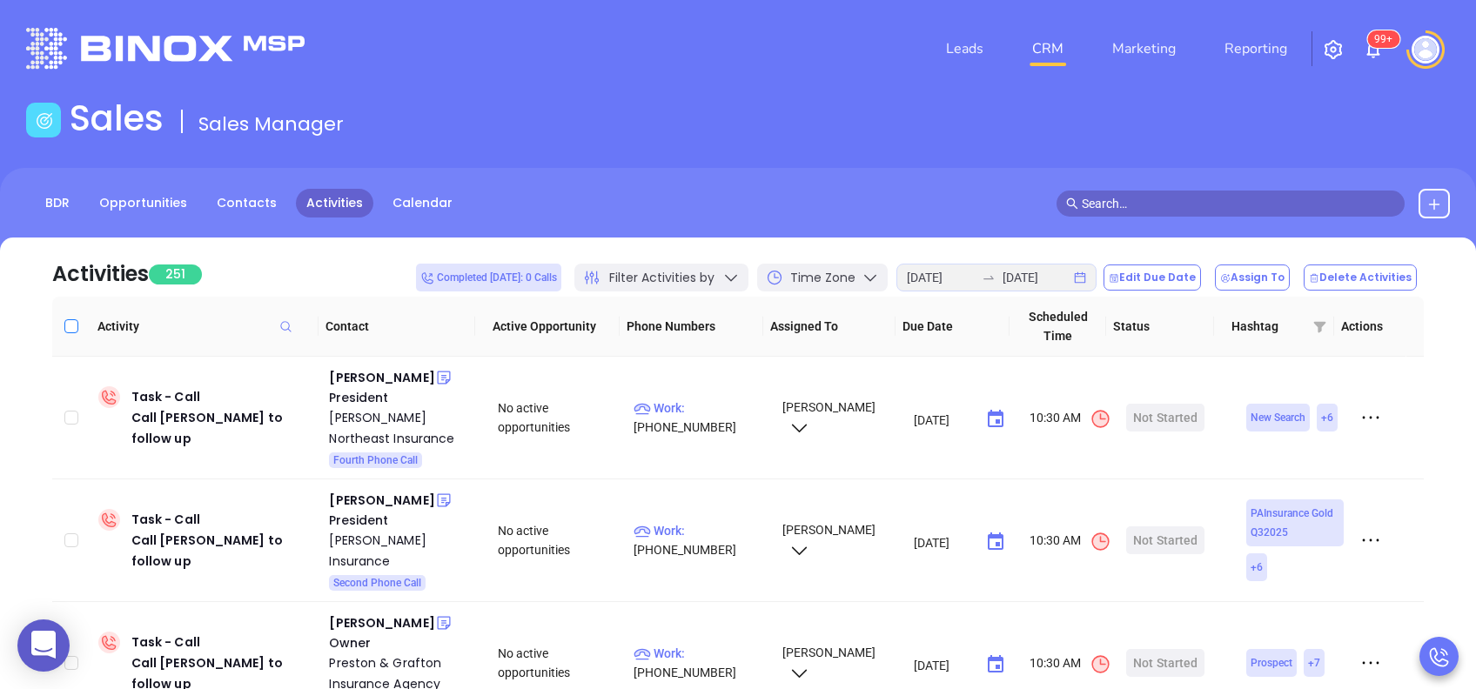
checkbox input "true"
click at [1177, 278] on button "Edit Due Date" at bounding box center [1152, 278] width 97 height 26
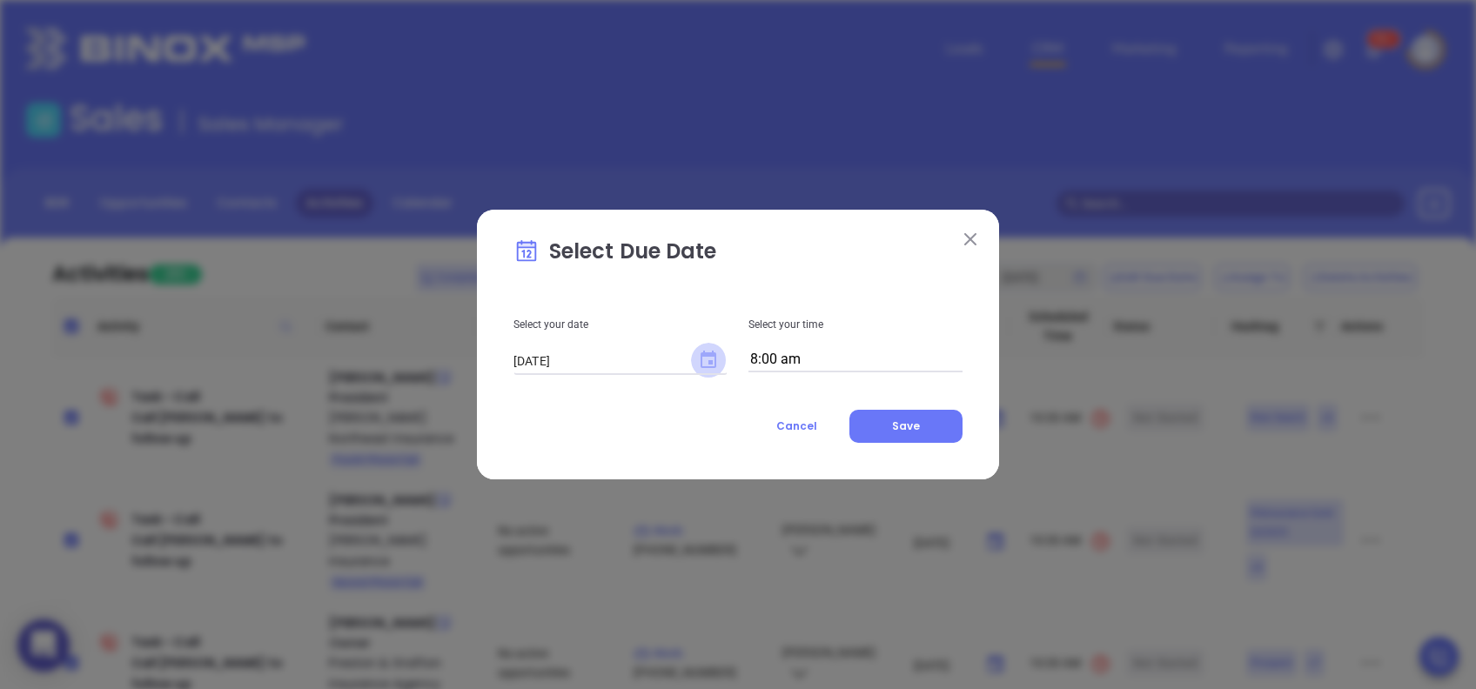
click at [710, 362] on icon "Choose date, selected date is Aug 11, 2025" at bounding box center [709, 359] width 16 height 17
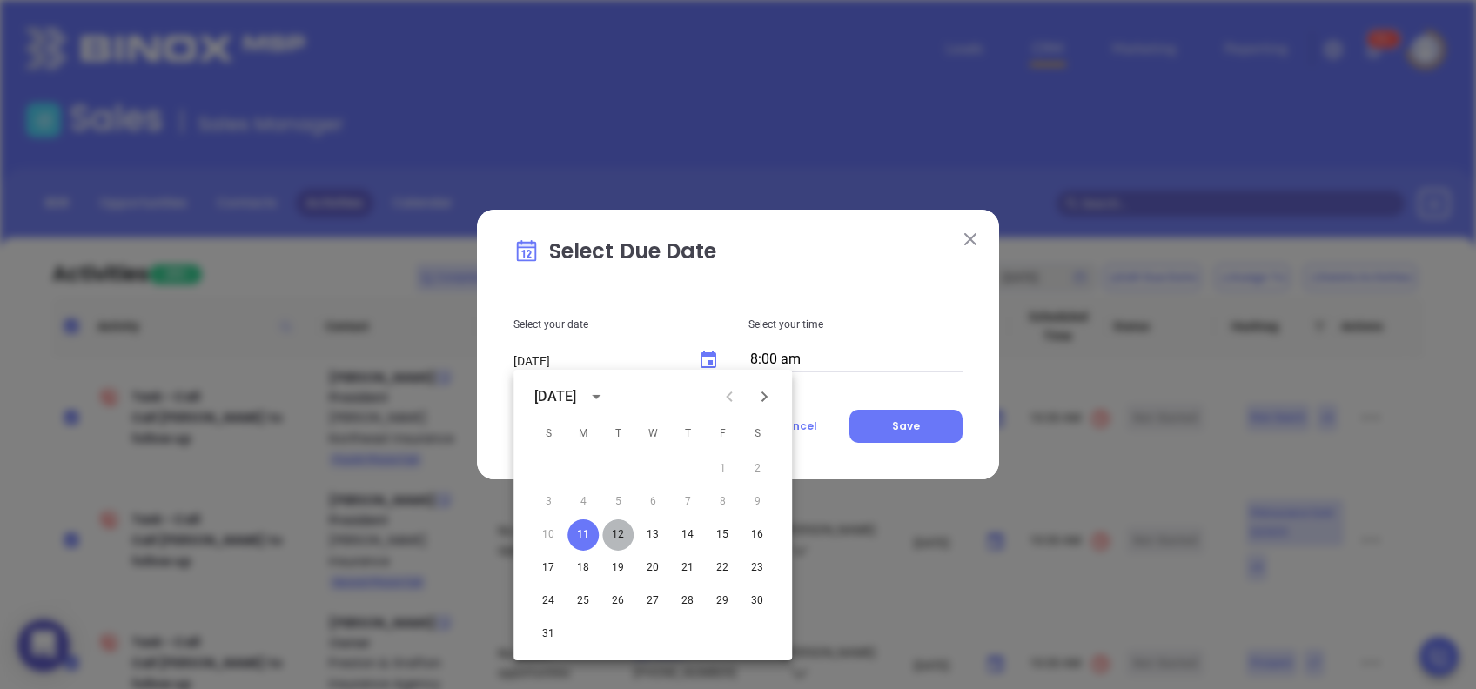
click at [618, 527] on button "12" at bounding box center [617, 535] width 31 height 31
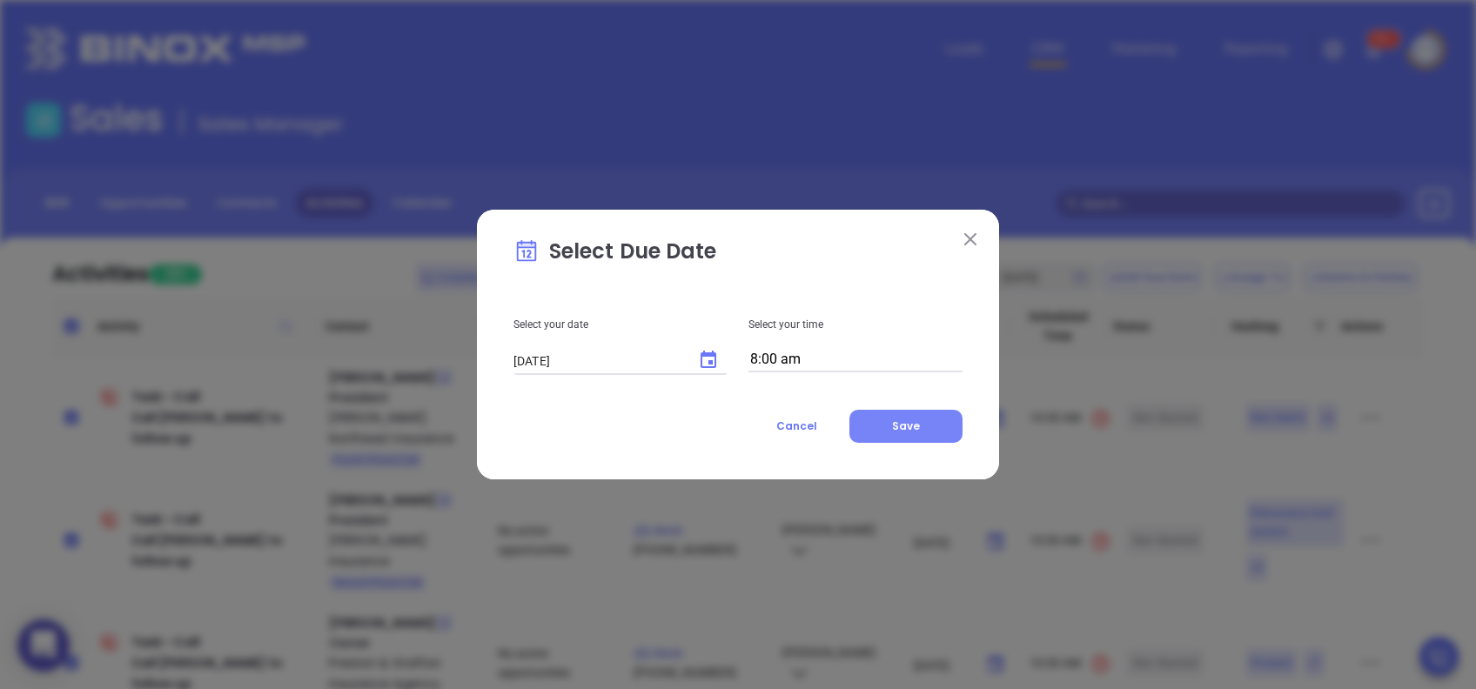
click at [957, 427] on button "Save" at bounding box center [906, 426] width 113 height 33
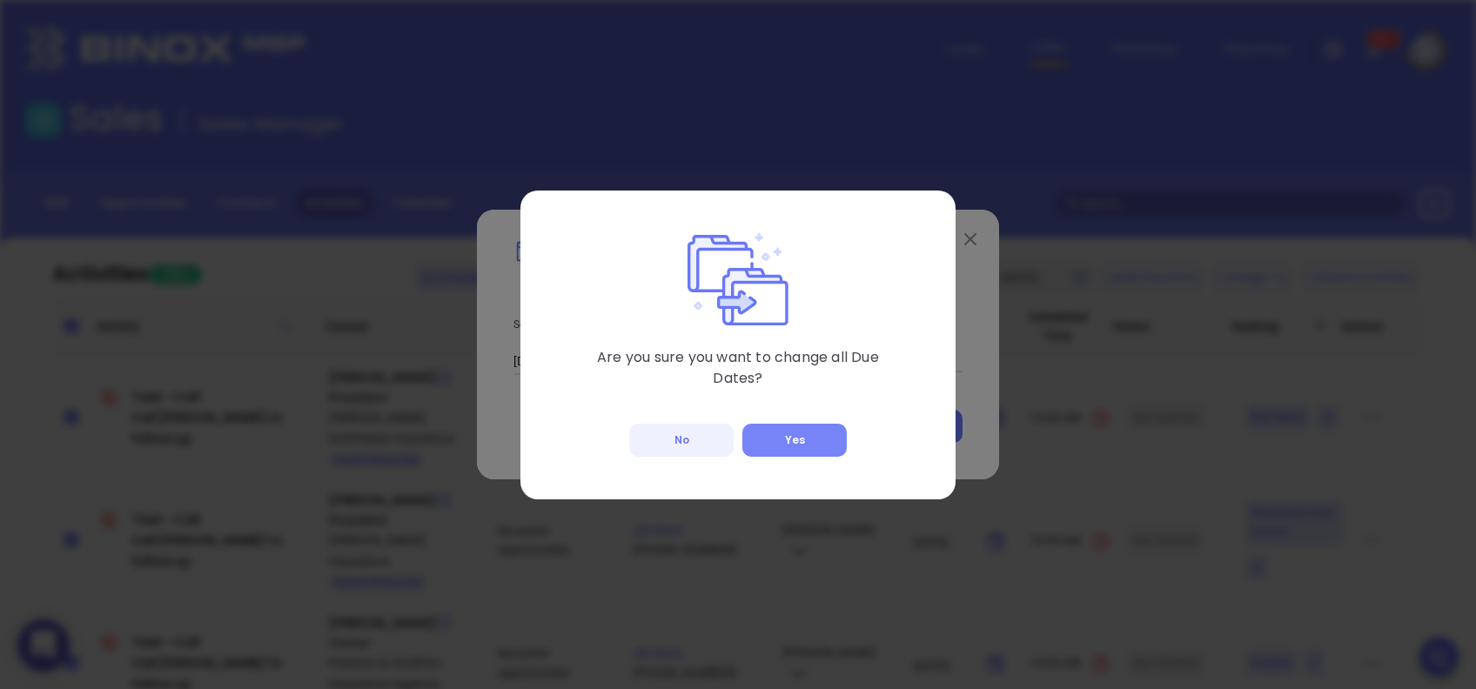
click at [770, 437] on button "Yes" at bounding box center [794, 440] width 104 height 33
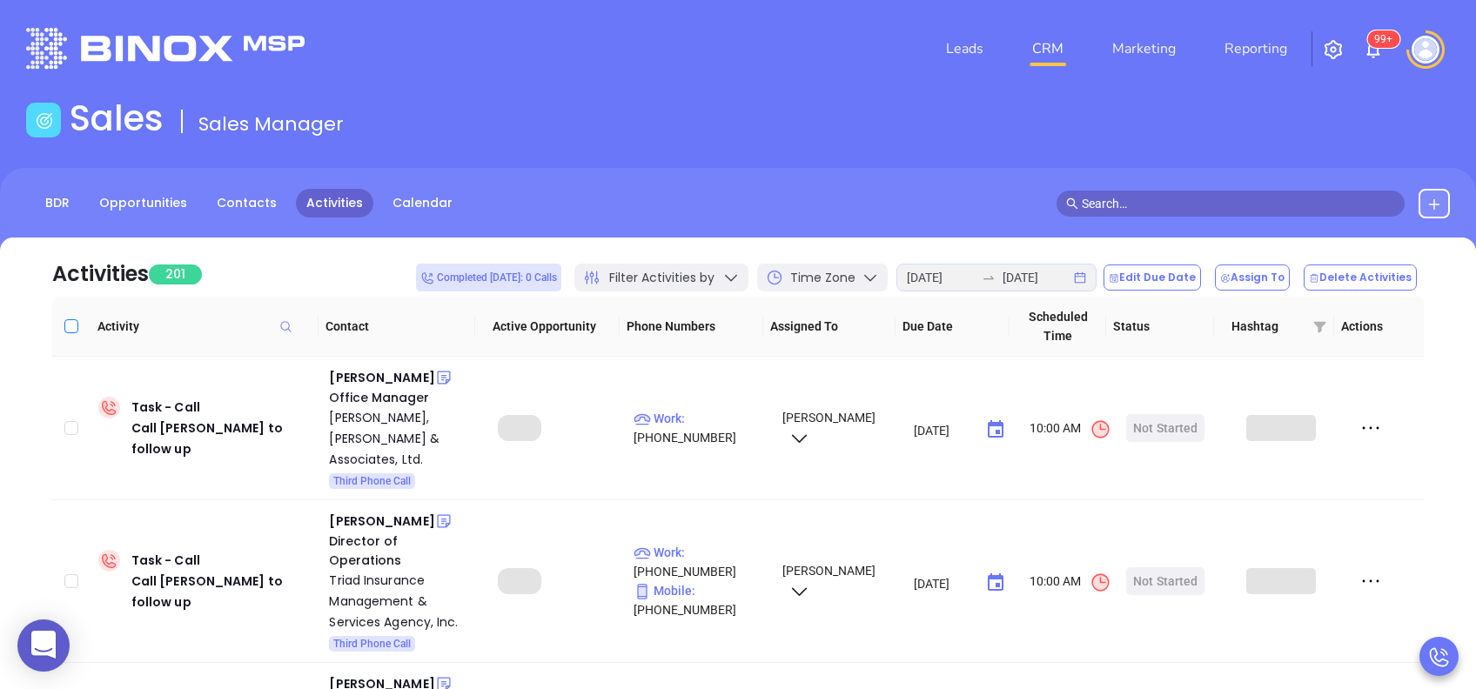
click at [71, 327] on input "Select all" at bounding box center [71, 326] width 14 height 14
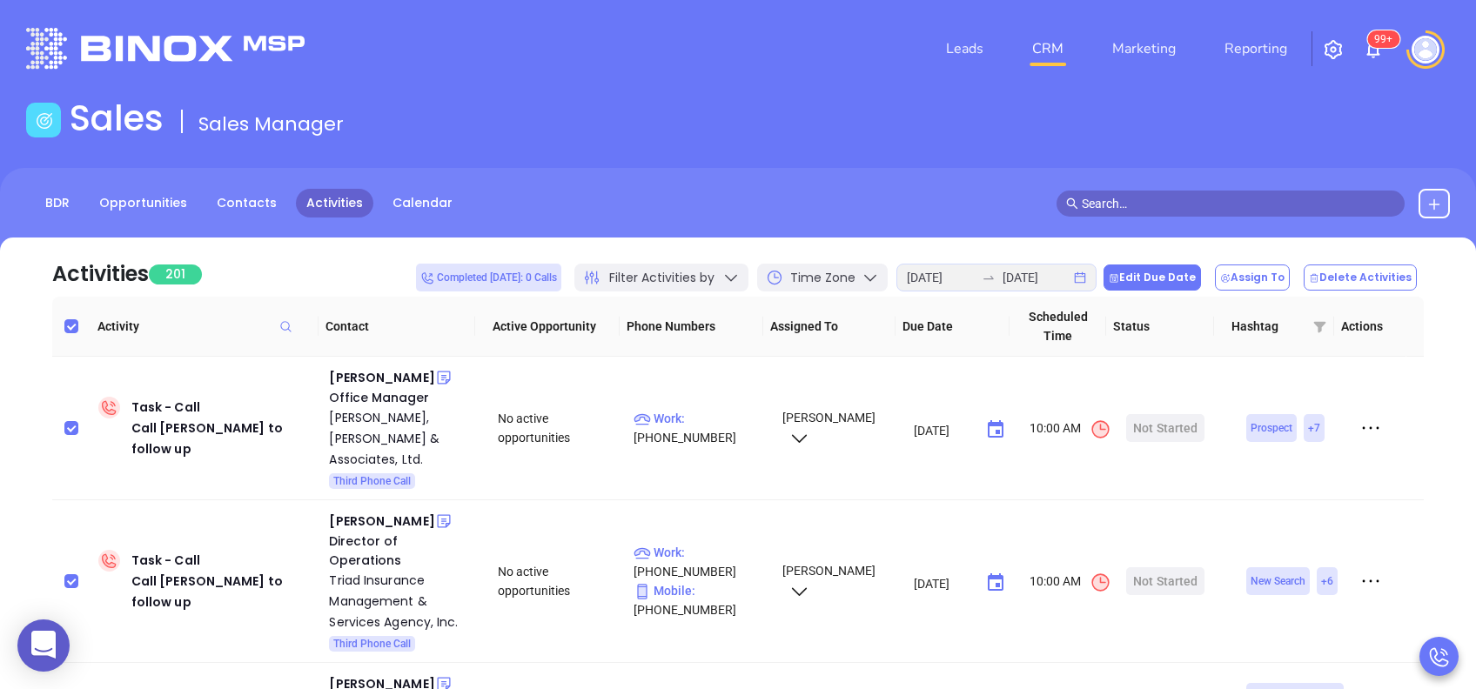
click at [1175, 278] on button "Edit Due Date" at bounding box center [1152, 278] width 97 height 26
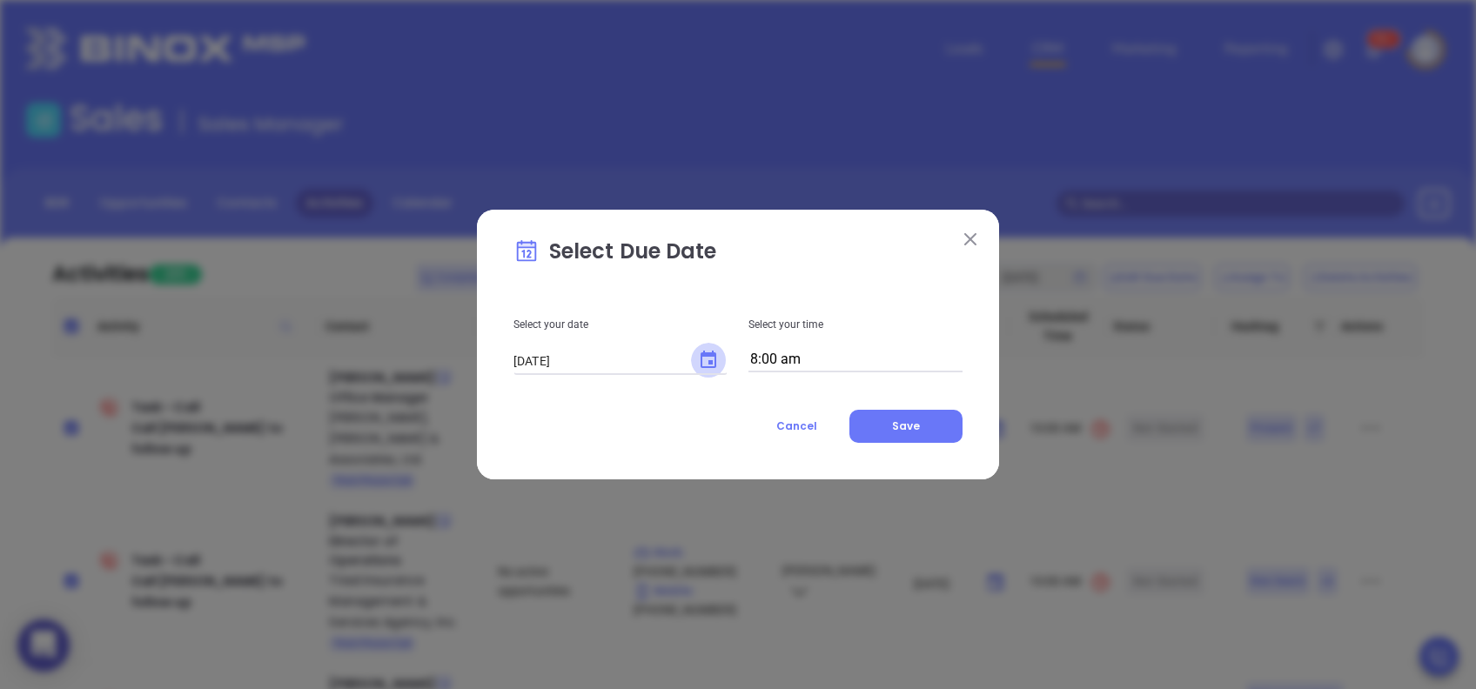
click at [717, 358] on icon "Choose date, selected date is Aug 11, 2025" at bounding box center [708, 360] width 21 height 21
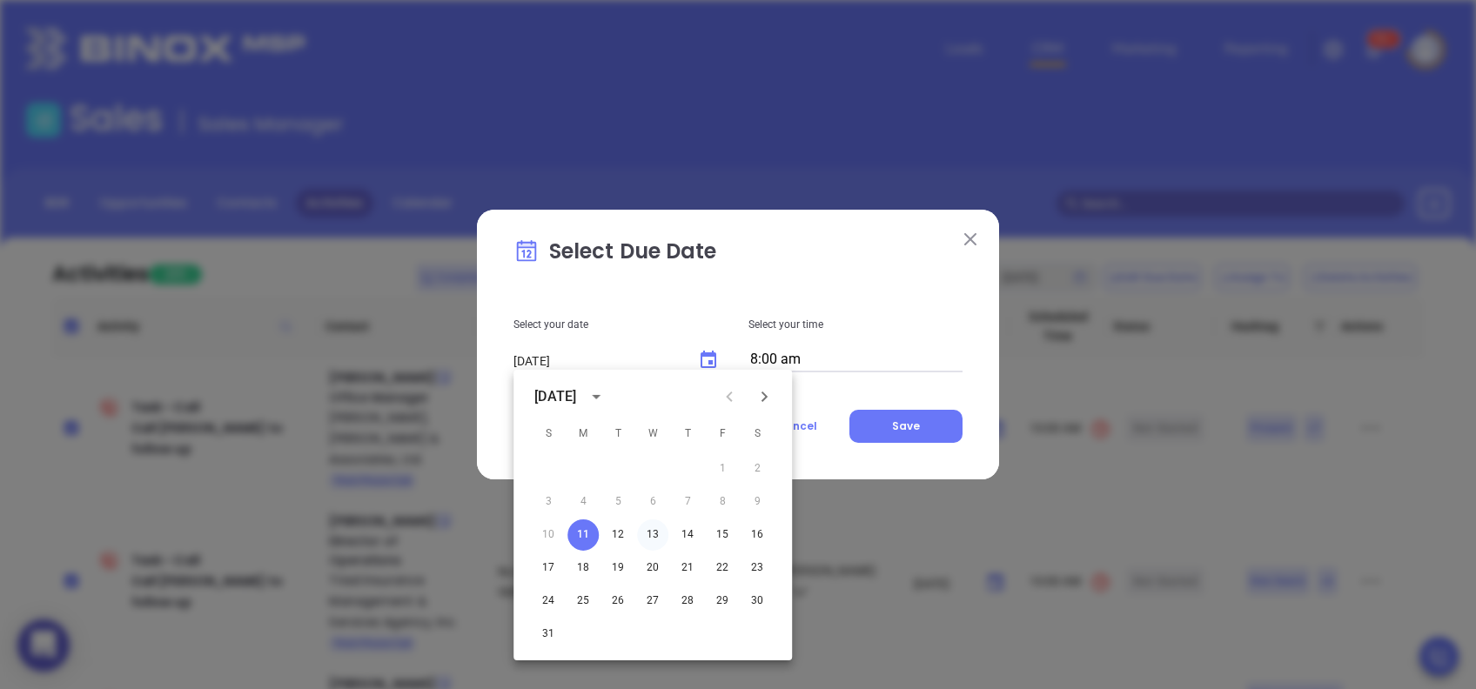
click at [653, 534] on button "13" at bounding box center [652, 535] width 31 height 31
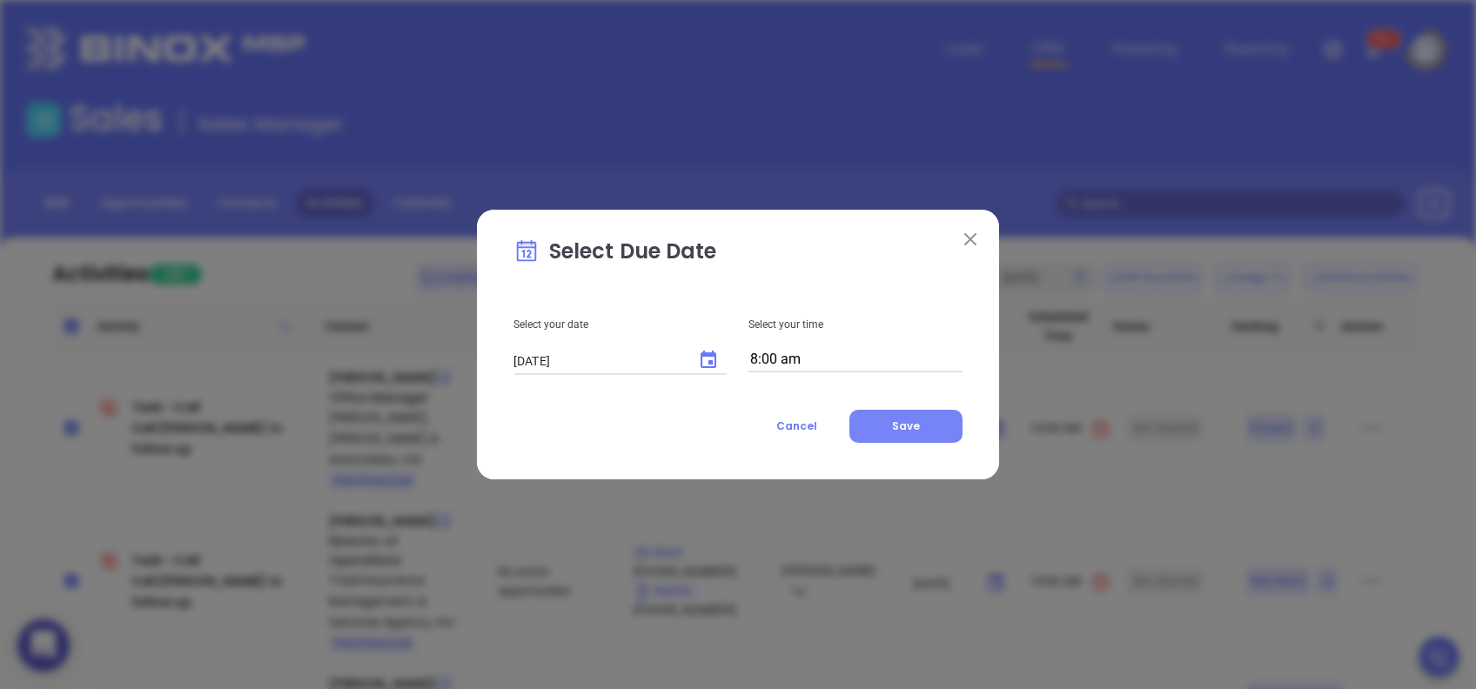
click at [931, 424] on button "Save" at bounding box center [906, 426] width 113 height 33
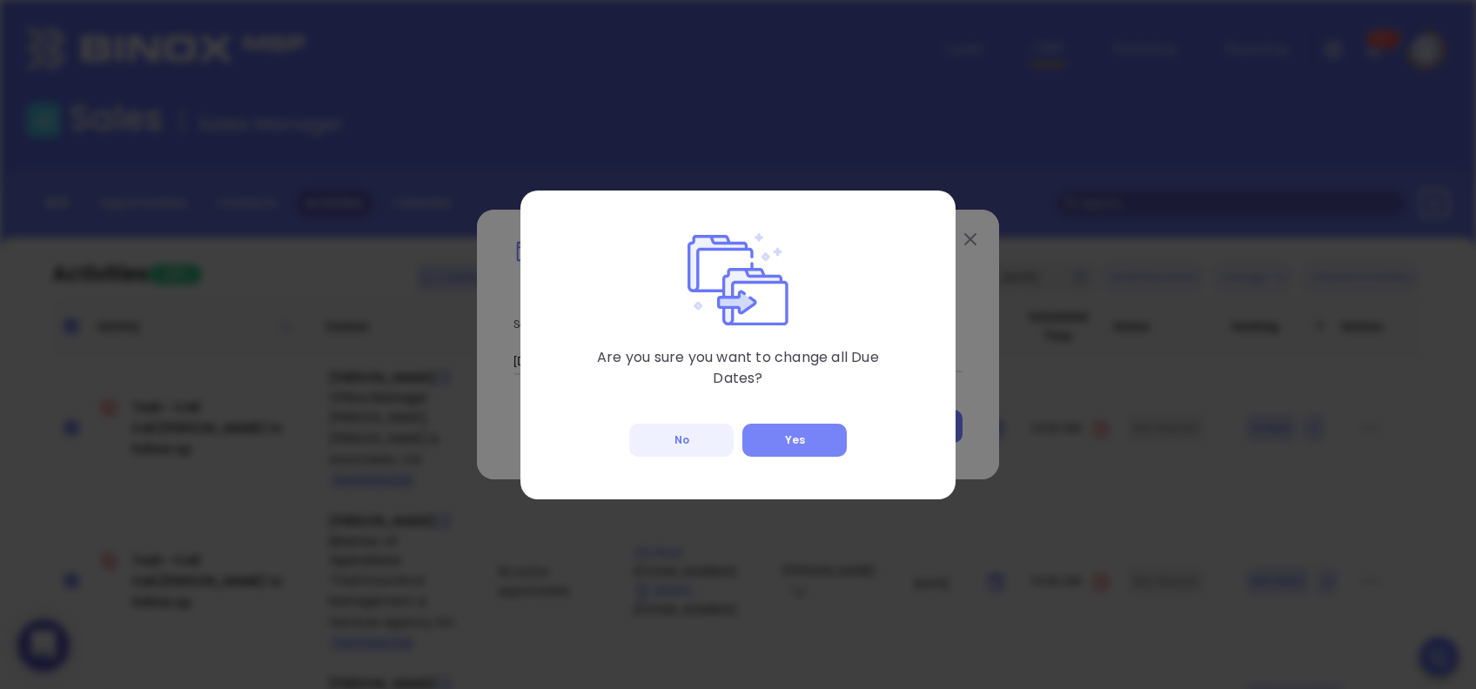
click at [783, 455] on button "Yes" at bounding box center [794, 440] width 104 height 33
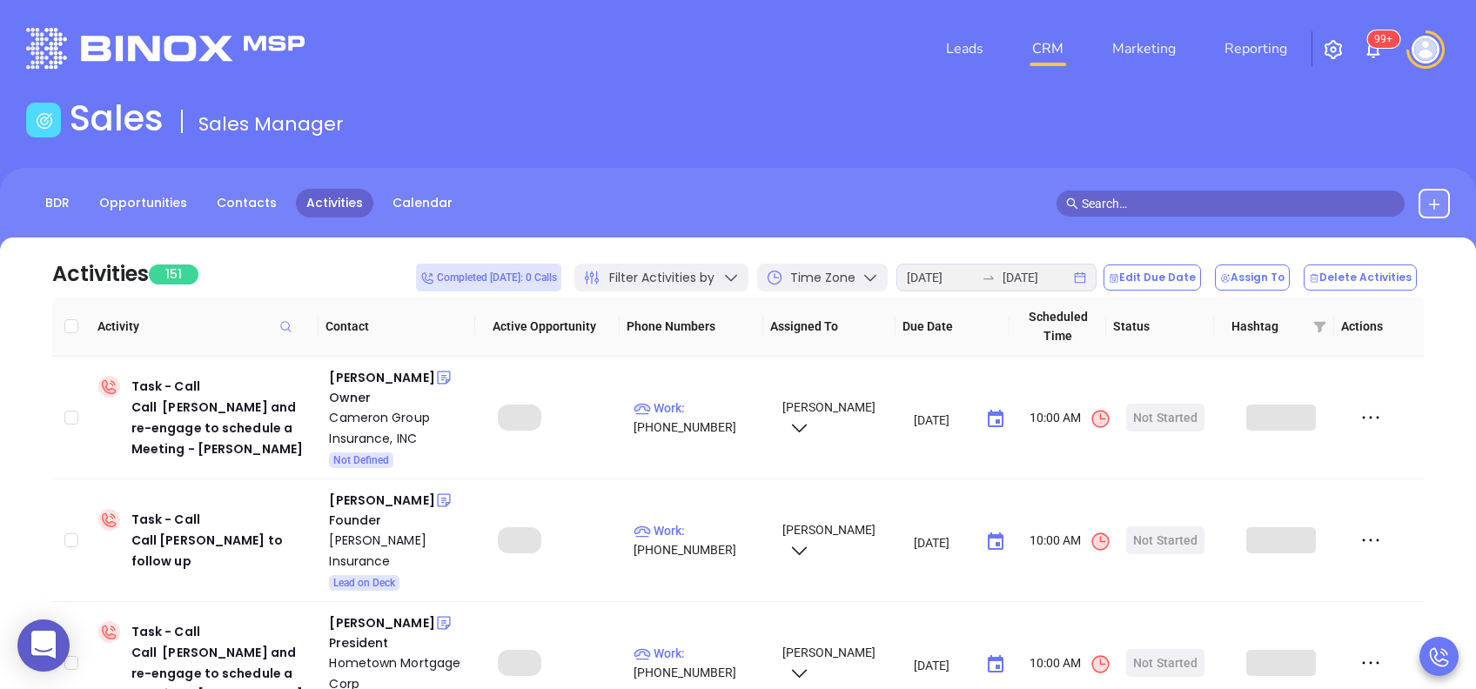
click at [72, 329] on input "Select all" at bounding box center [71, 326] width 14 height 14
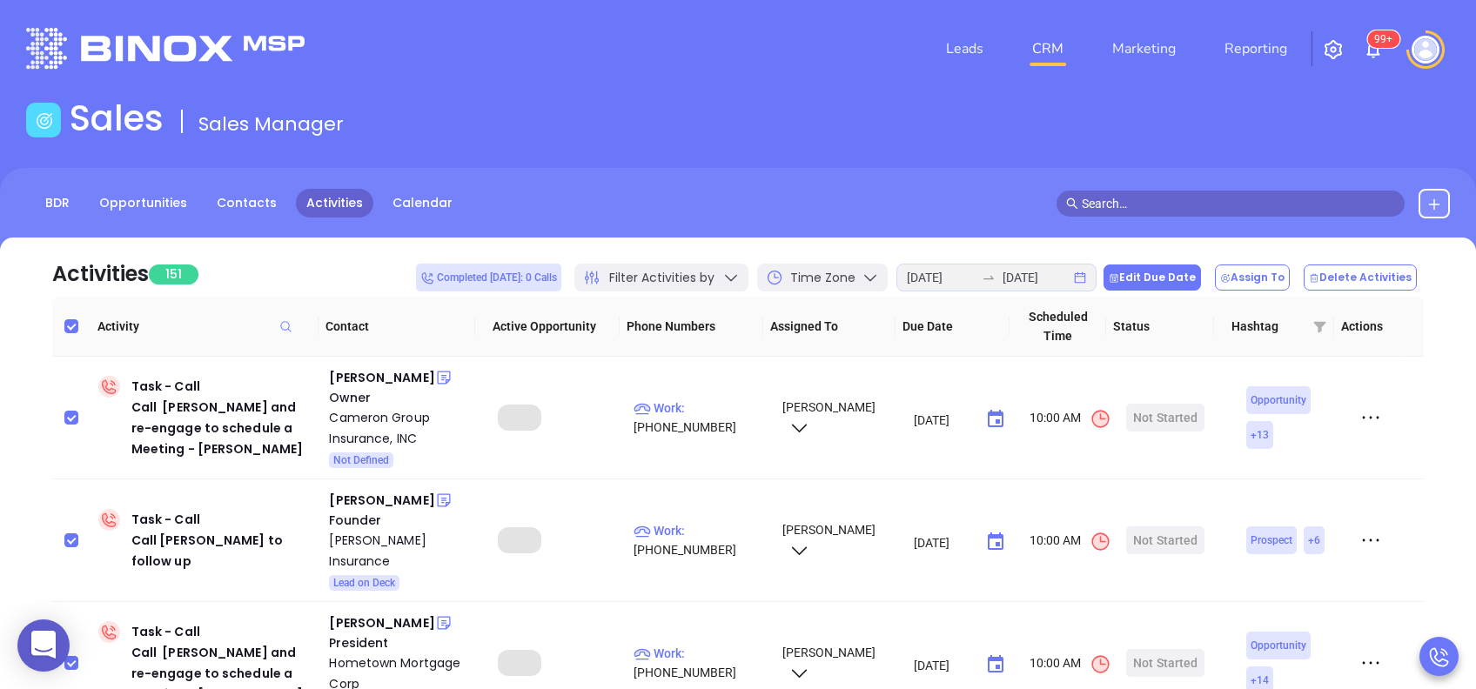
click at [1179, 279] on button "Edit Due Date" at bounding box center [1152, 278] width 97 height 26
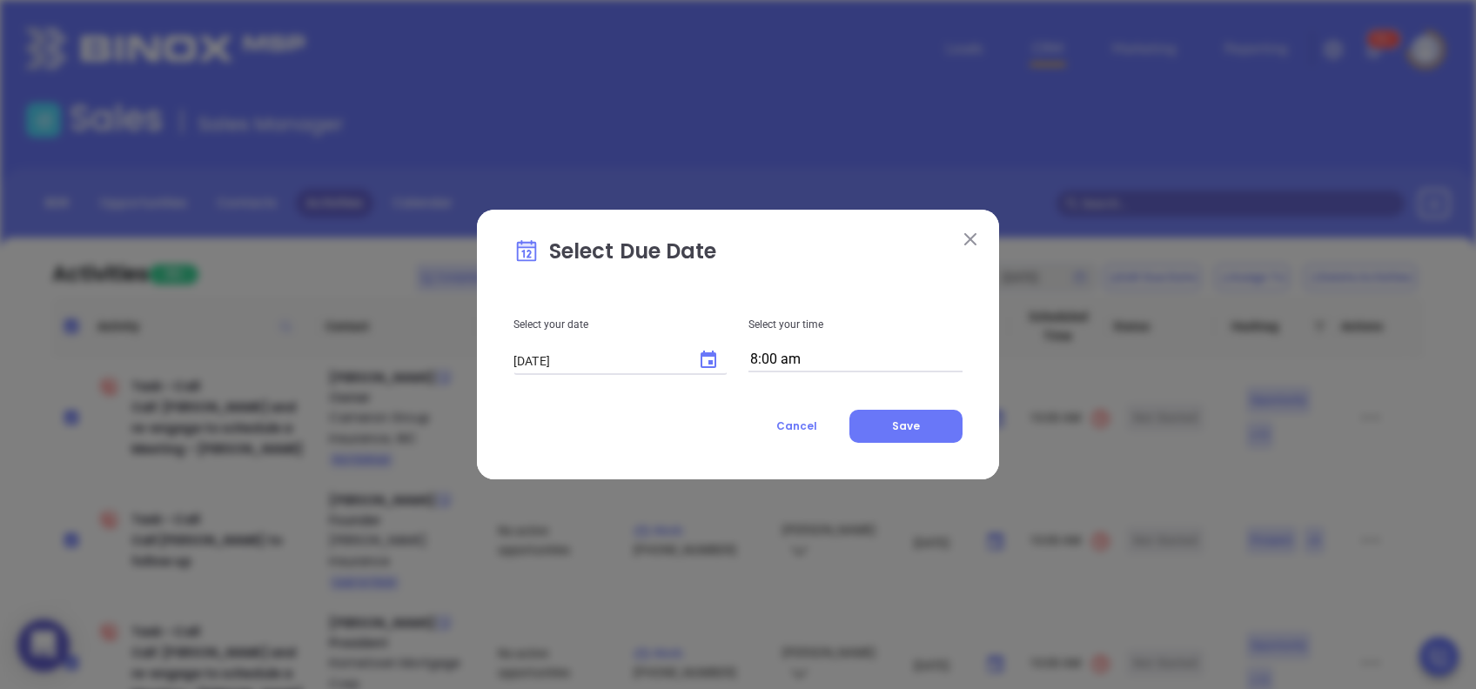
click at [720, 362] on button "Choose date, selected date is Aug 11, 2025" at bounding box center [708, 360] width 35 height 35
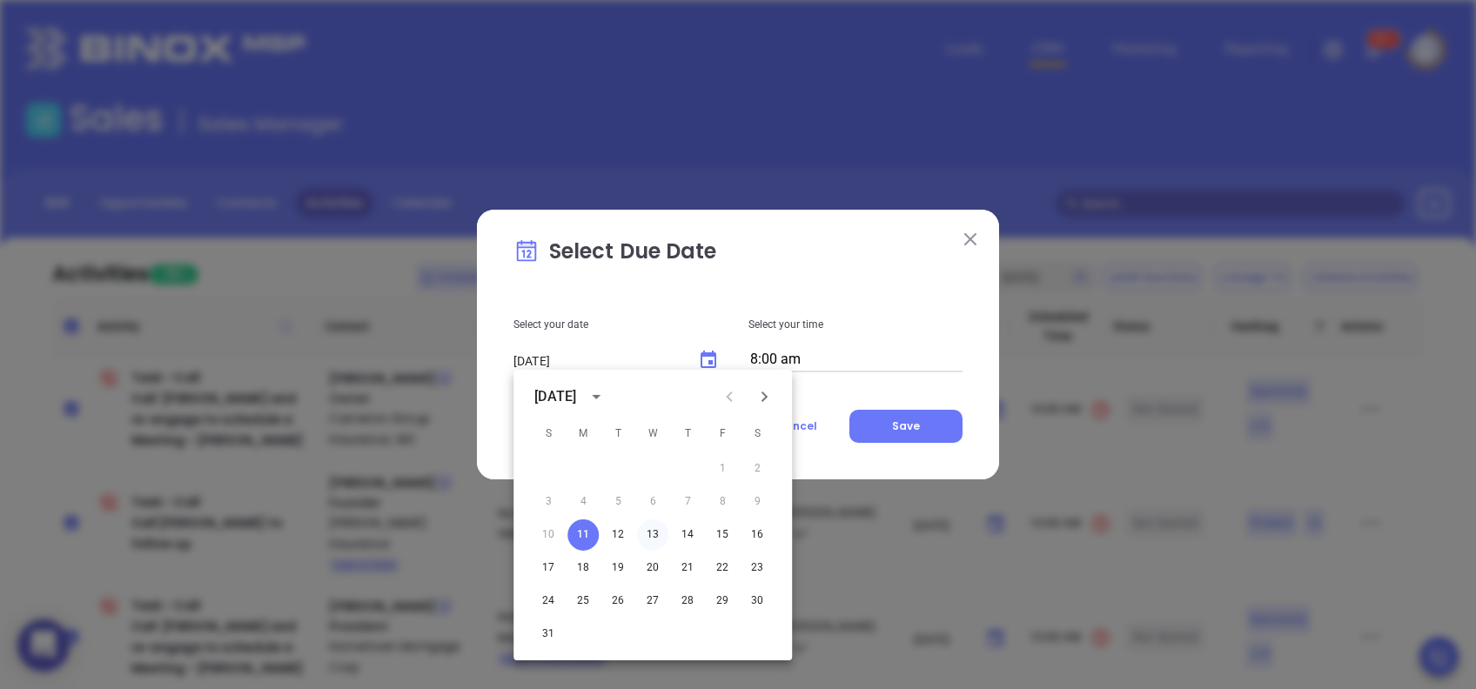
click at [655, 530] on button "13" at bounding box center [652, 535] width 31 height 31
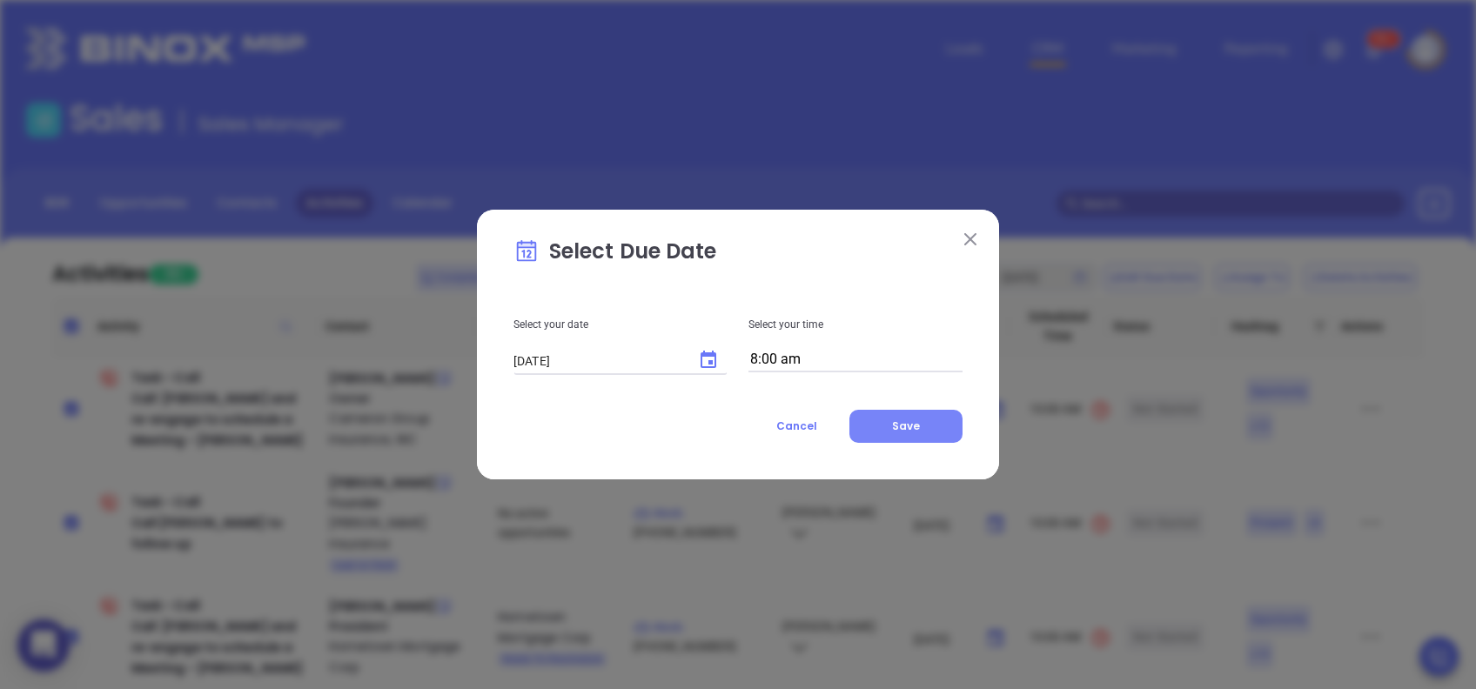
click at [931, 432] on button "Save" at bounding box center [906, 426] width 113 height 33
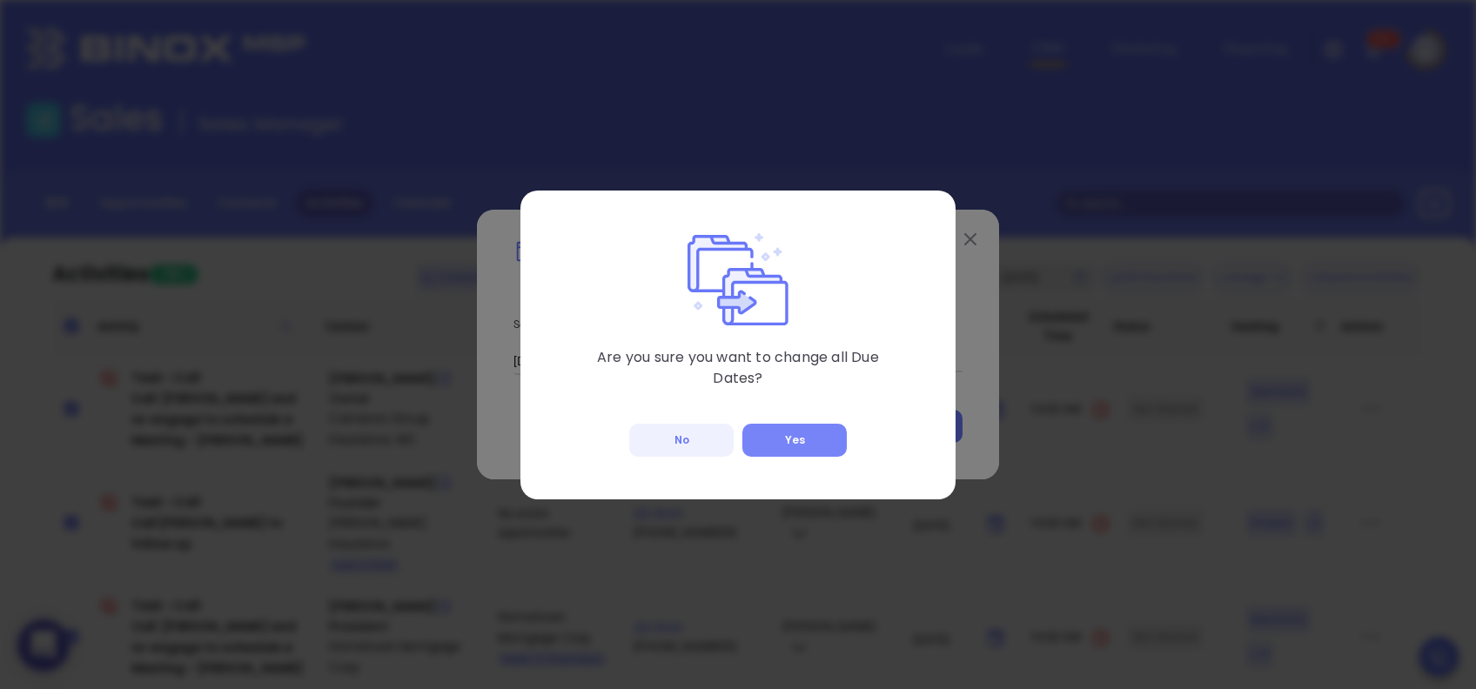
click at [803, 441] on button "Yes" at bounding box center [794, 440] width 104 height 33
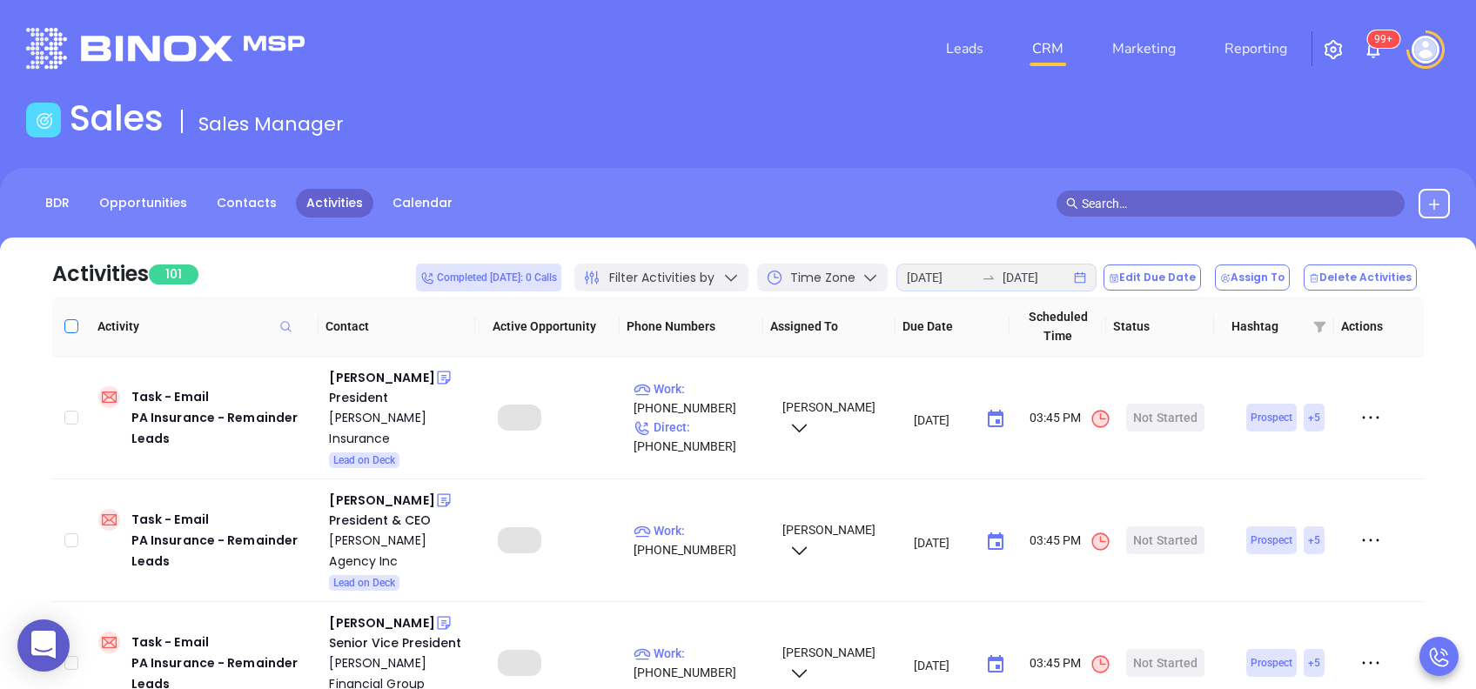
click at [77, 320] on input "Select all" at bounding box center [71, 326] width 14 height 14
click at [1186, 276] on button "Edit Due Date" at bounding box center [1152, 278] width 97 height 26
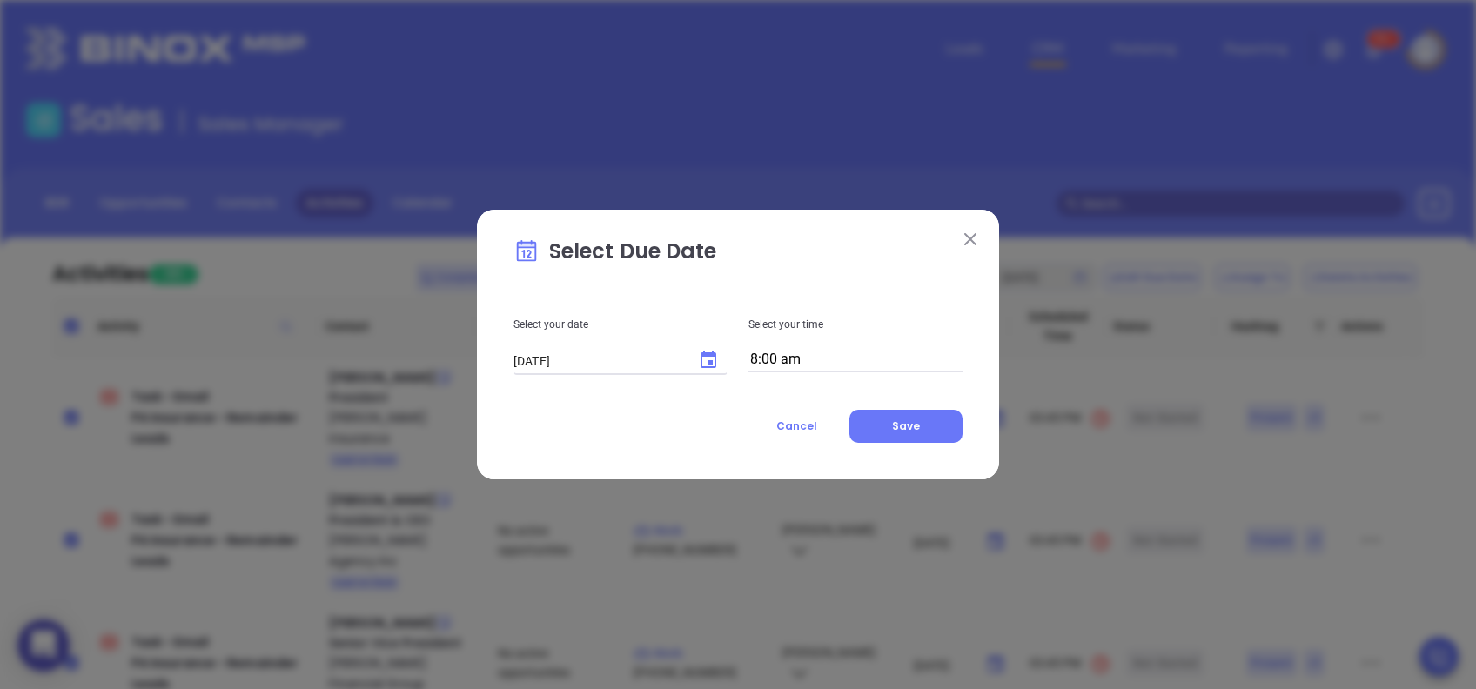
click at [709, 359] on icon "Choose date, selected date is Aug 11, 2025" at bounding box center [708, 360] width 21 height 21
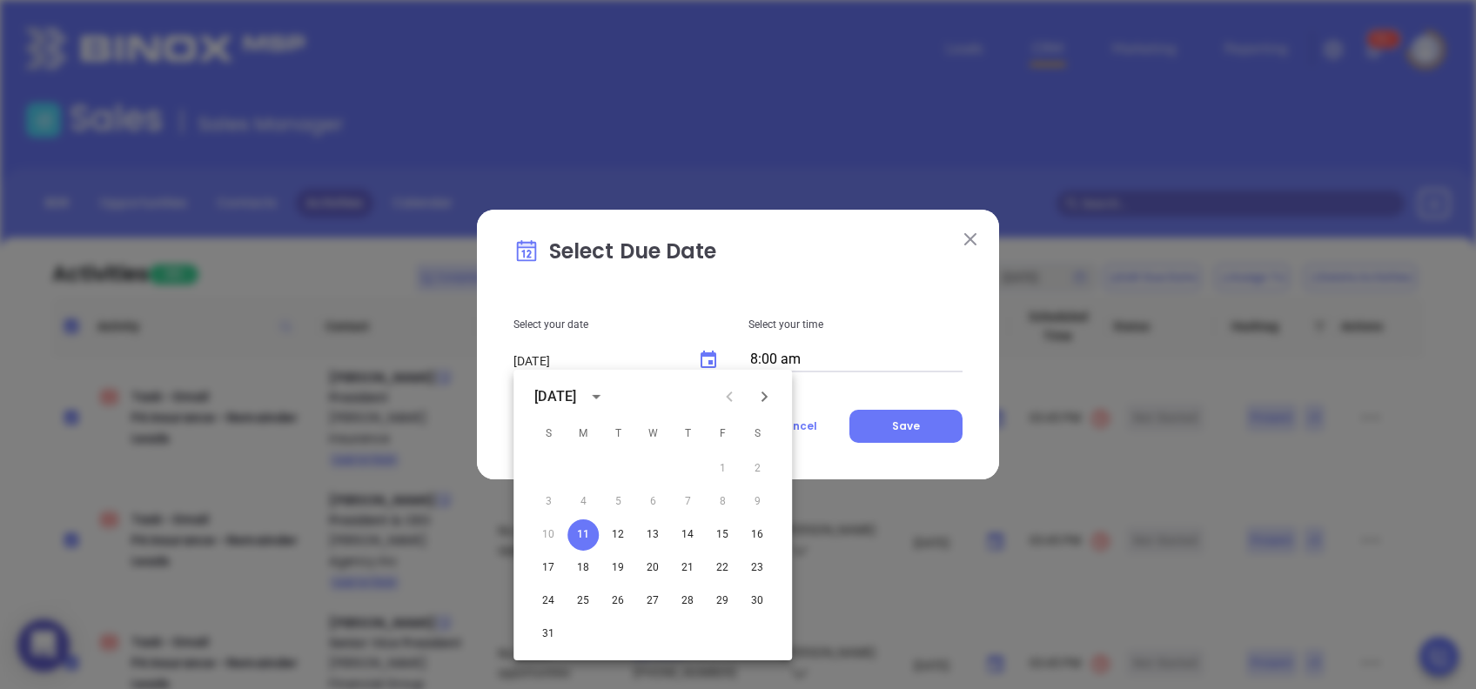
click at [709, 359] on icon "Choose date, selected date is Aug 11, 2025" at bounding box center [708, 360] width 21 height 21
click at [907, 422] on span "Save" at bounding box center [906, 426] width 28 height 15
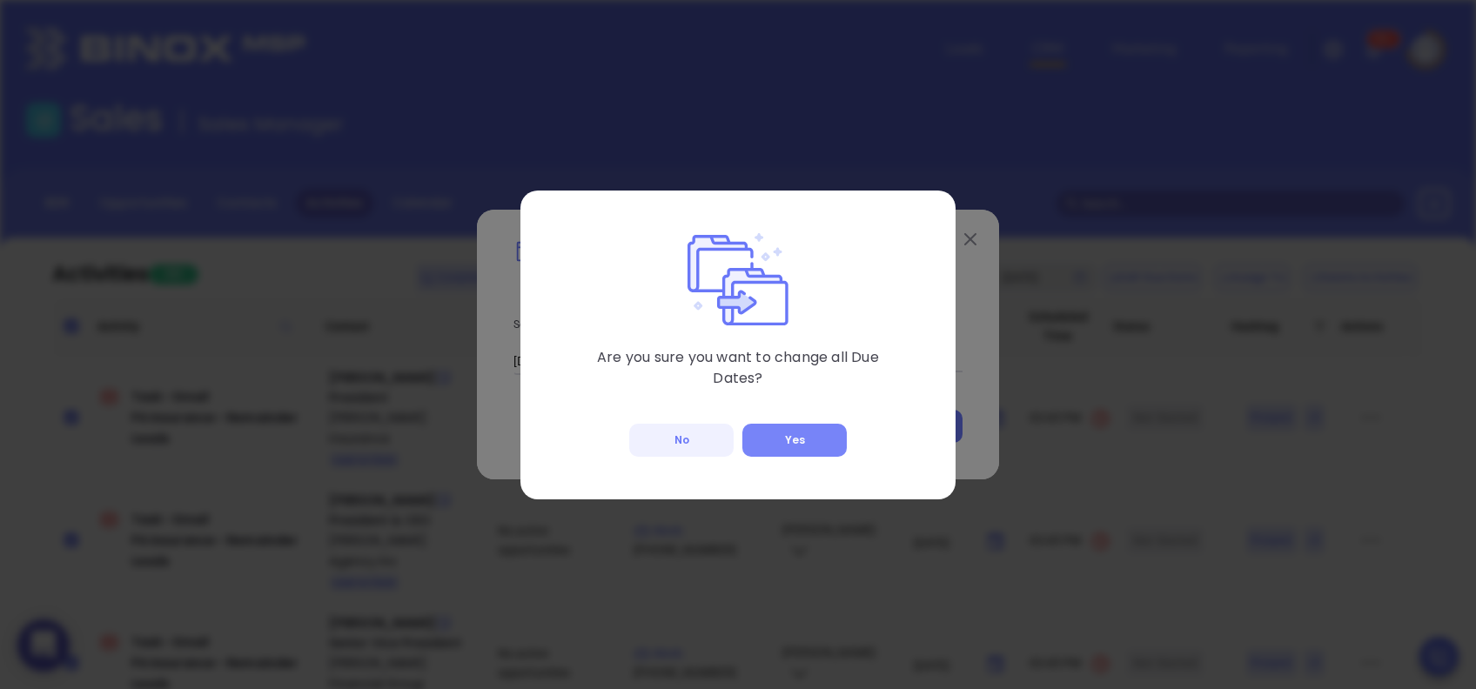
click at [807, 437] on button "Yes" at bounding box center [794, 440] width 104 height 33
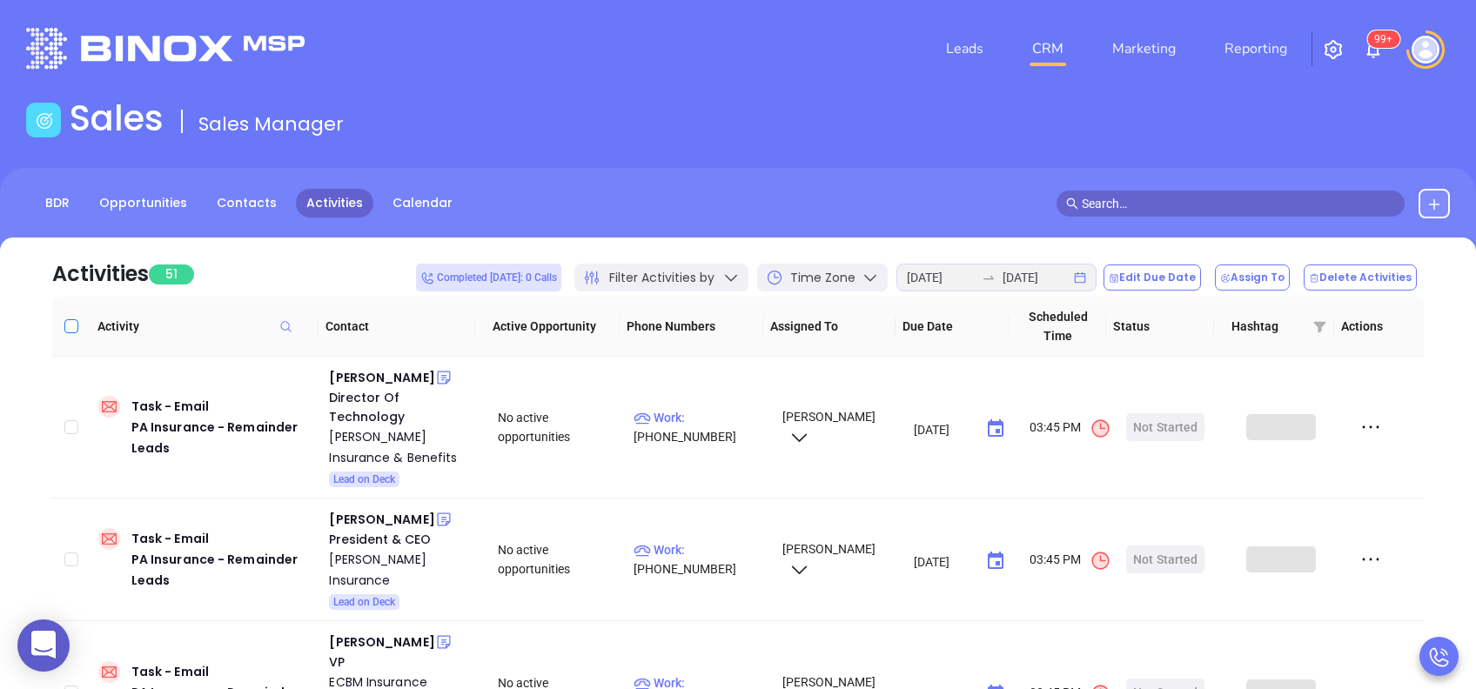
click at [70, 327] on input "Select all" at bounding box center [71, 326] width 14 height 14
click at [1184, 269] on button "Edit Due Date" at bounding box center [1152, 278] width 97 height 26
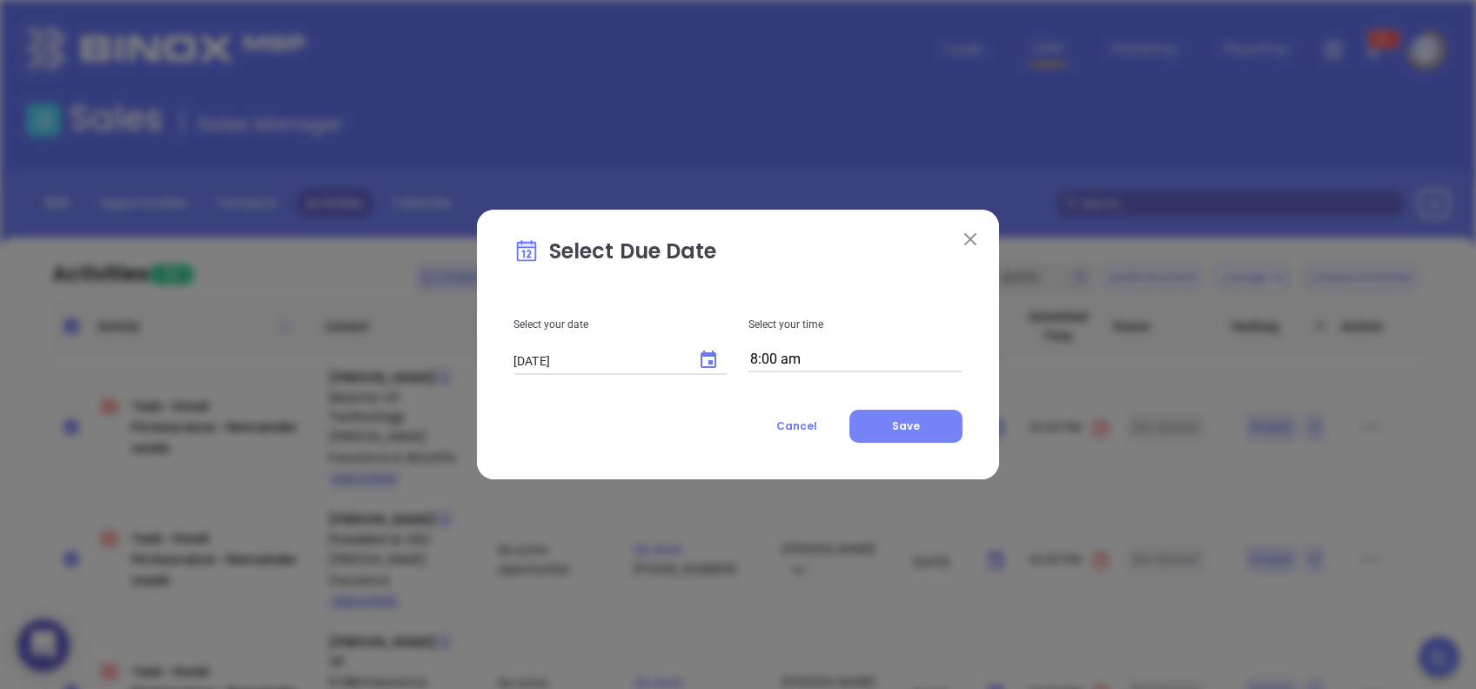
click at [896, 413] on button "Save" at bounding box center [906, 426] width 113 height 33
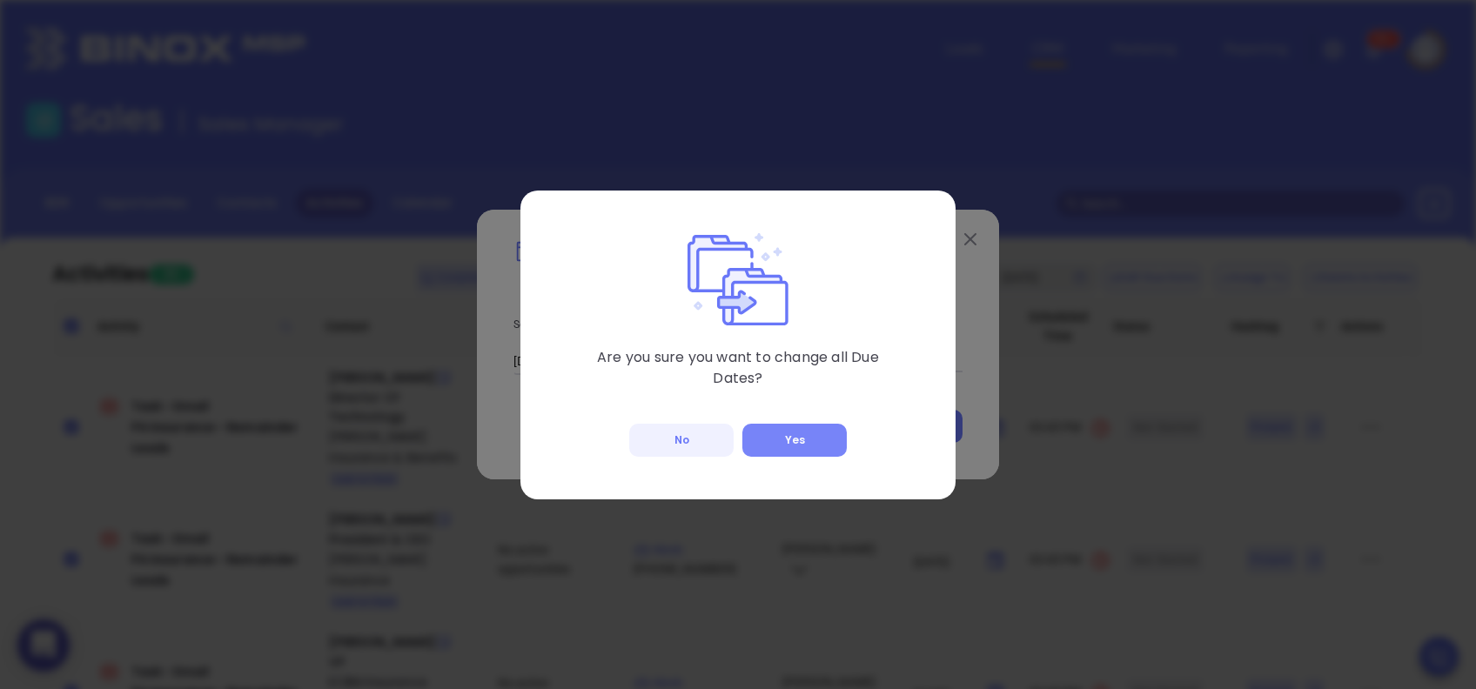
click at [794, 444] on button "Yes" at bounding box center [794, 440] width 104 height 33
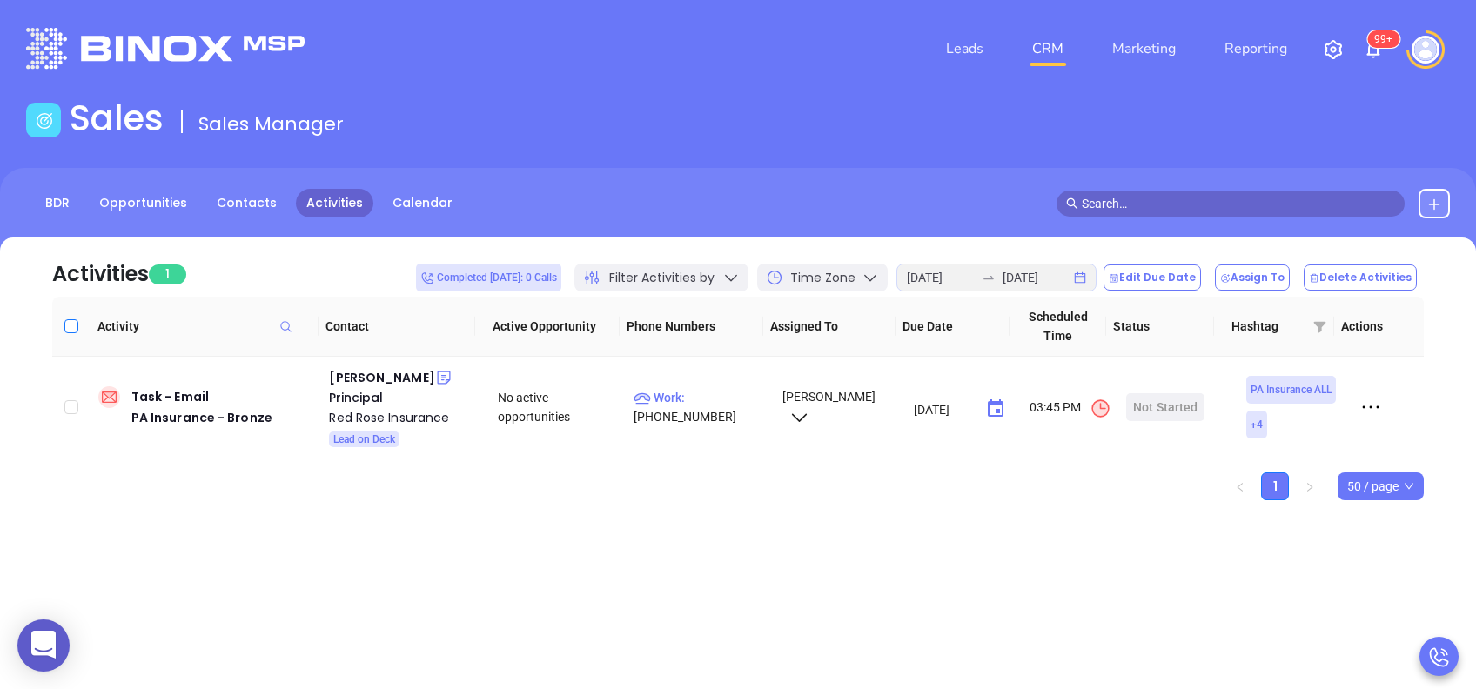
click at [77, 326] on input "Select all" at bounding box center [71, 326] width 14 height 14
click at [1196, 277] on button "Edit Due Date" at bounding box center [1152, 278] width 97 height 26
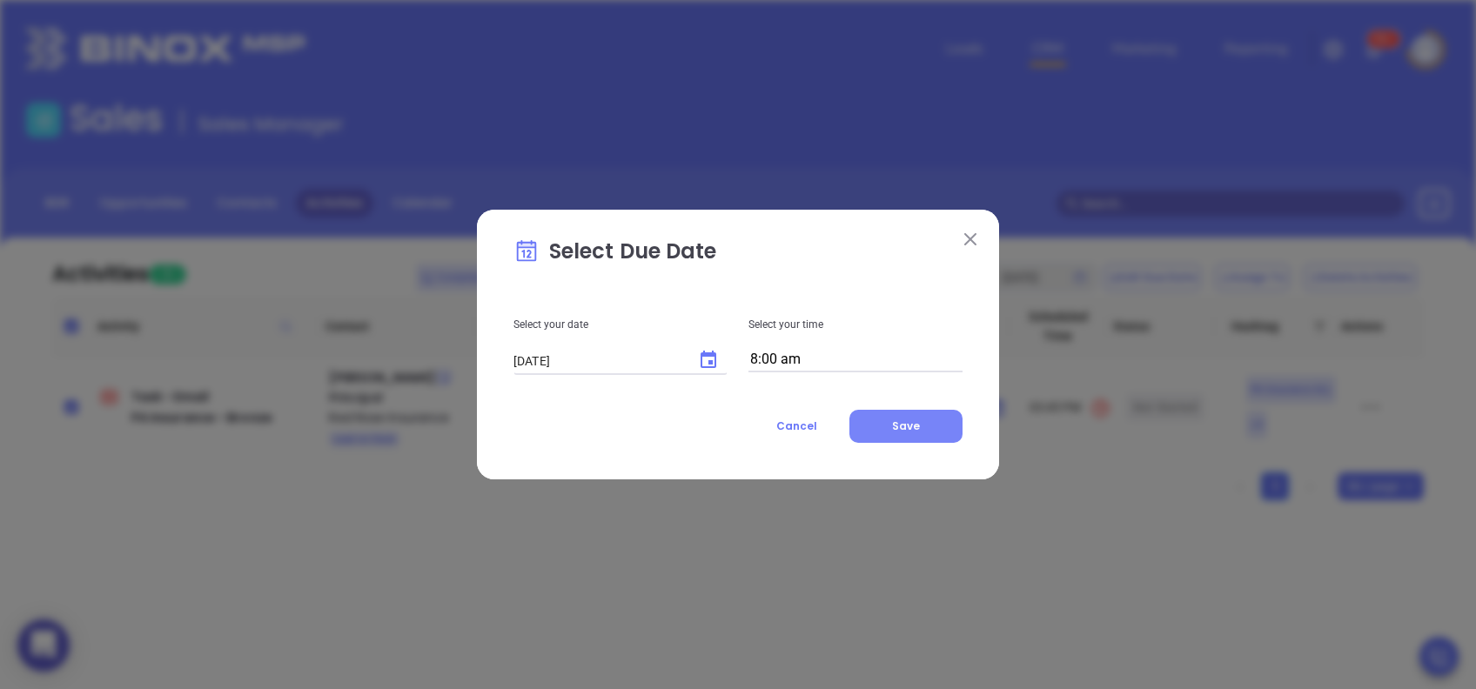
click at [881, 411] on button "Save" at bounding box center [906, 426] width 113 height 33
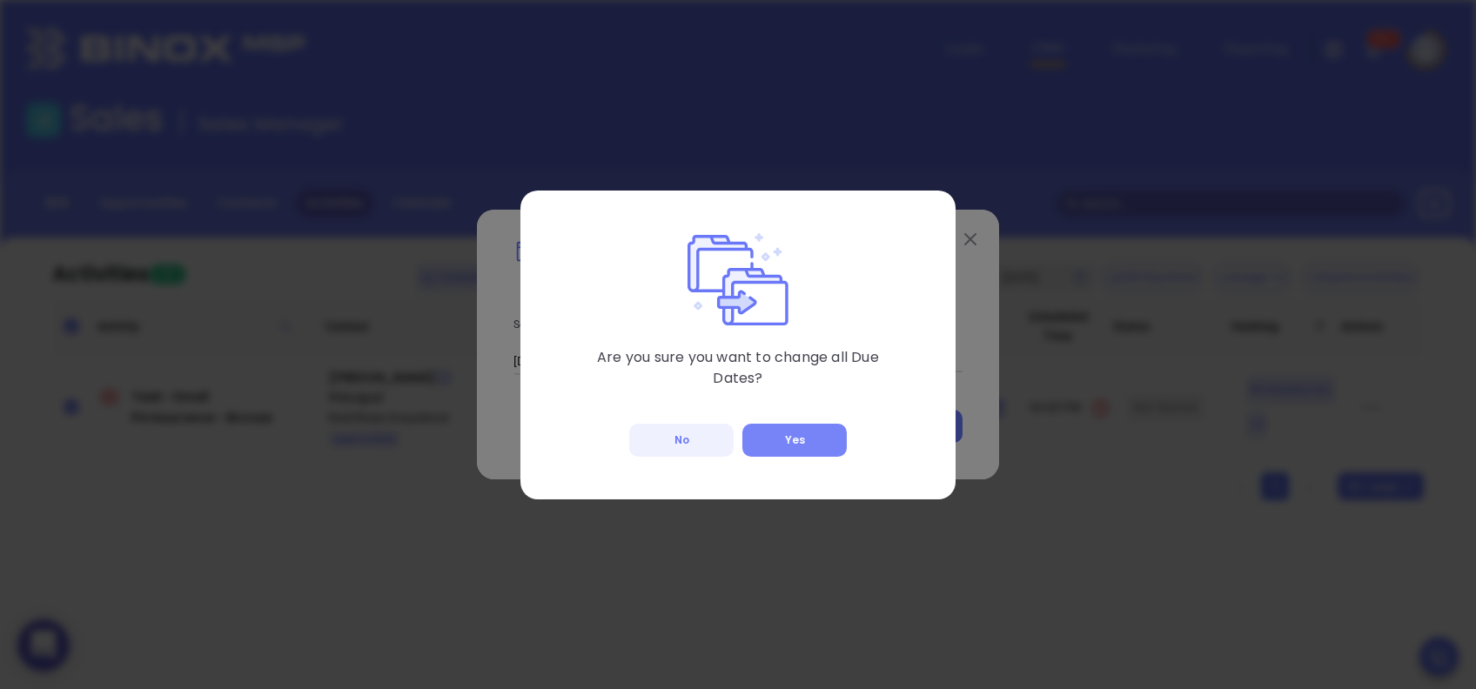
click at [823, 443] on button "Yes" at bounding box center [794, 440] width 104 height 33
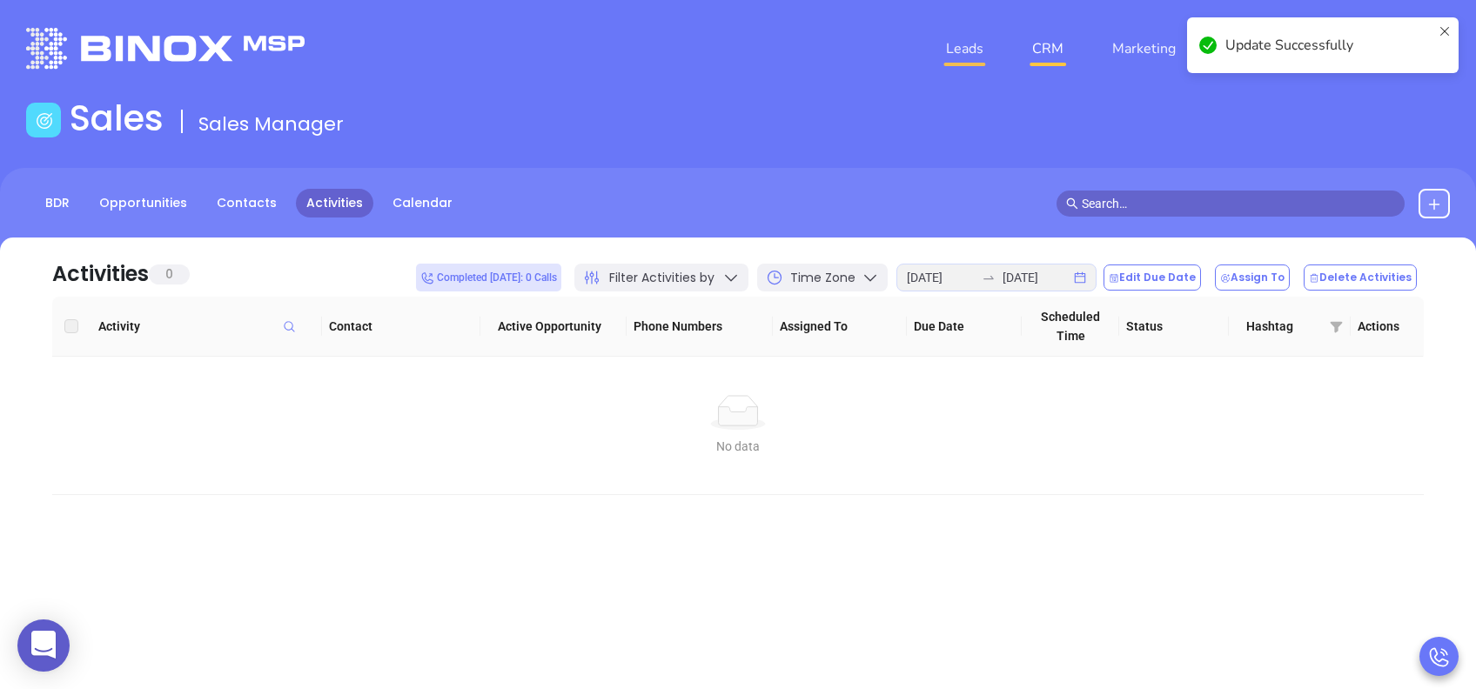
click at [979, 48] on link "Leads" at bounding box center [964, 48] width 51 height 35
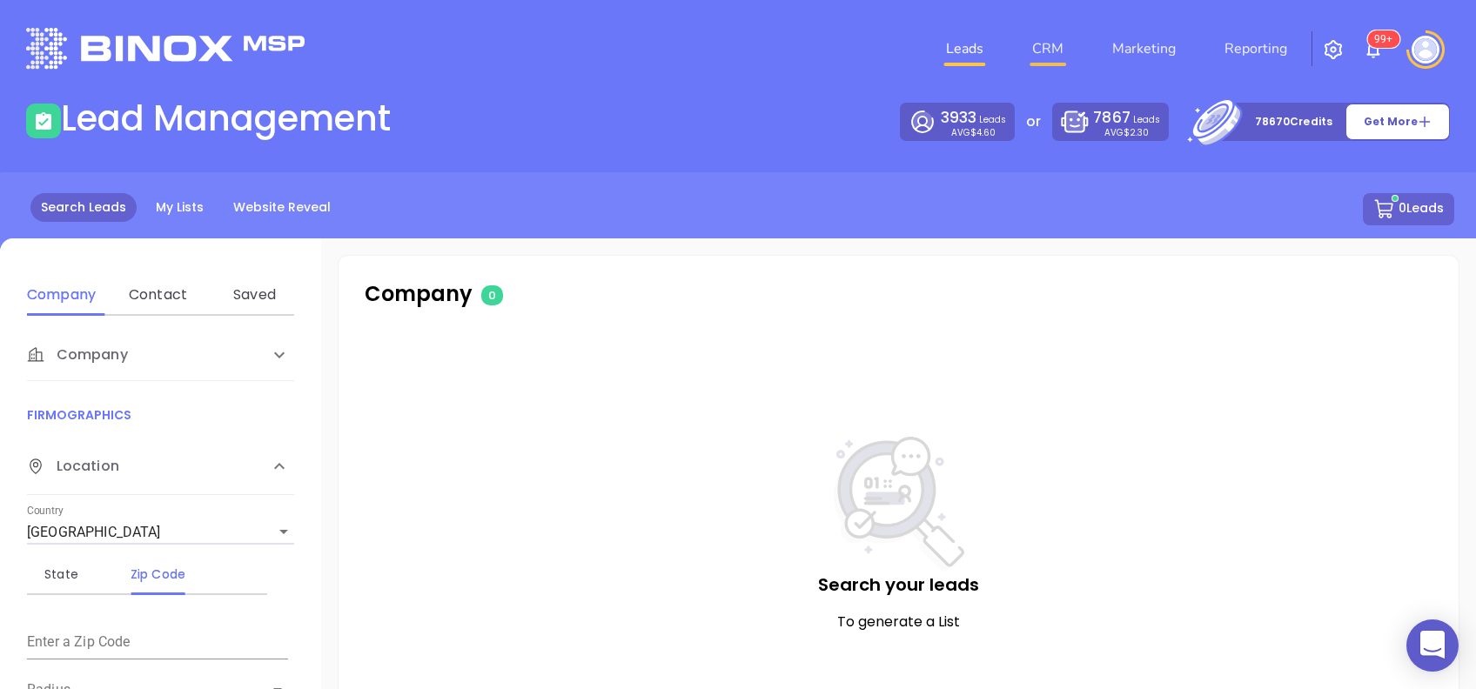
click at [1055, 61] on link "CRM" at bounding box center [1047, 48] width 45 height 35
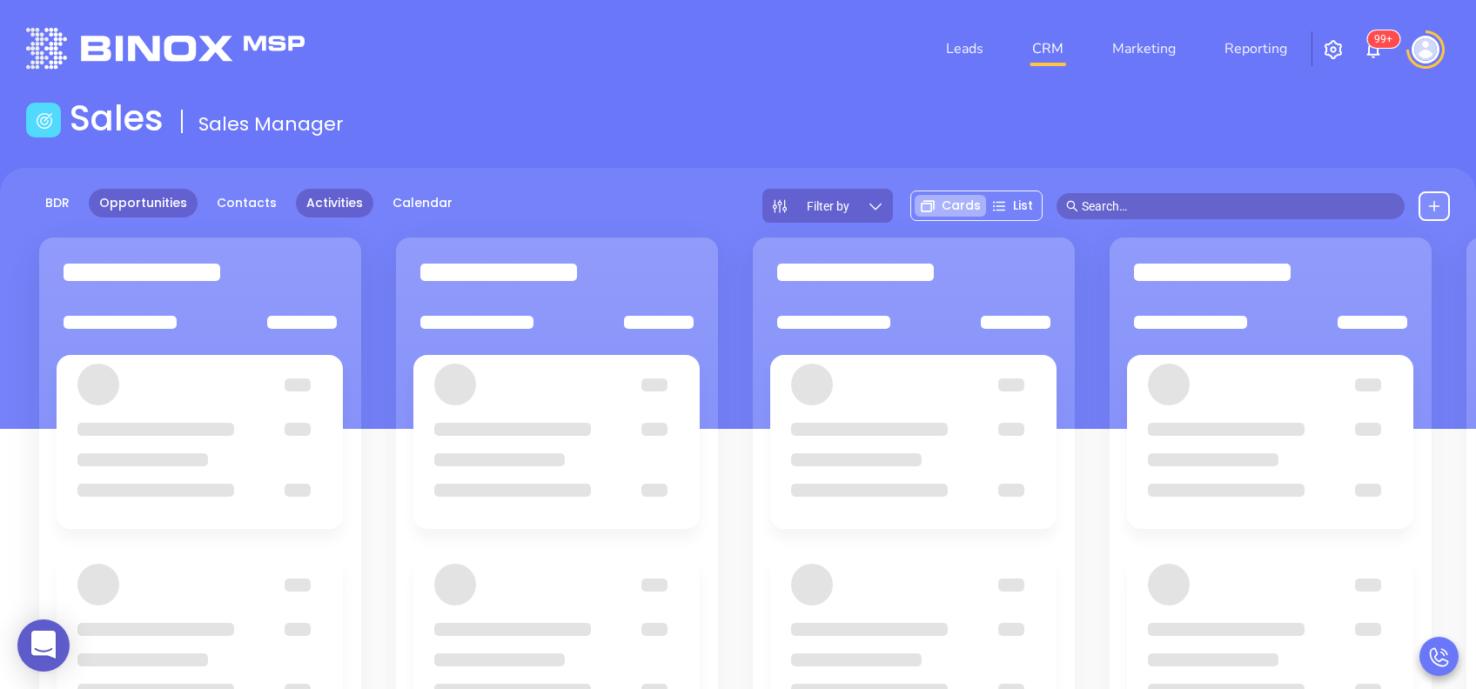
click at [325, 190] on link "Activities" at bounding box center [334, 203] width 77 height 29
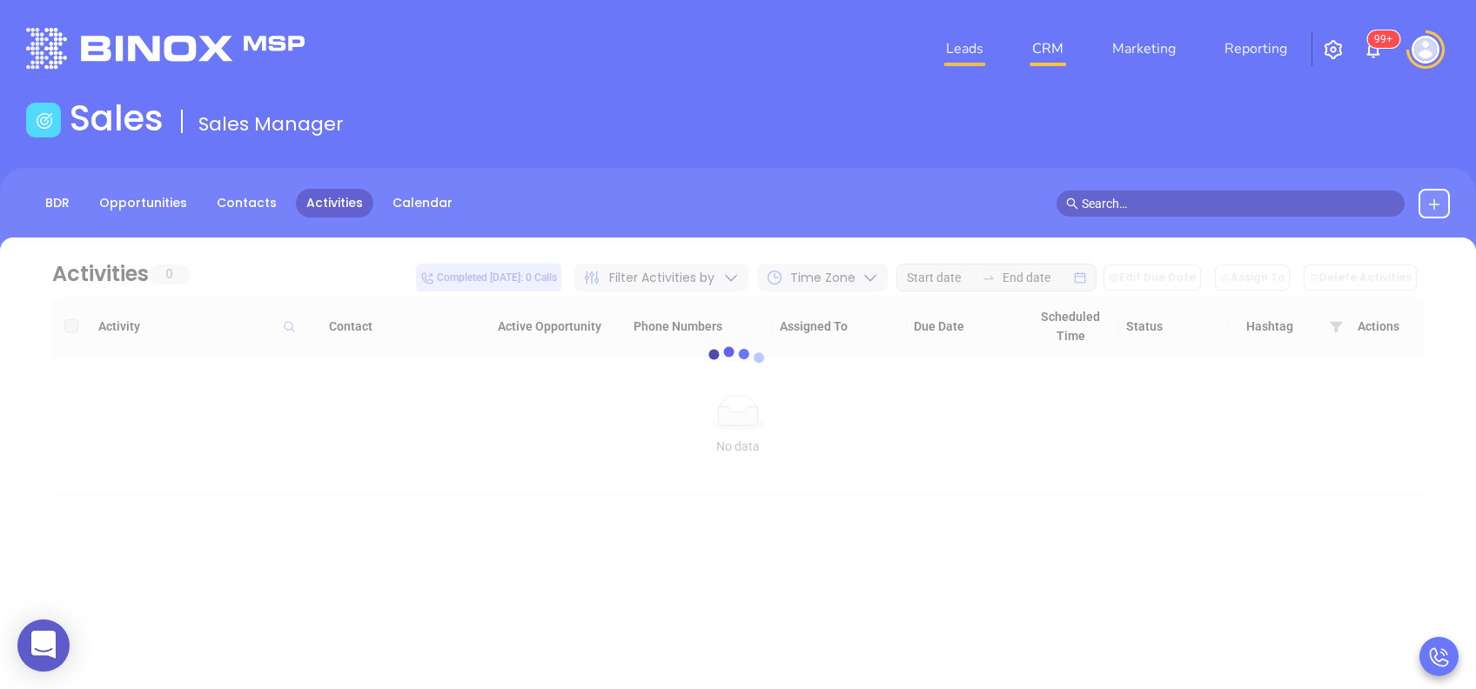
click at [973, 50] on link "Leads" at bounding box center [964, 48] width 51 height 35
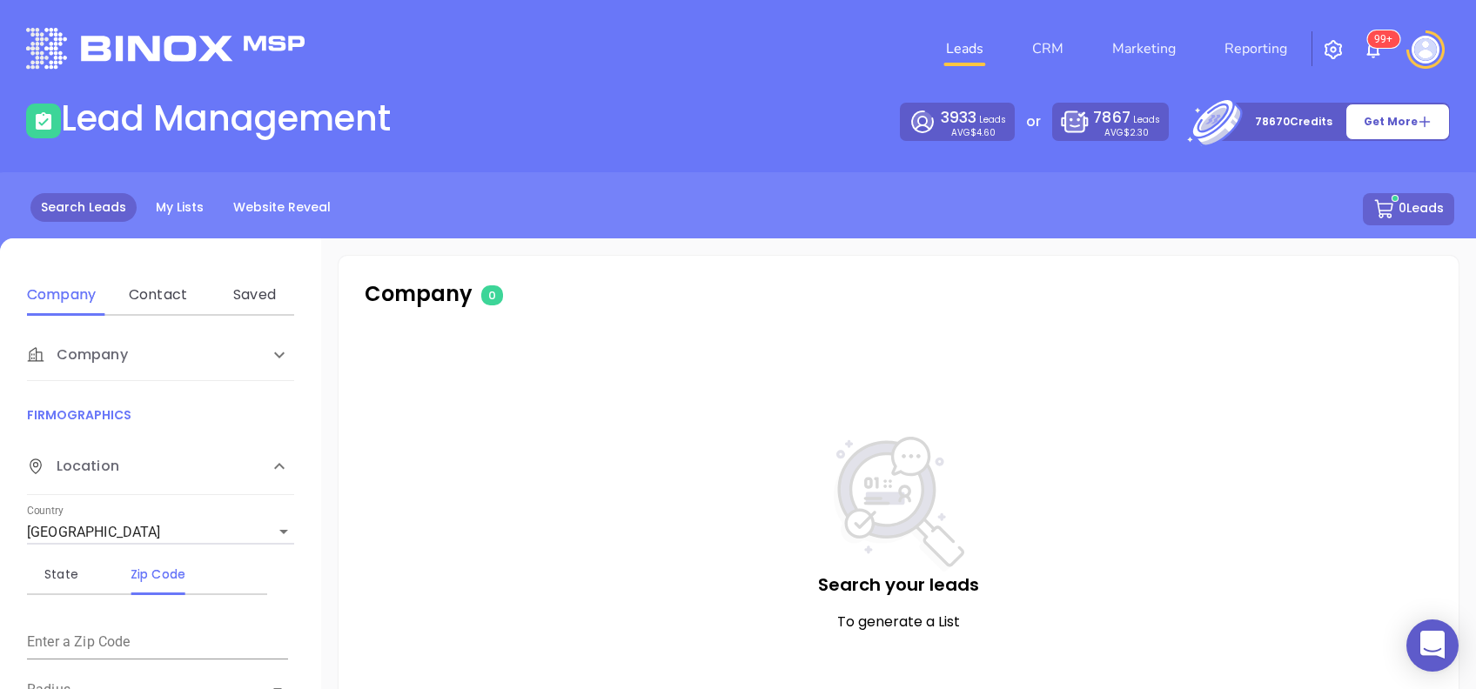
click at [1367, 48] on img at bounding box center [1373, 49] width 21 height 21
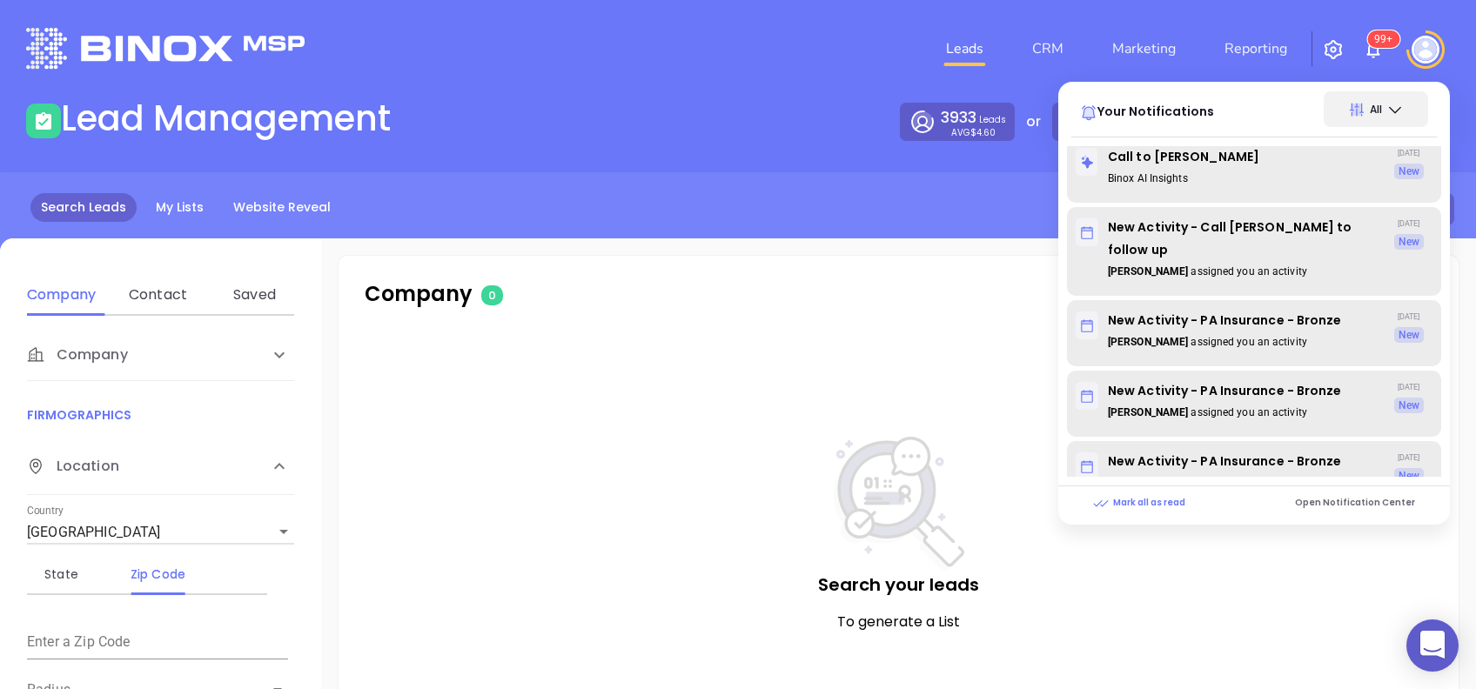
scroll to position [1741, 0]
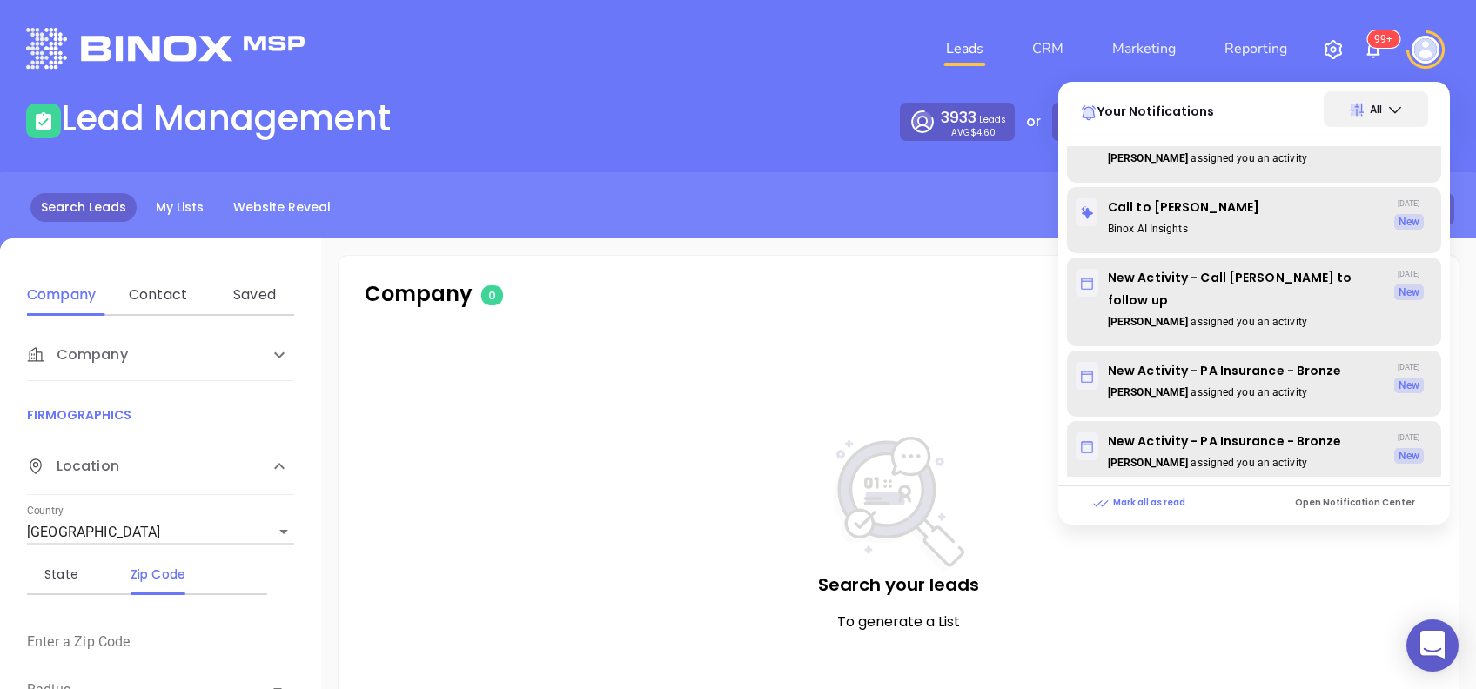
click at [1368, 49] on img at bounding box center [1373, 49] width 21 height 21
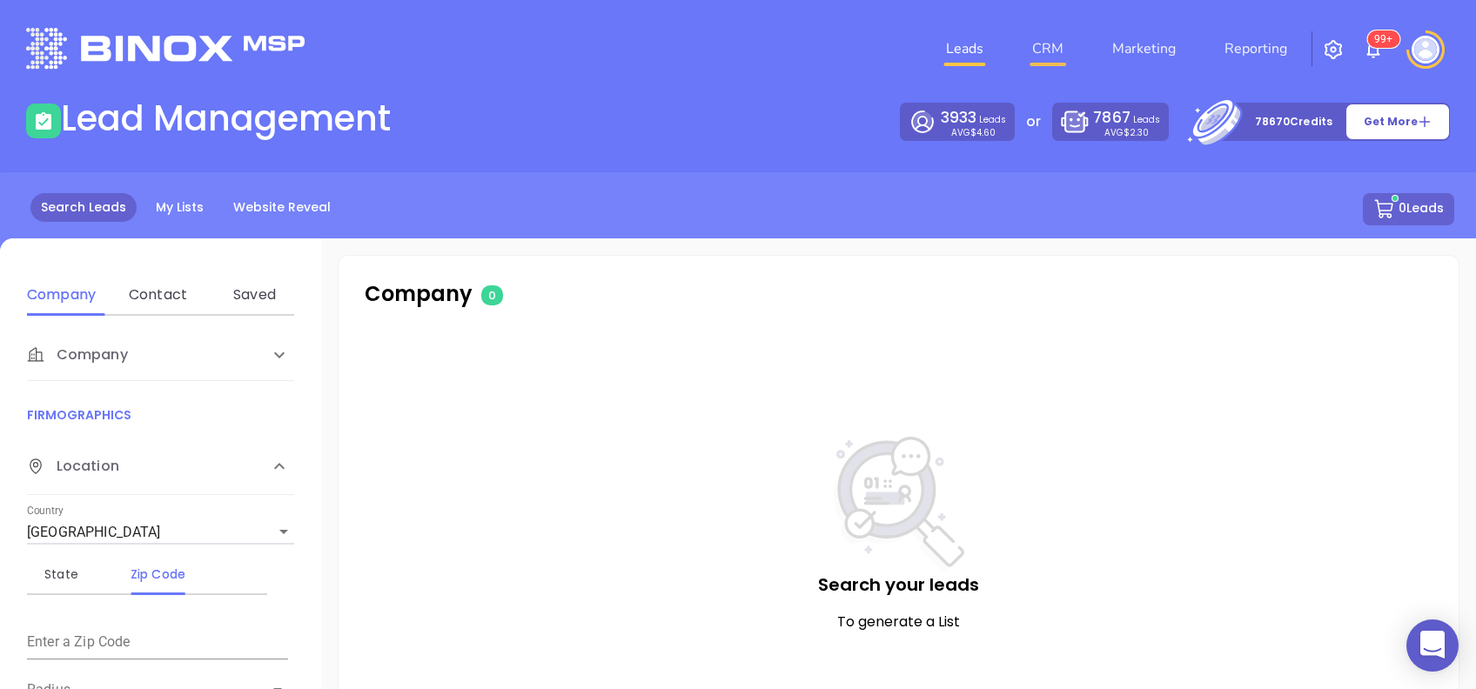
click at [1045, 55] on link "CRM" at bounding box center [1047, 48] width 45 height 35
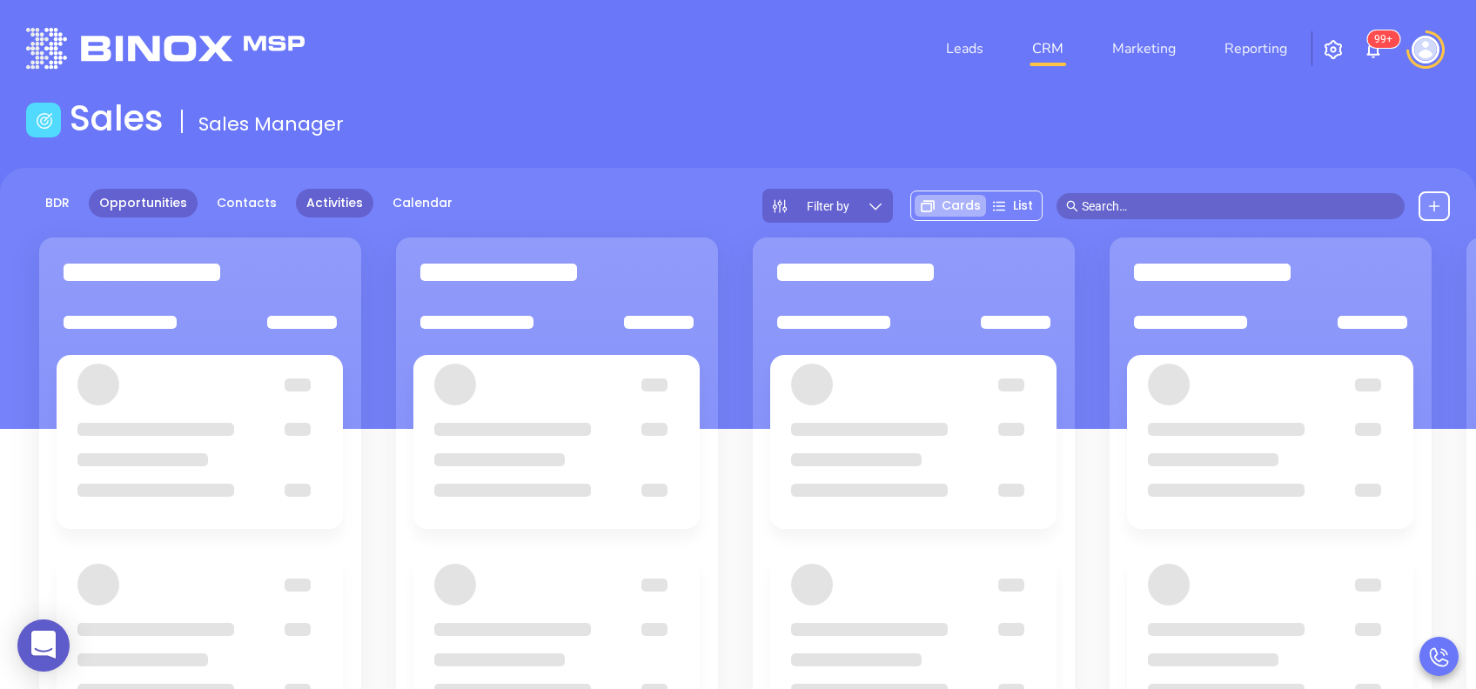
click at [329, 198] on link "Activities" at bounding box center [334, 203] width 77 height 29
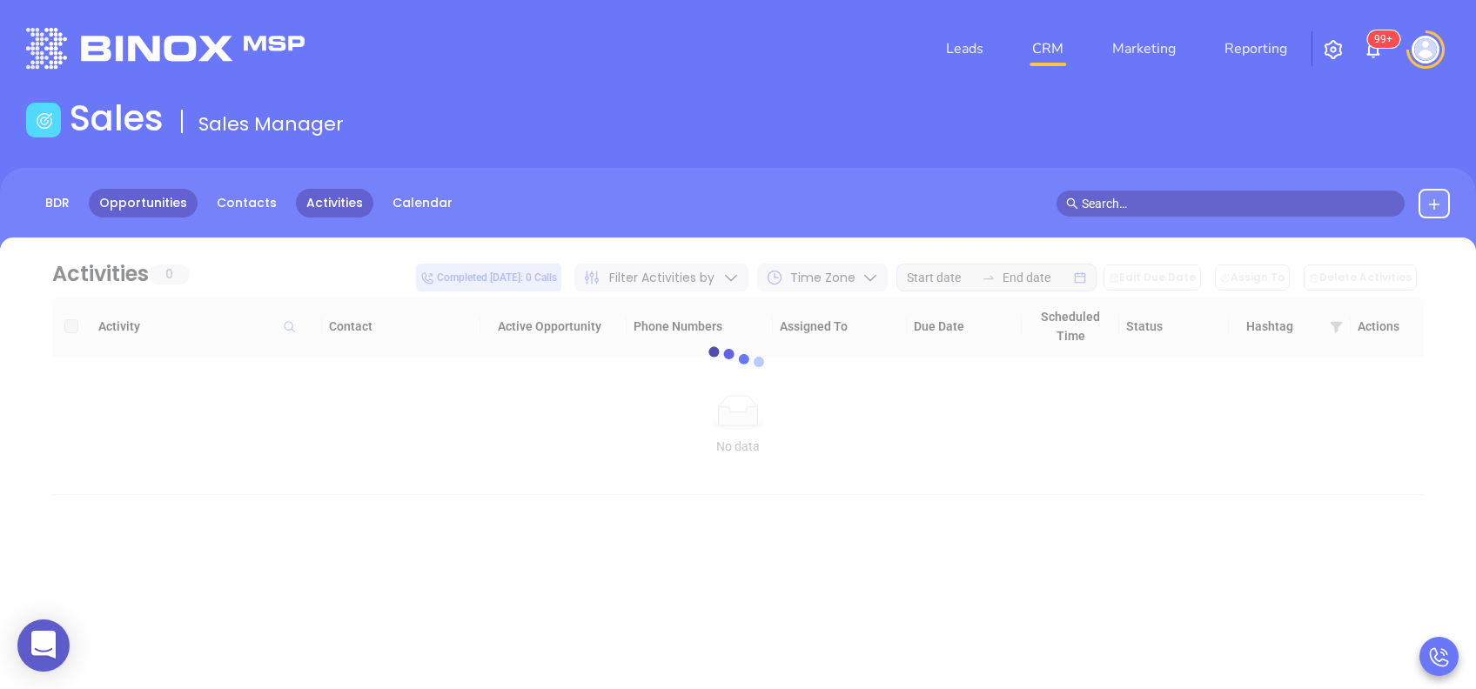
click at [131, 205] on link "Opportunities" at bounding box center [143, 203] width 109 height 29
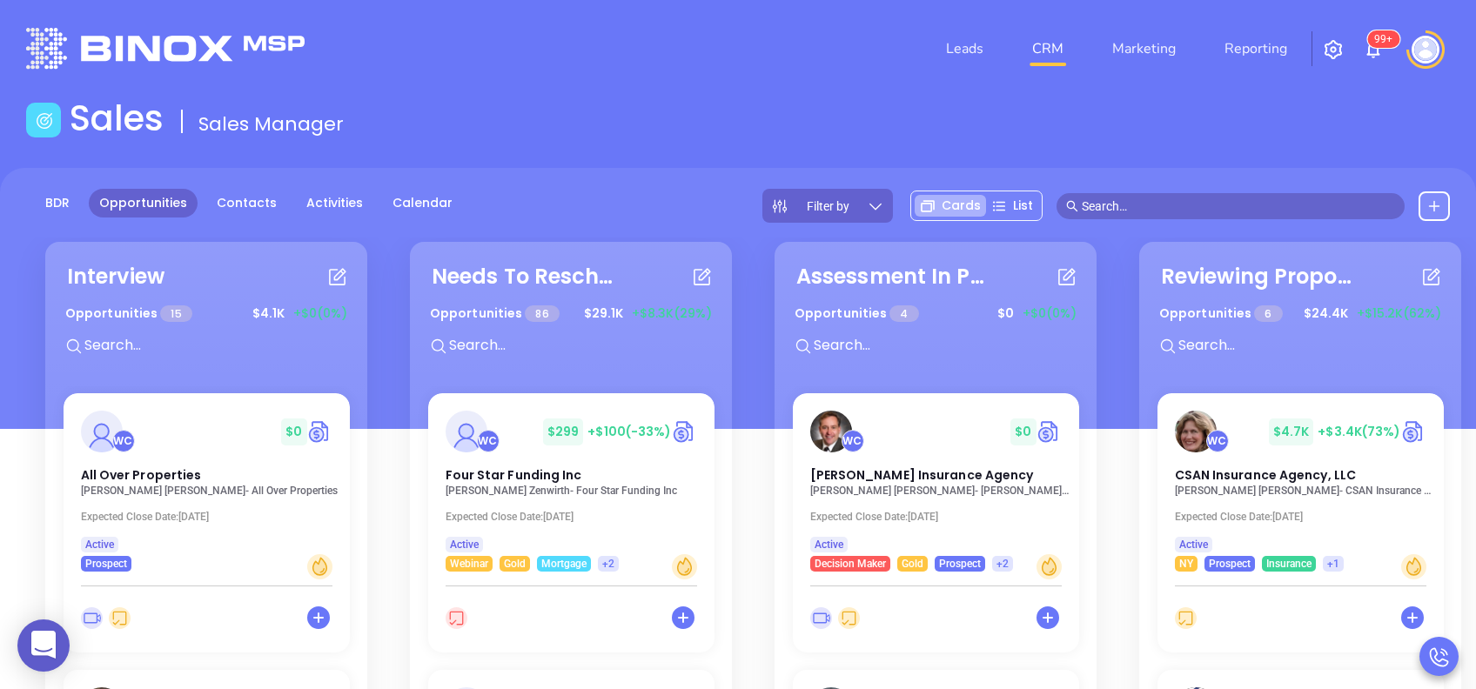
click at [882, 204] on icon at bounding box center [876, 206] width 12 height 7
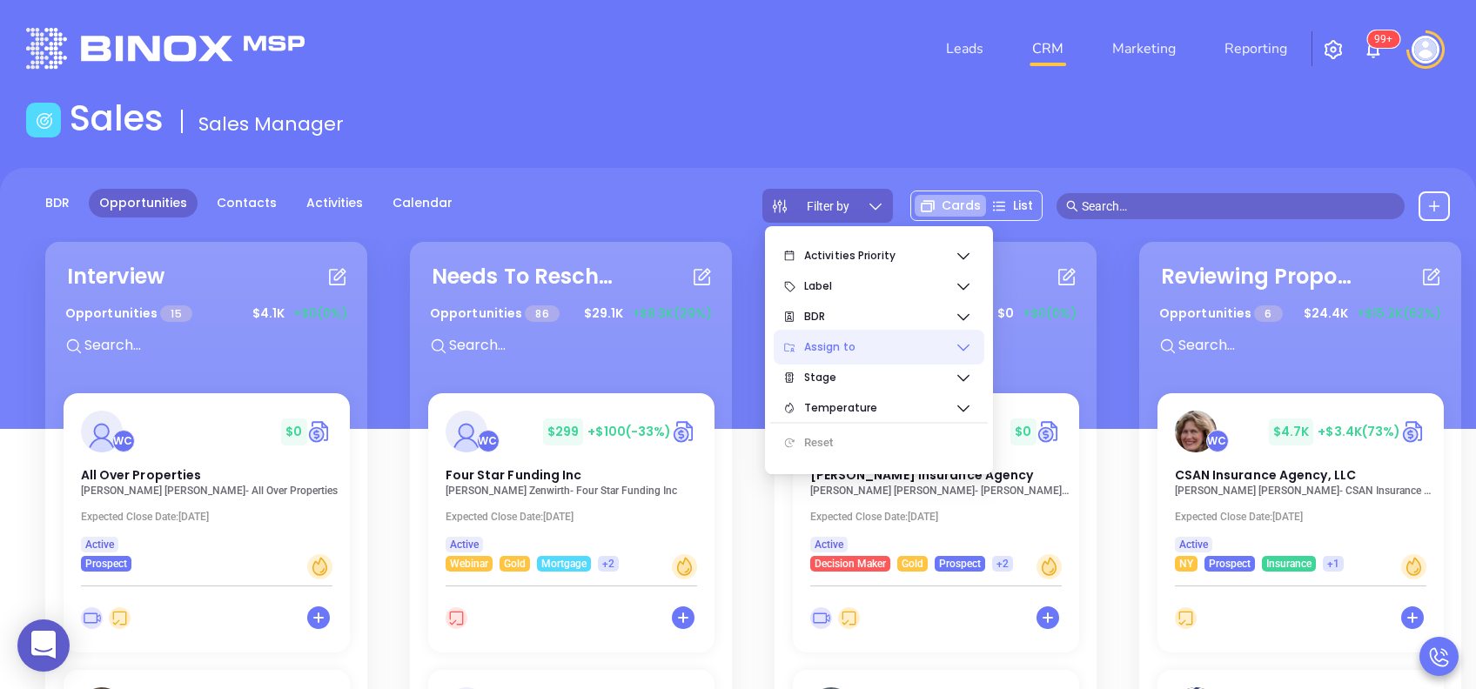
click at [964, 339] on icon at bounding box center [963, 347] width 17 height 17
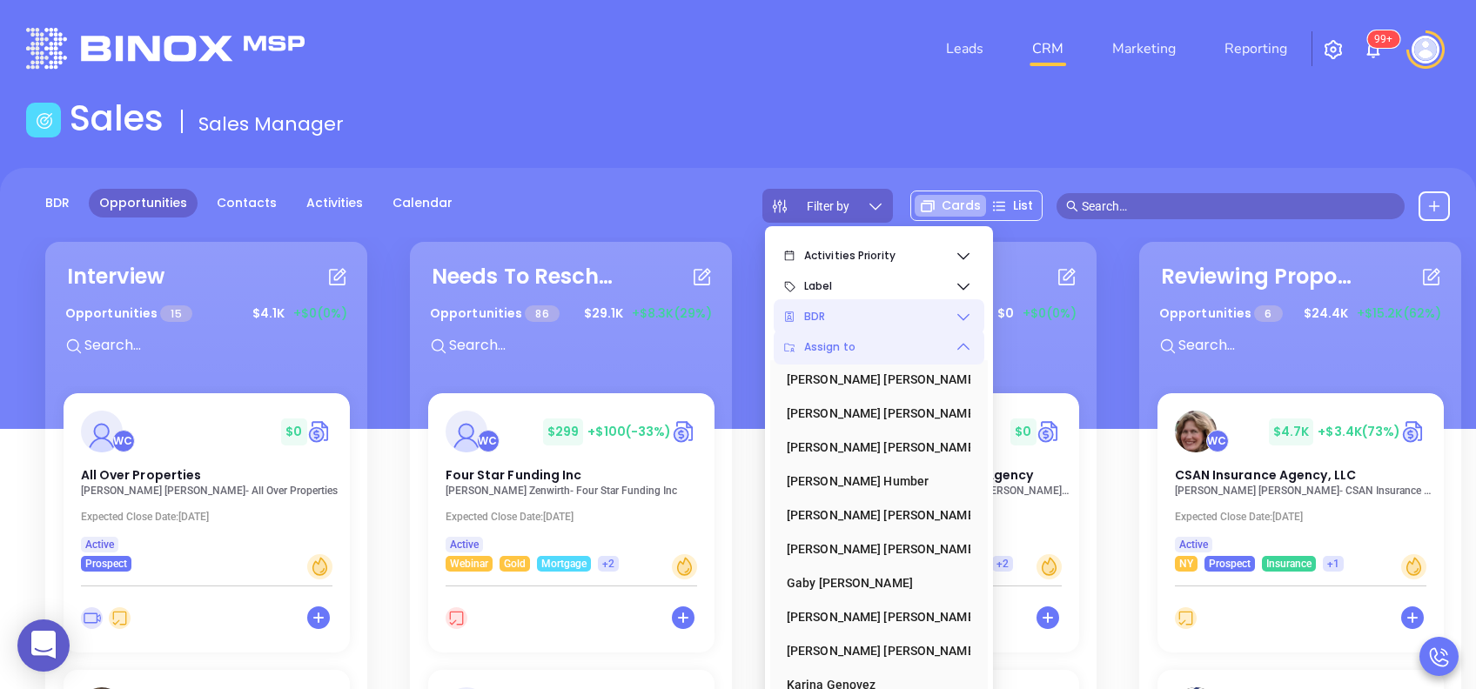
click at [969, 312] on icon at bounding box center [963, 316] width 17 height 17
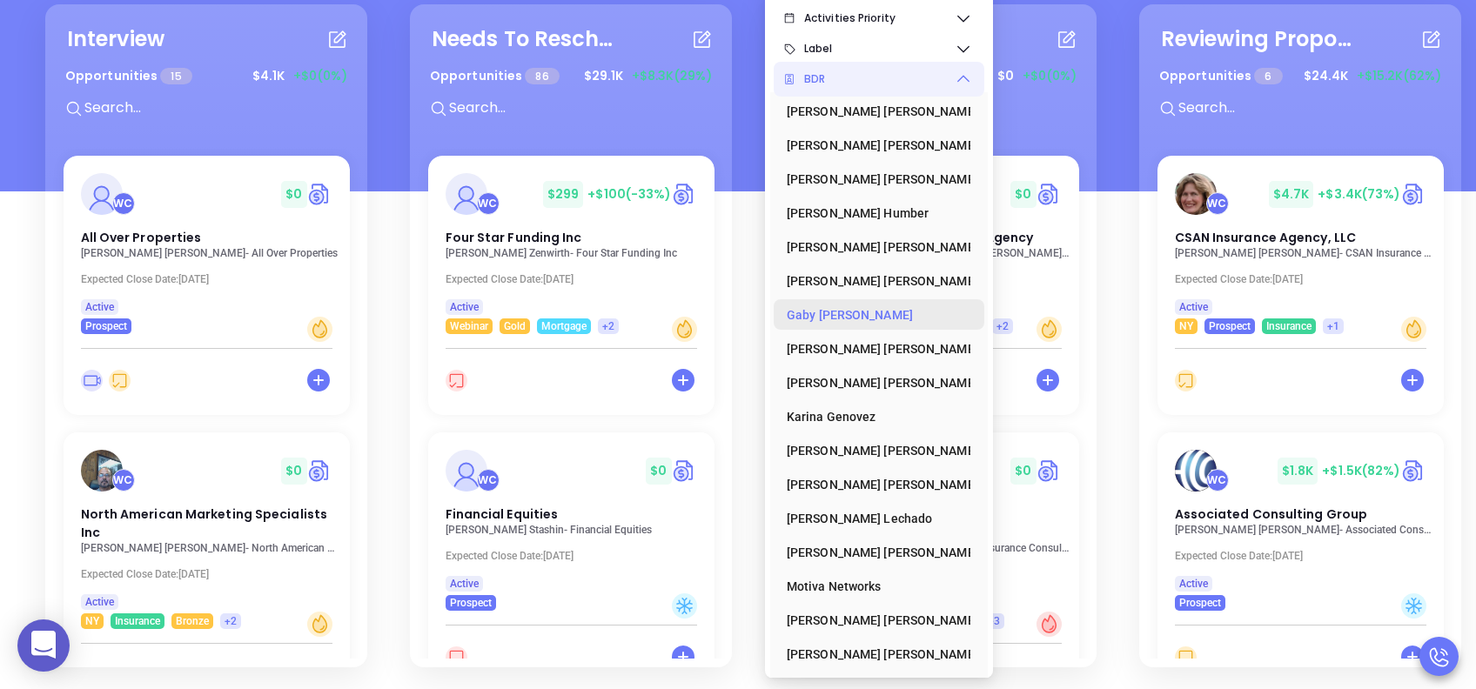
scroll to position [255, 0]
click at [867, 613] on div "Vicky Mendoza" at bounding box center [874, 620] width 174 height 35
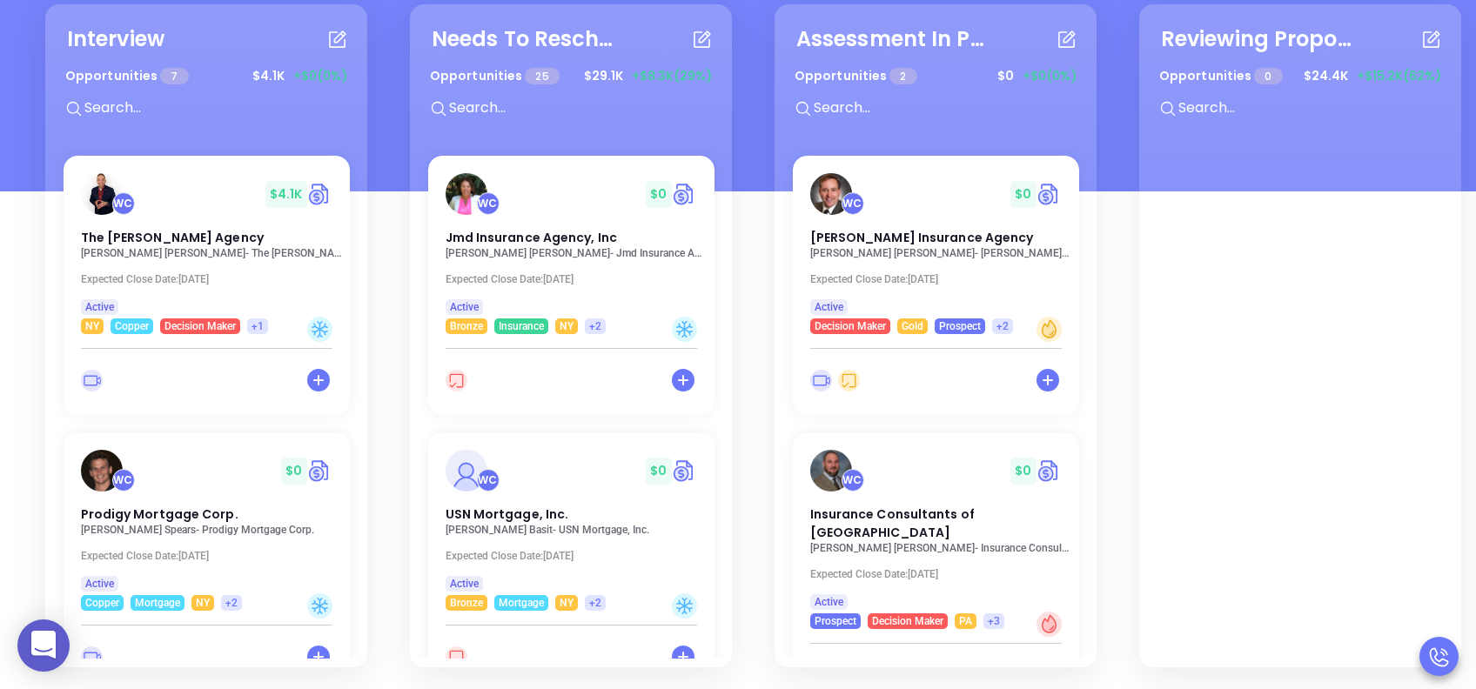
click at [1124, 191] on div "Interview Opportunities 7 $ 4.1K +$0 (0%) WC $ 4.1K The Michael Guillen Agency …" at bounding box center [1124, 336] width 2188 height 672
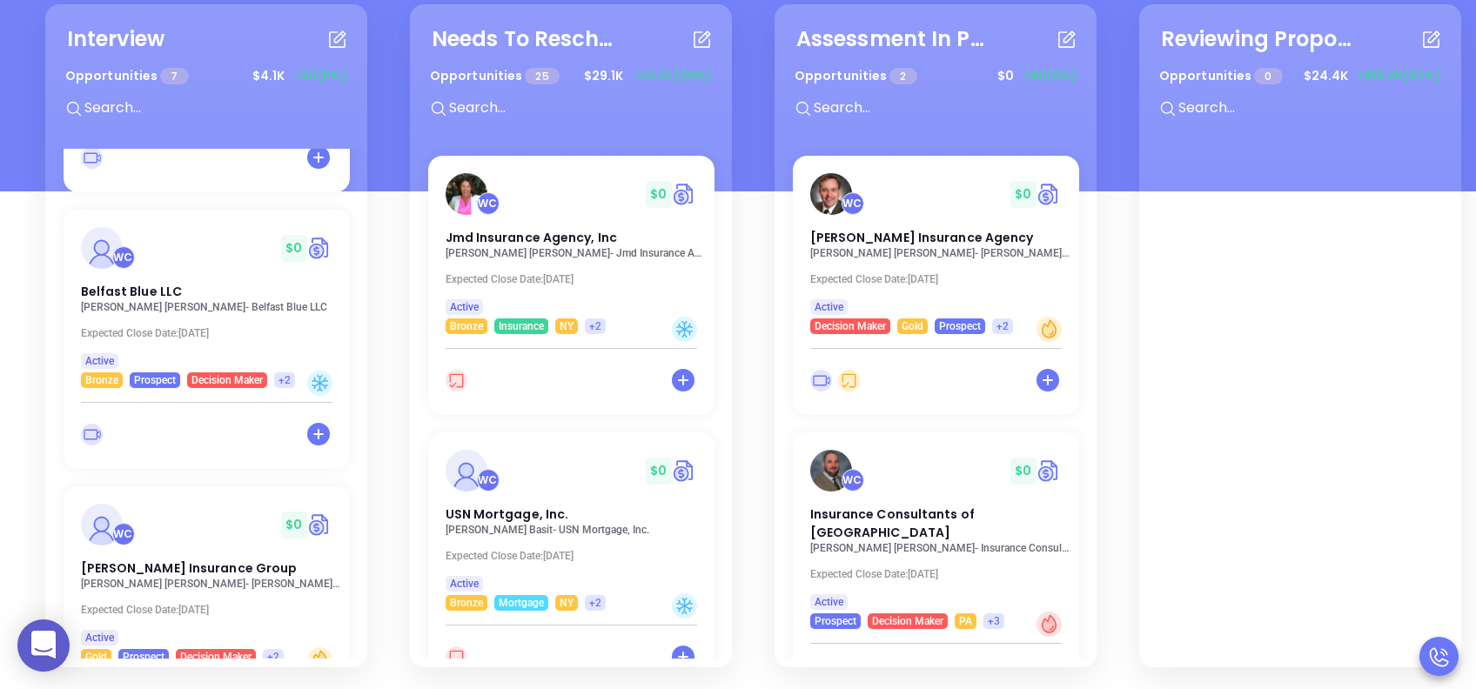
scroll to position [955, 0]
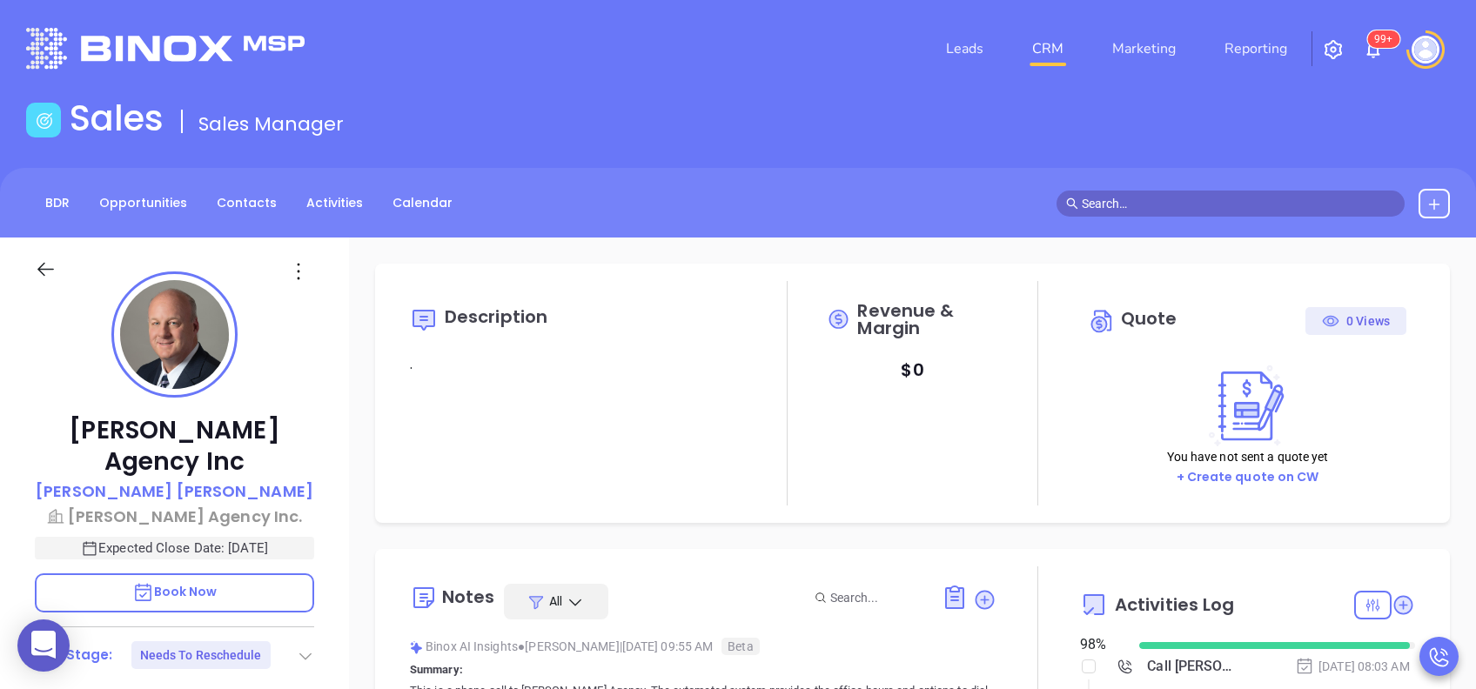
type input "08/12/2025"
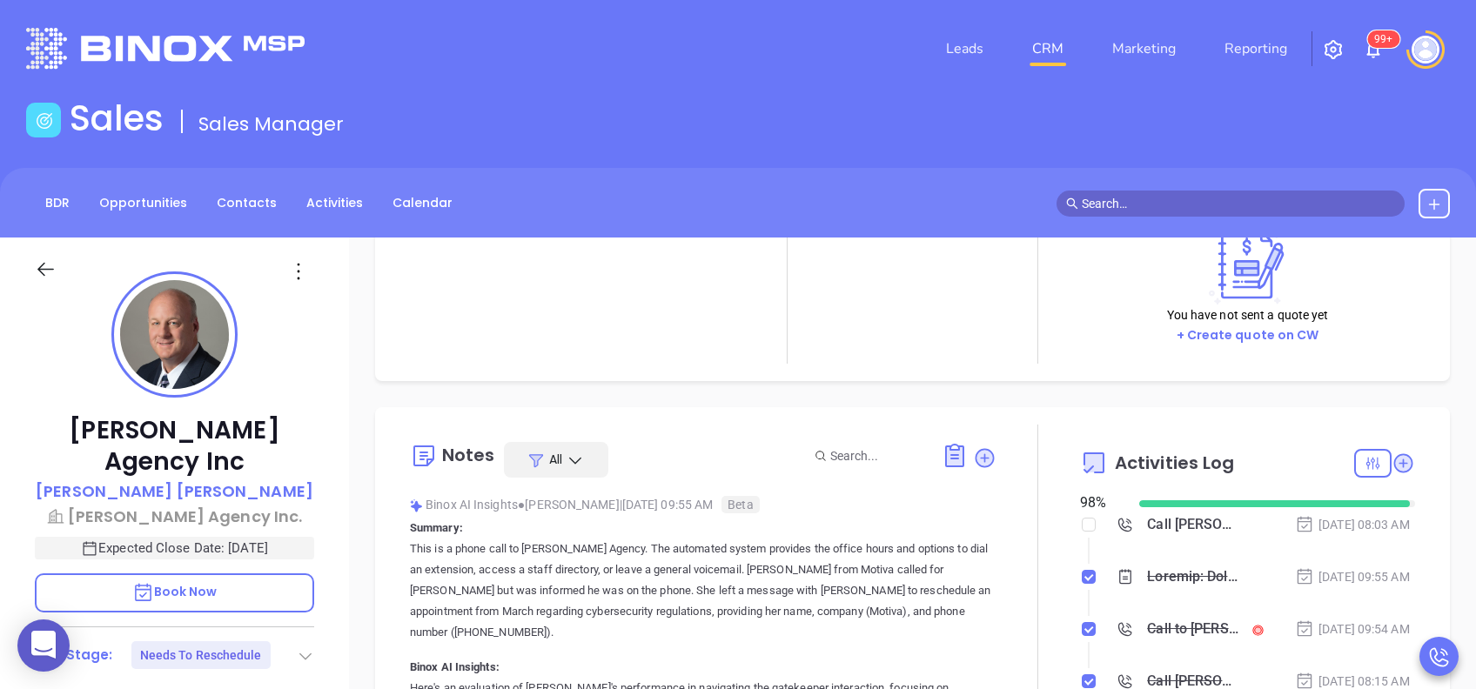
scroll to position [232, 0]
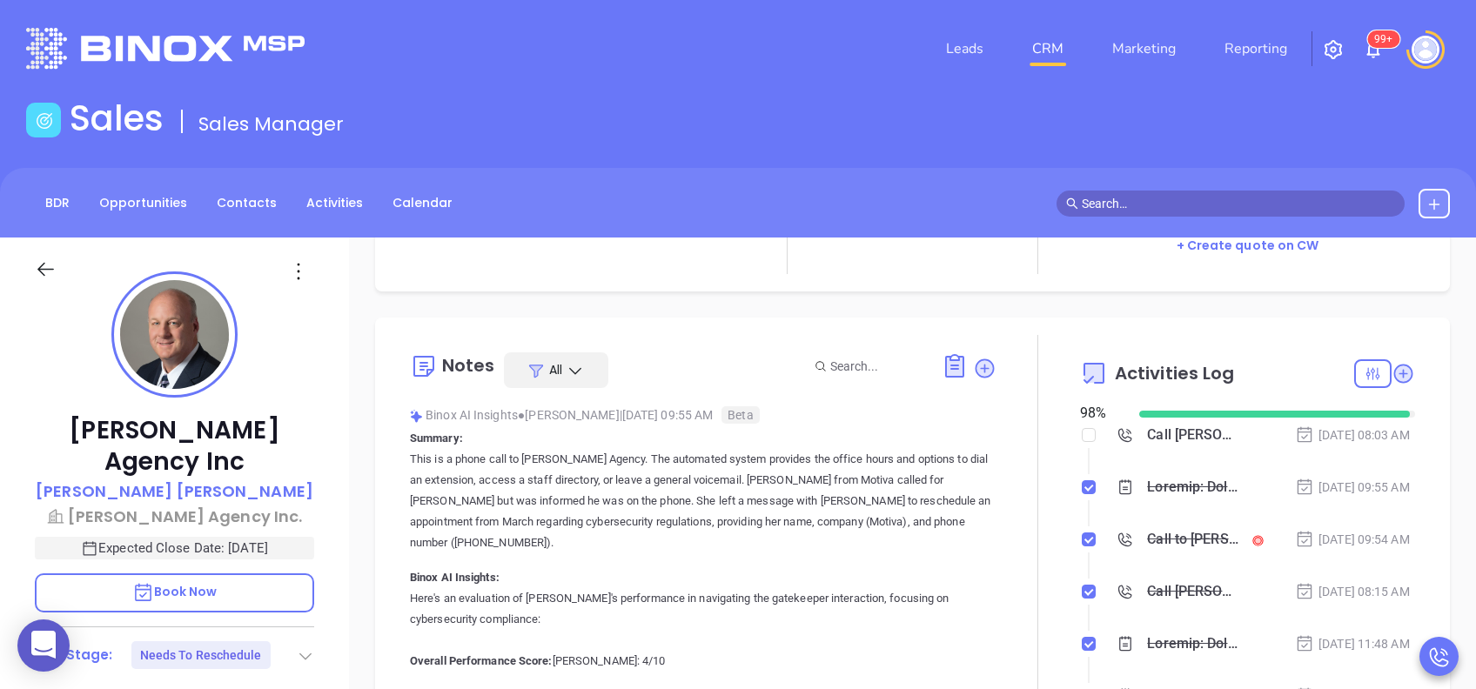
type input "[PERSON_NAME]"
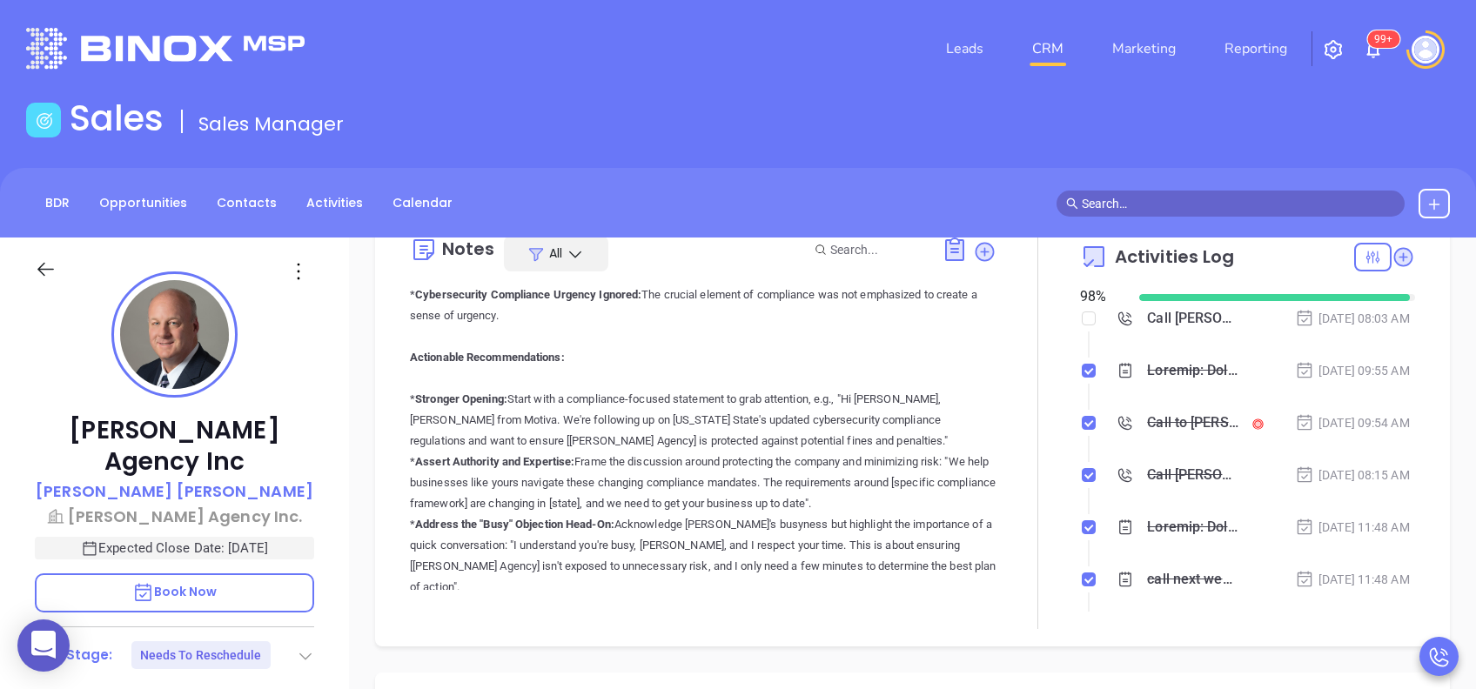
scroll to position [1972, 0]
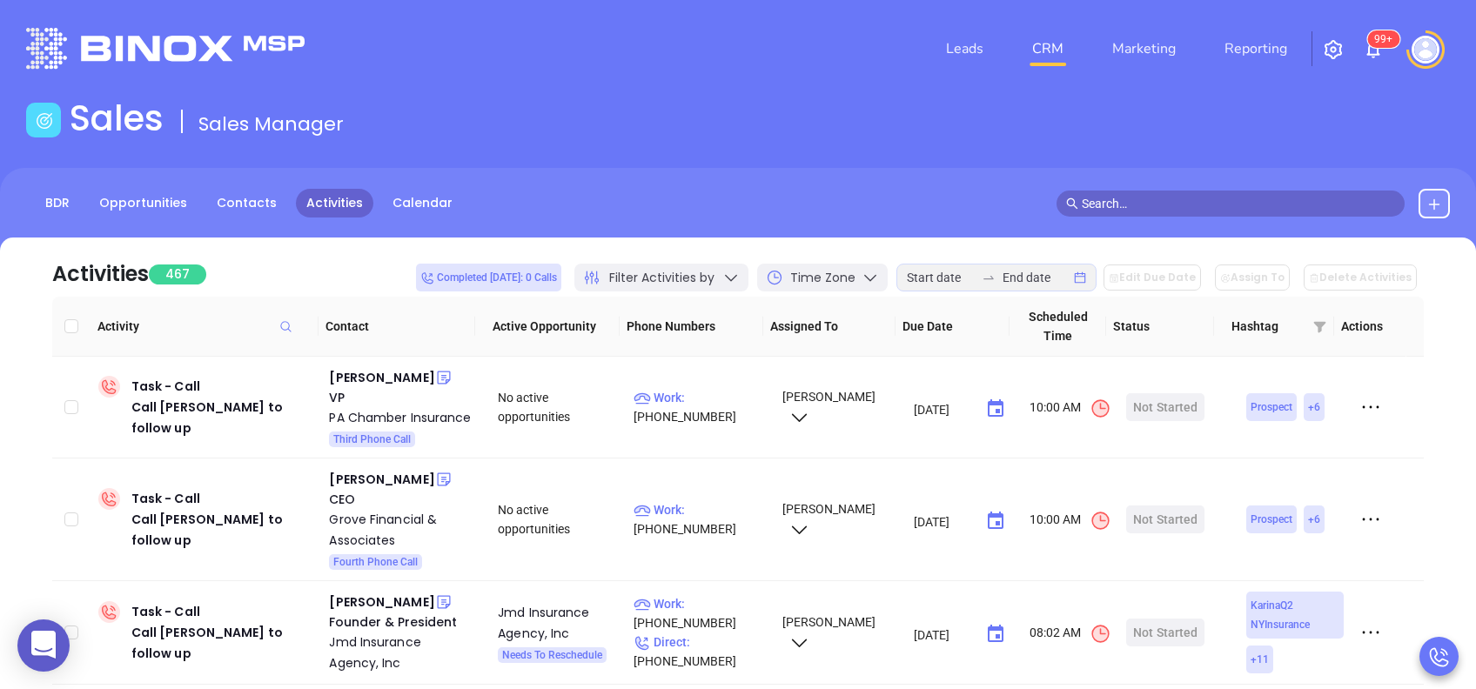
click at [740, 278] on icon at bounding box center [730, 277] width 17 height 17
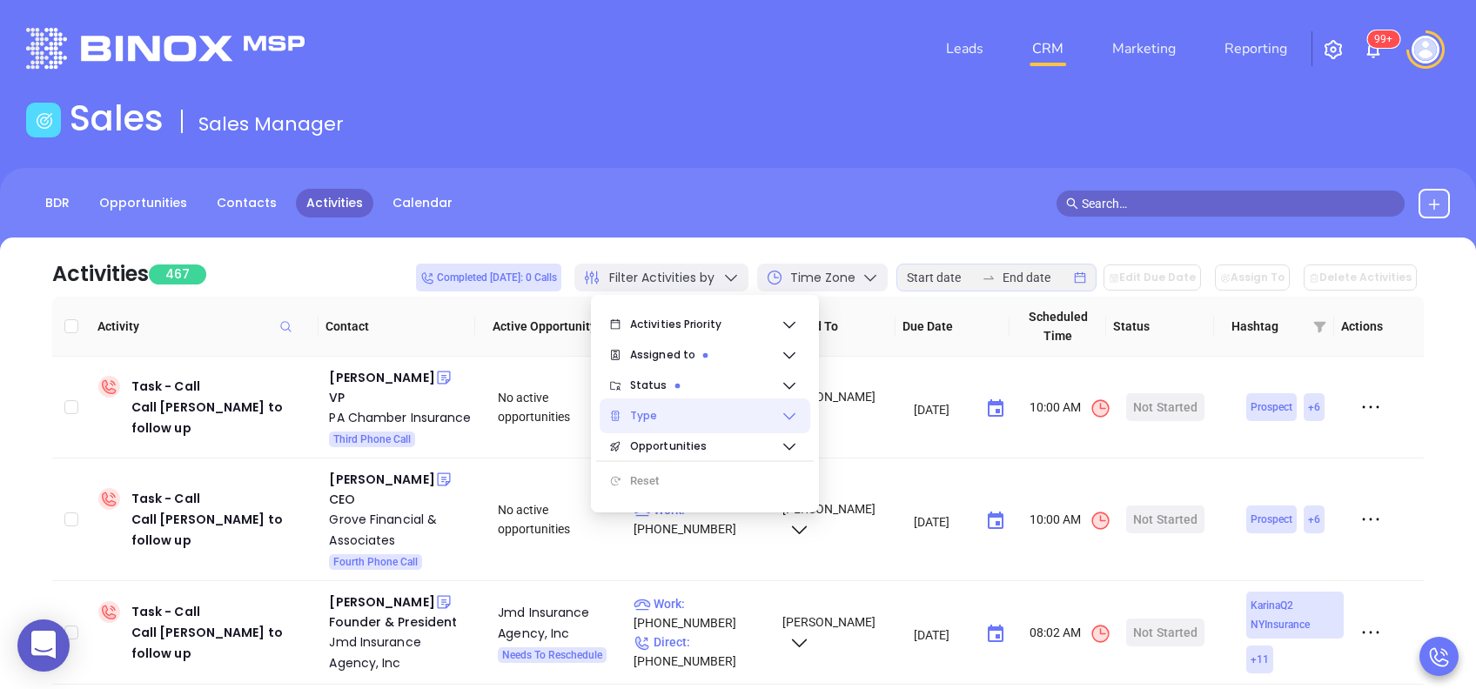
click at [788, 407] on icon at bounding box center [789, 415] width 17 height 17
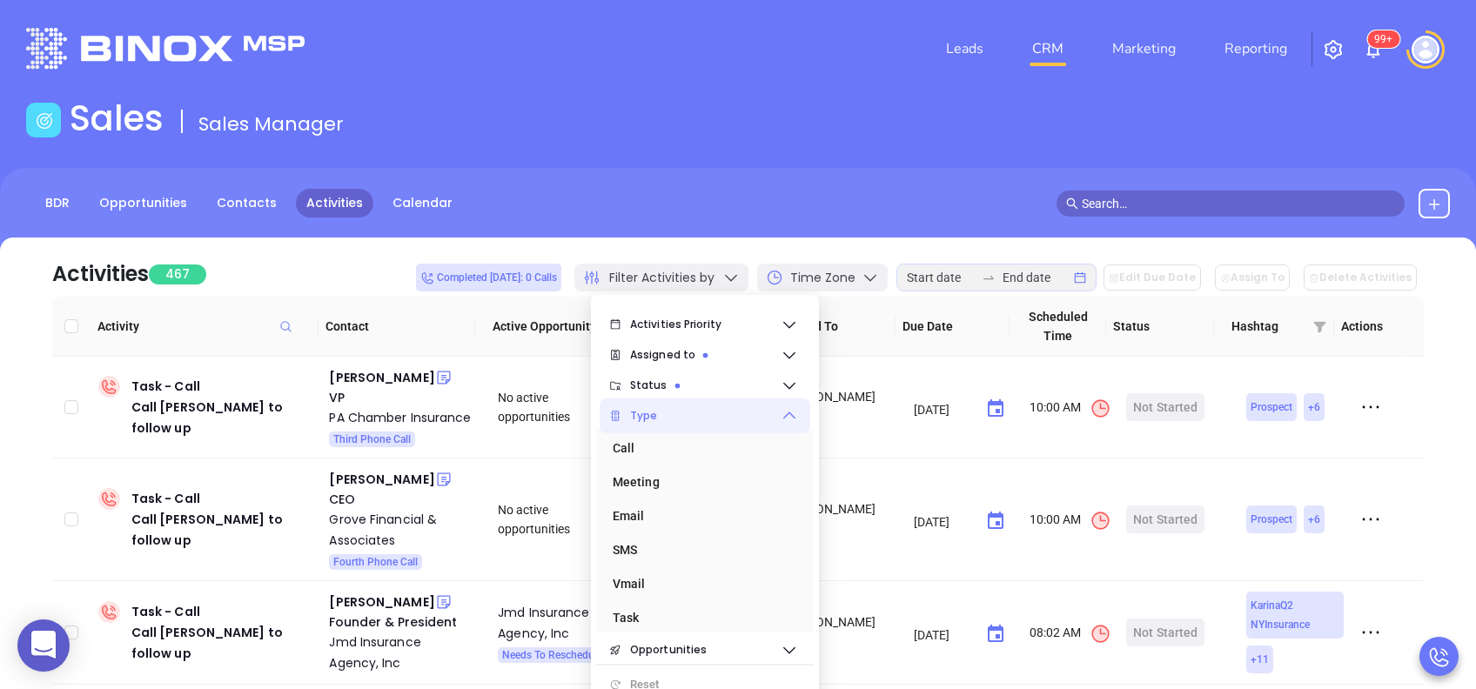
click at [788, 407] on icon at bounding box center [789, 415] width 17 height 17
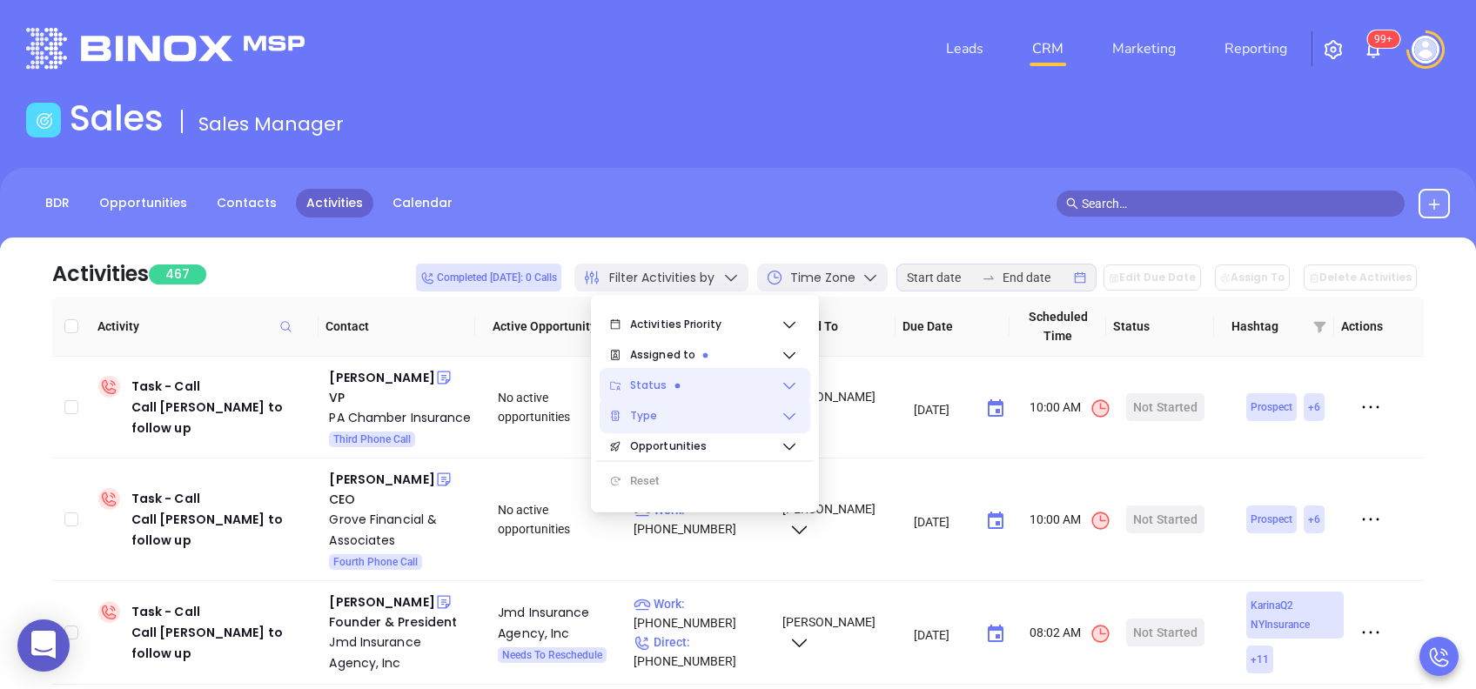
click at [787, 379] on icon at bounding box center [789, 385] width 17 height 17
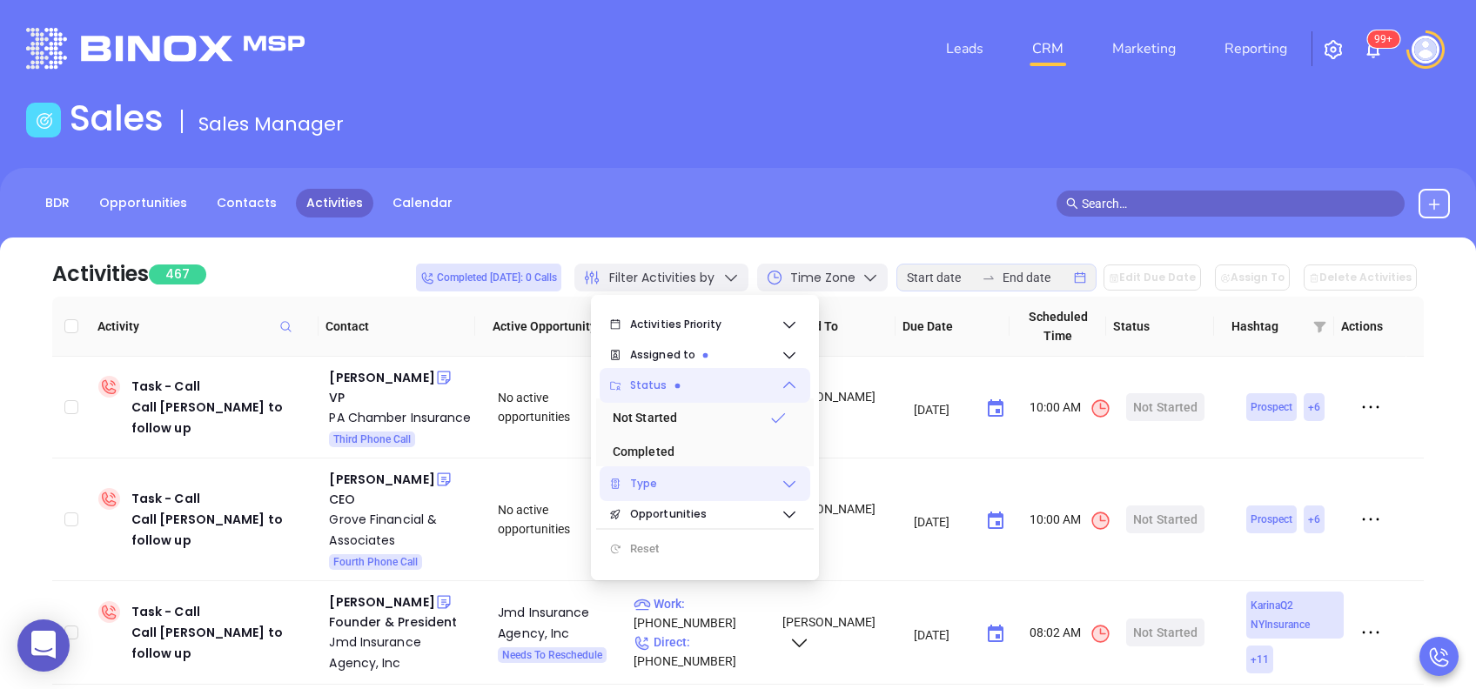
click at [787, 379] on icon at bounding box center [789, 385] width 17 height 17
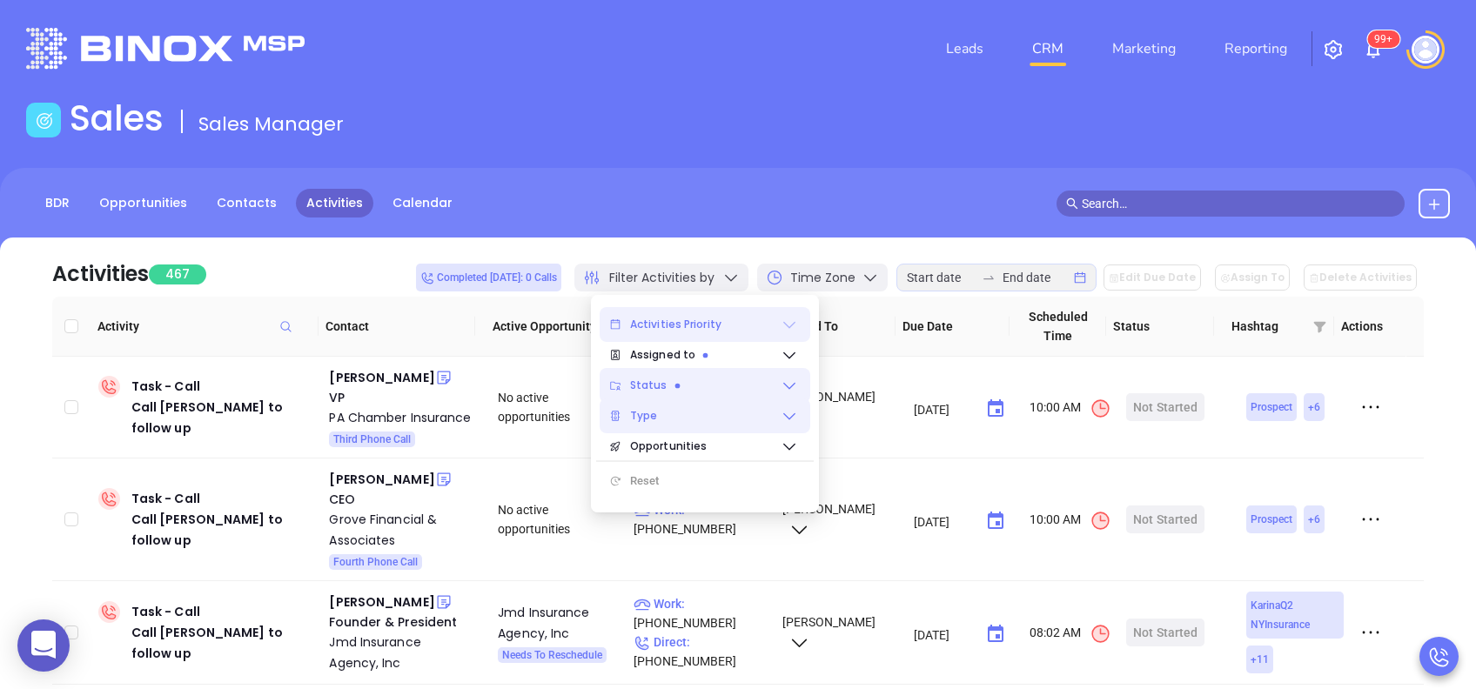
click at [783, 322] on icon at bounding box center [789, 325] width 12 height 7
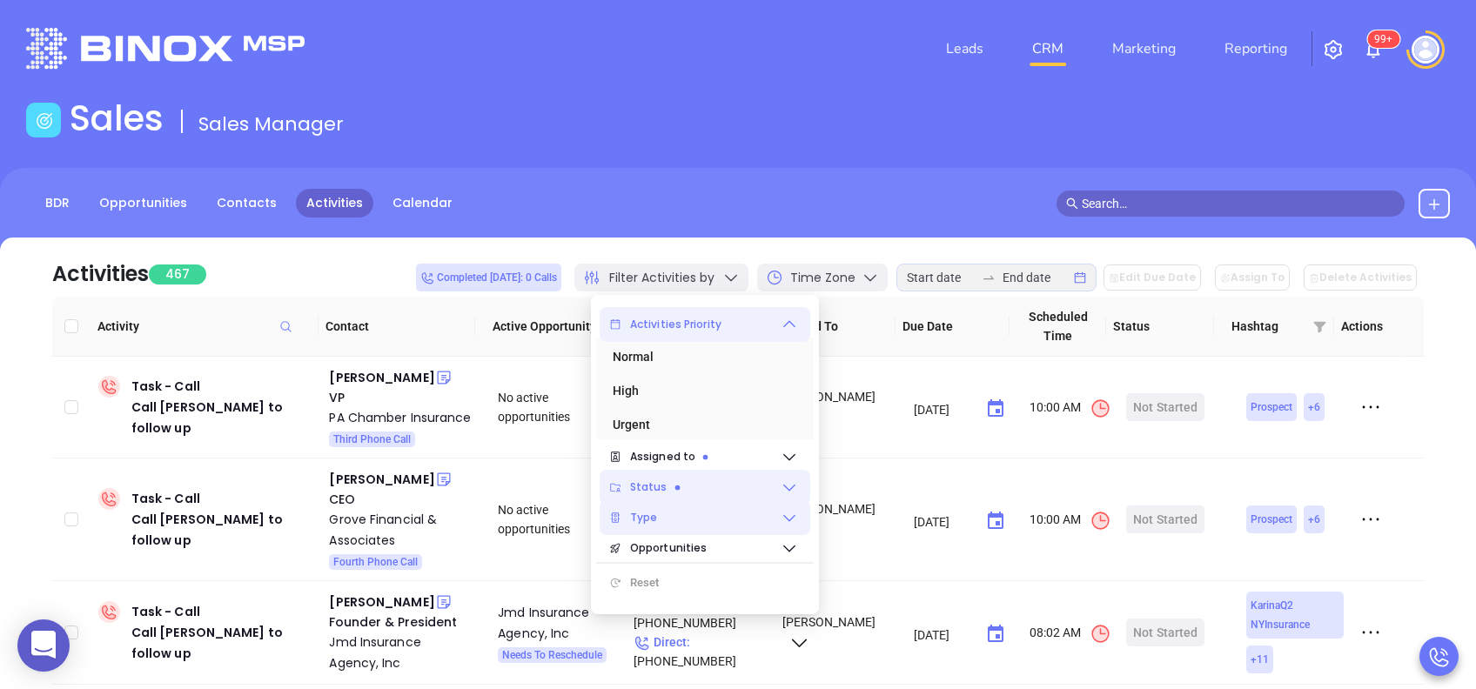
click at [783, 322] on icon at bounding box center [789, 324] width 17 height 17
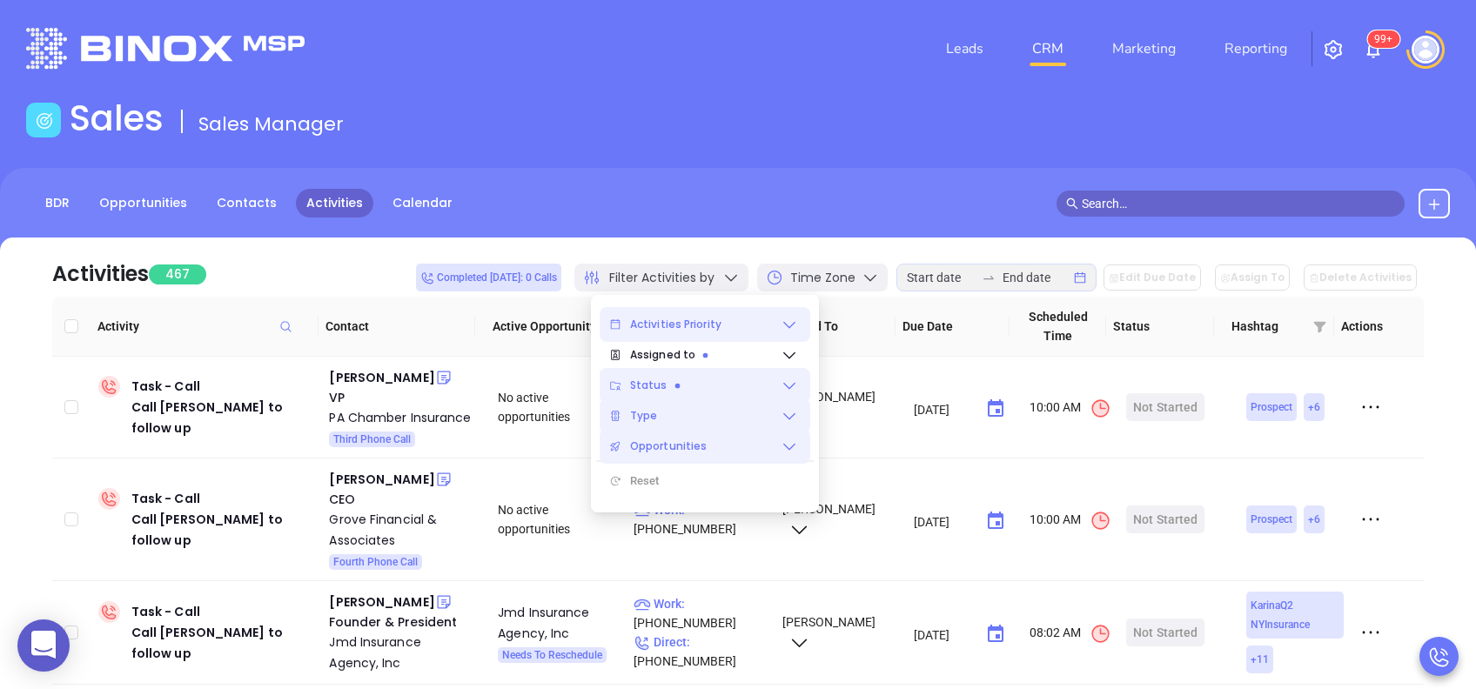
click at [796, 440] on icon at bounding box center [789, 446] width 17 height 17
click at [364, 256] on div "Activities 467 Completed today: 0 Calls Filter Activities by Time Zone Edit Due…" at bounding box center [738, 267] width 1372 height 59
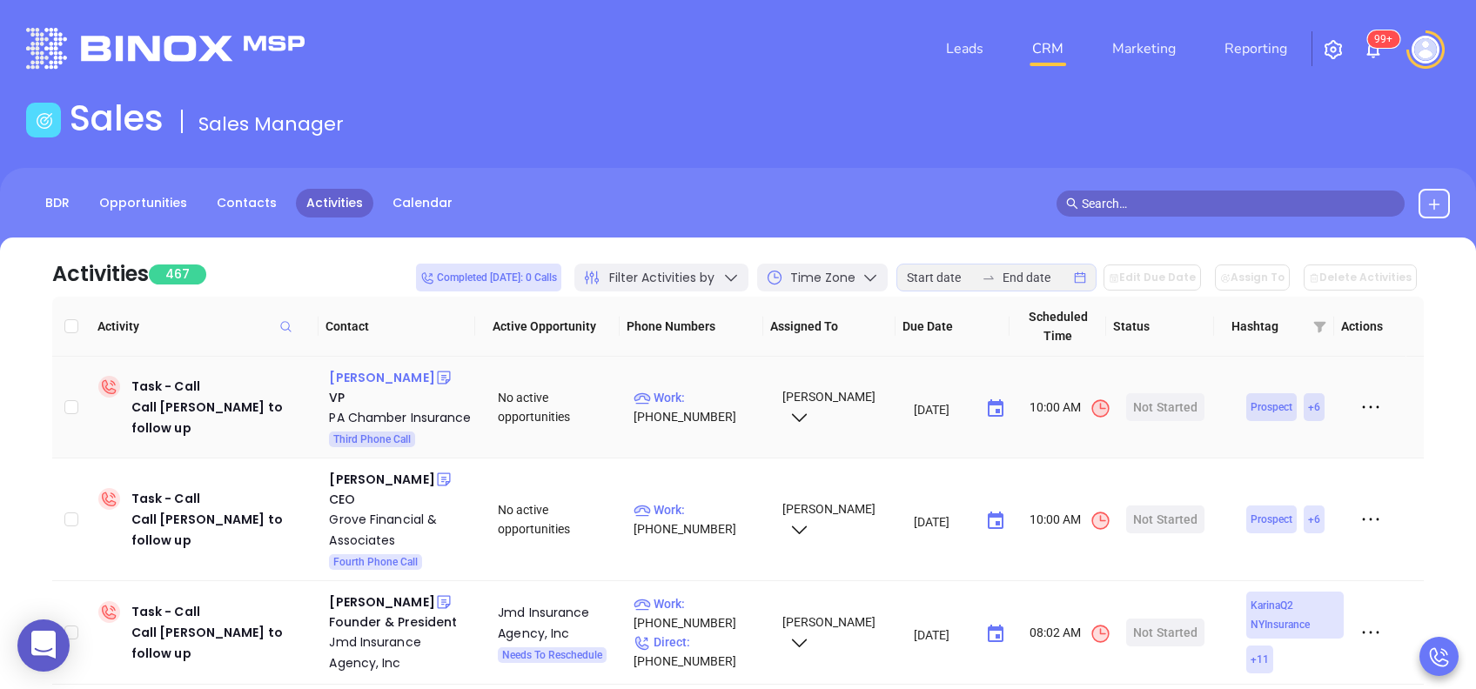
click at [352, 373] on div "Ed Preston" at bounding box center [381, 377] width 105 height 21
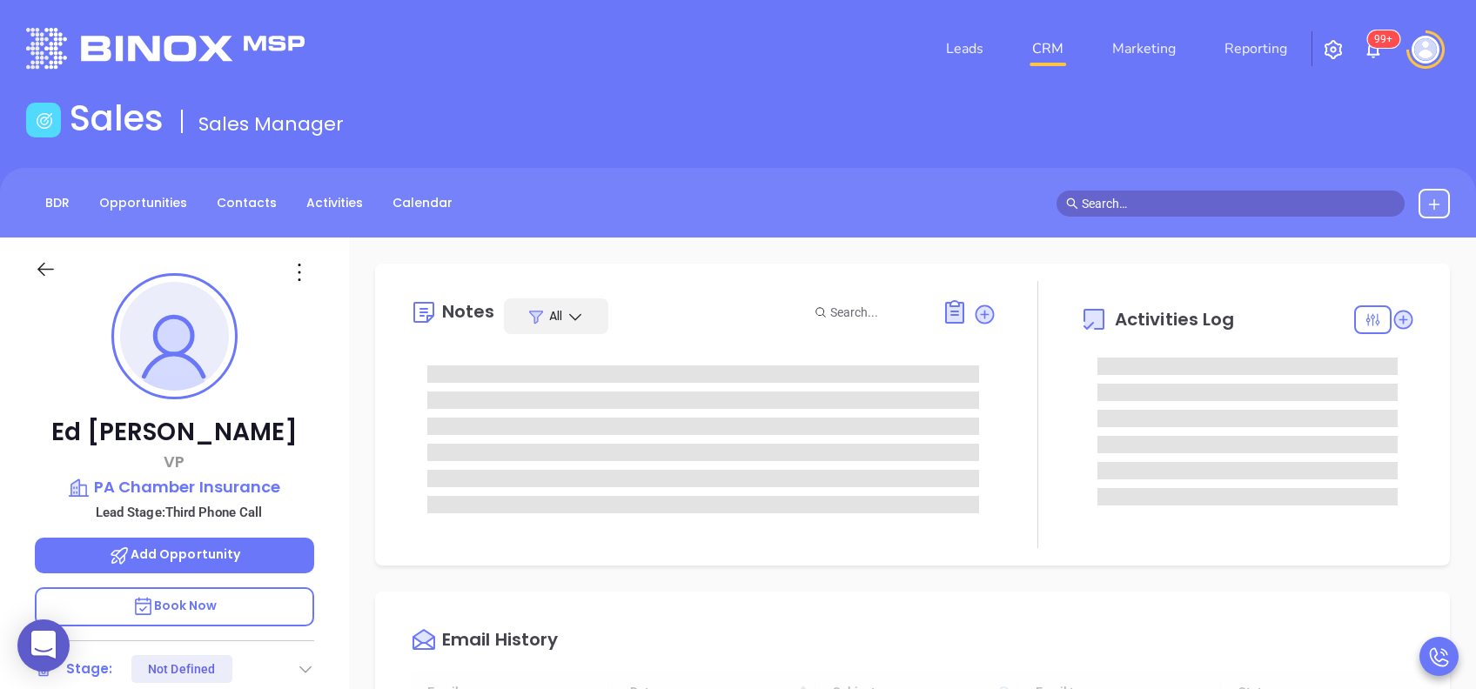
type input "[DATE]"
type input "[PERSON_NAME]"
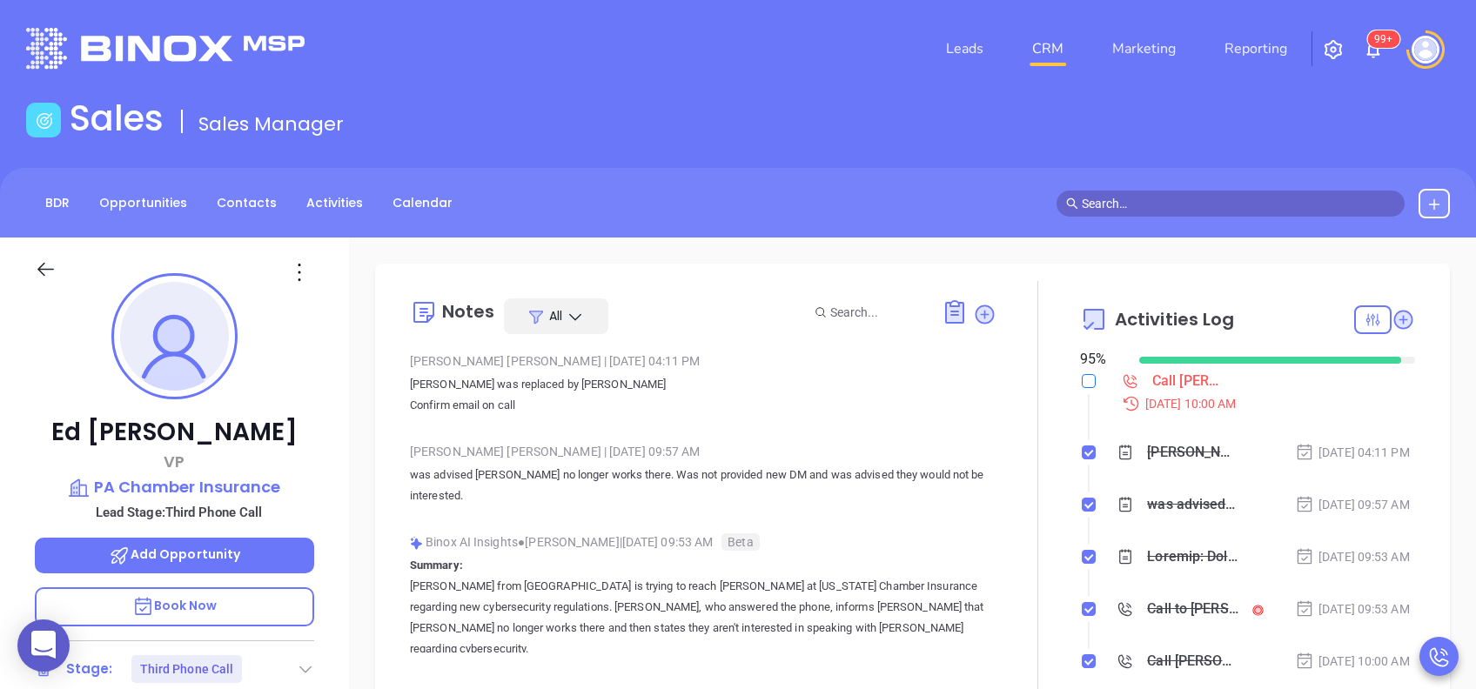
click at [1082, 386] on input "checkbox" at bounding box center [1089, 381] width 14 height 14
checkbox input "true"
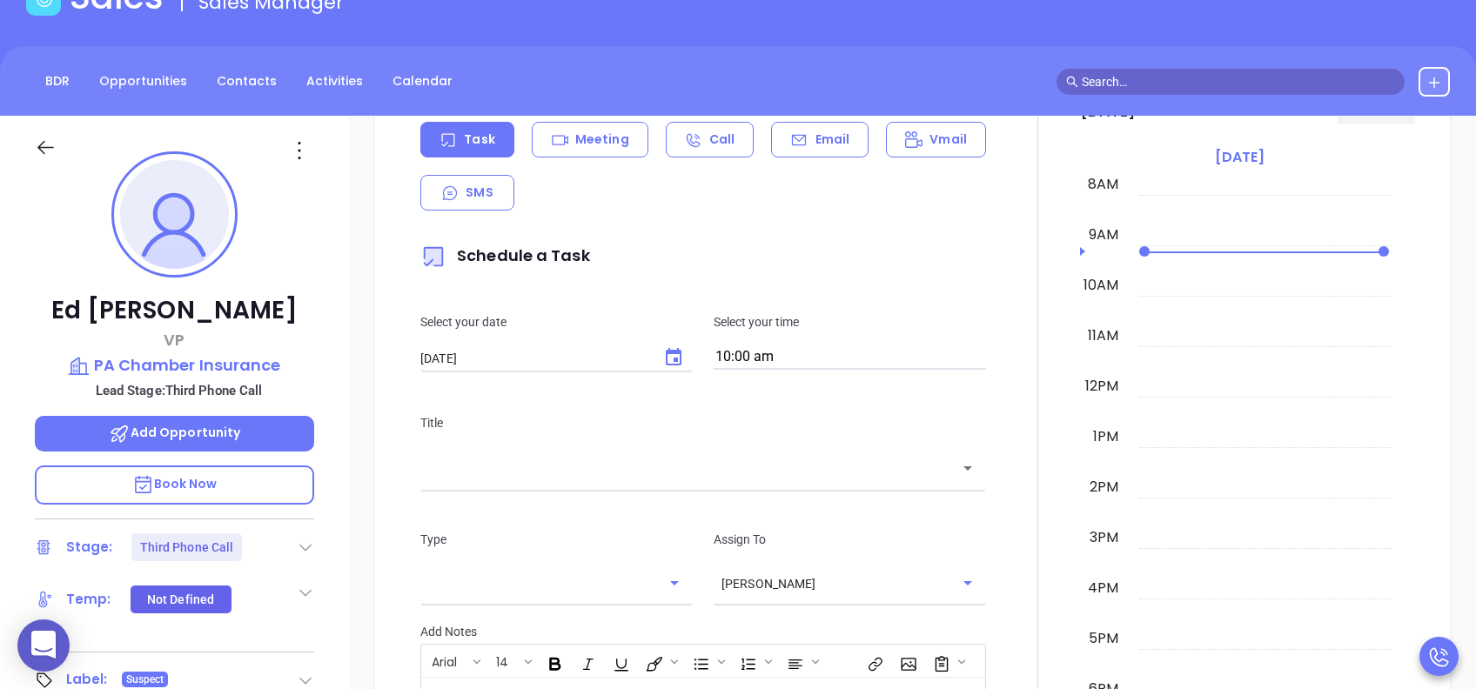
scroll to position [116, 0]
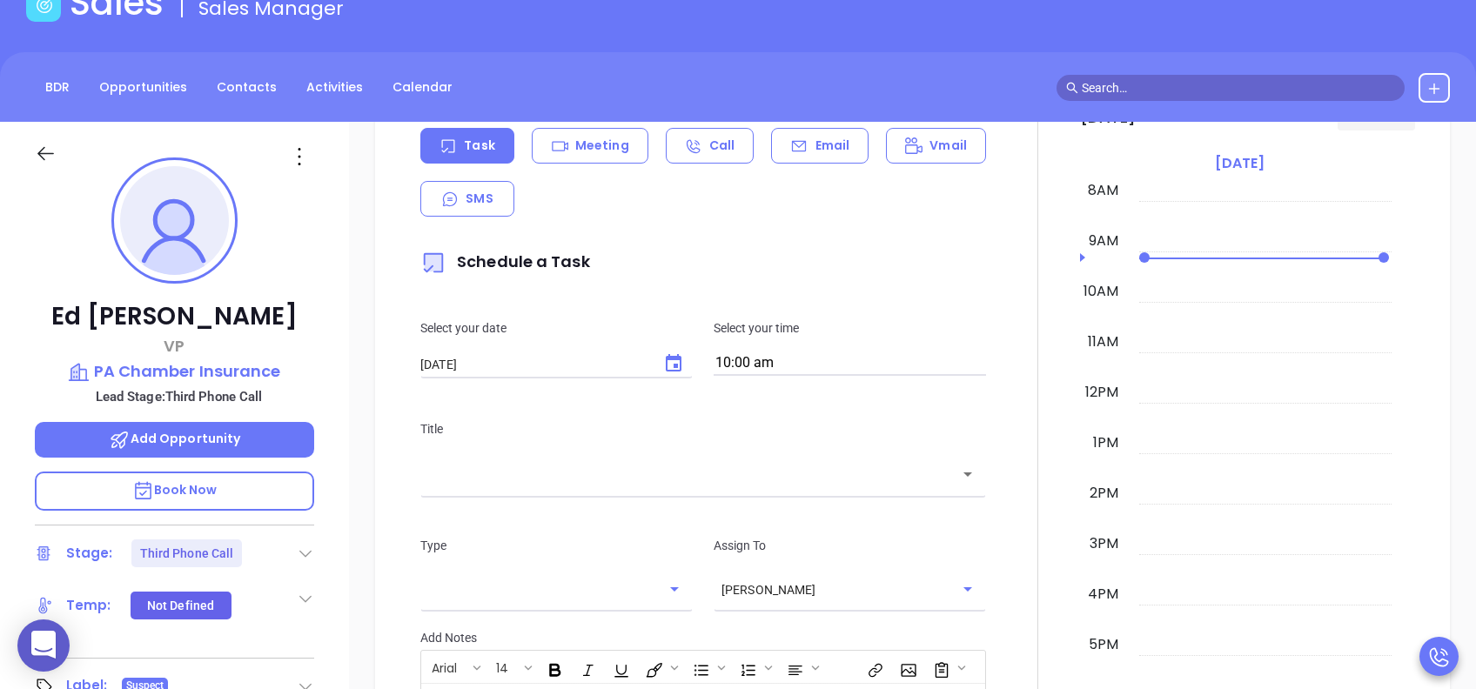
click at [644, 487] on div "​" at bounding box center [703, 473] width 566 height 37
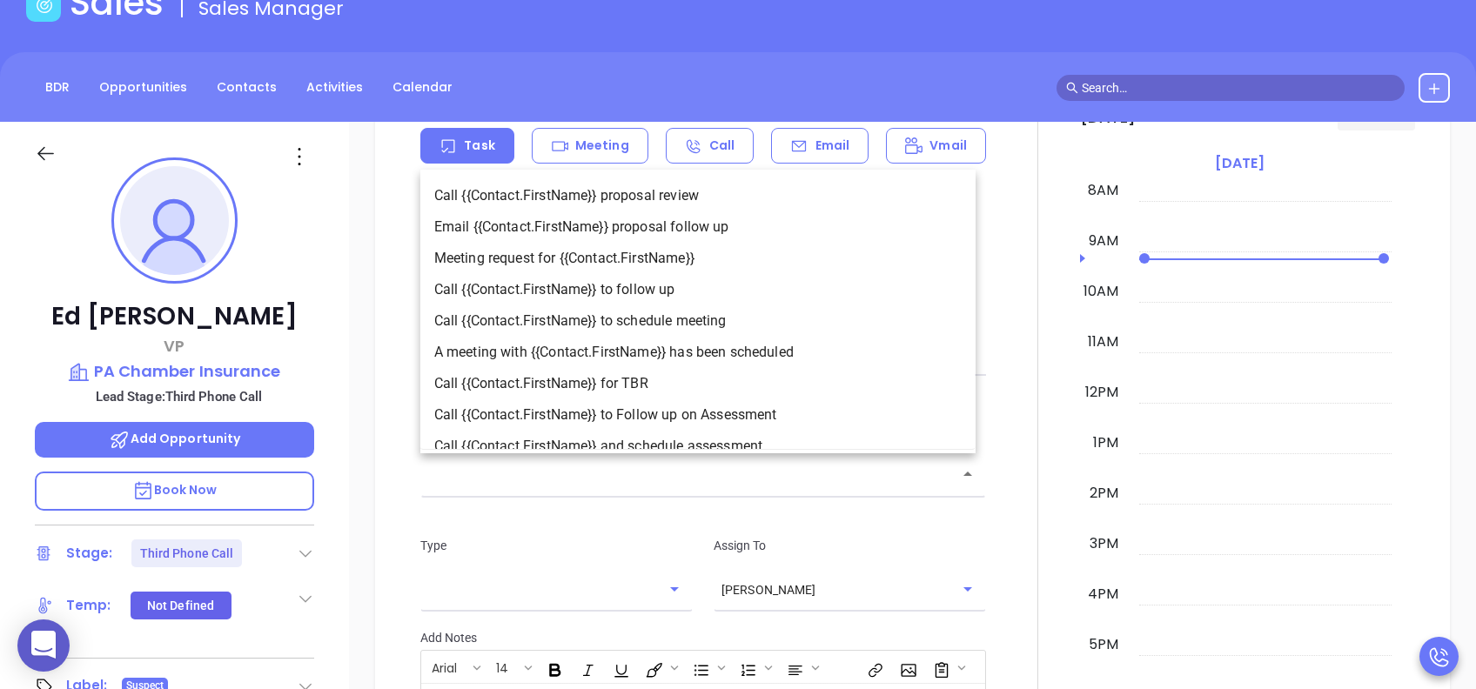
click at [679, 299] on li "Call {{Contact.FirstName}} to follow up" at bounding box center [697, 289] width 555 height 31
type input "Call Ed to follow up"
type input "Call"
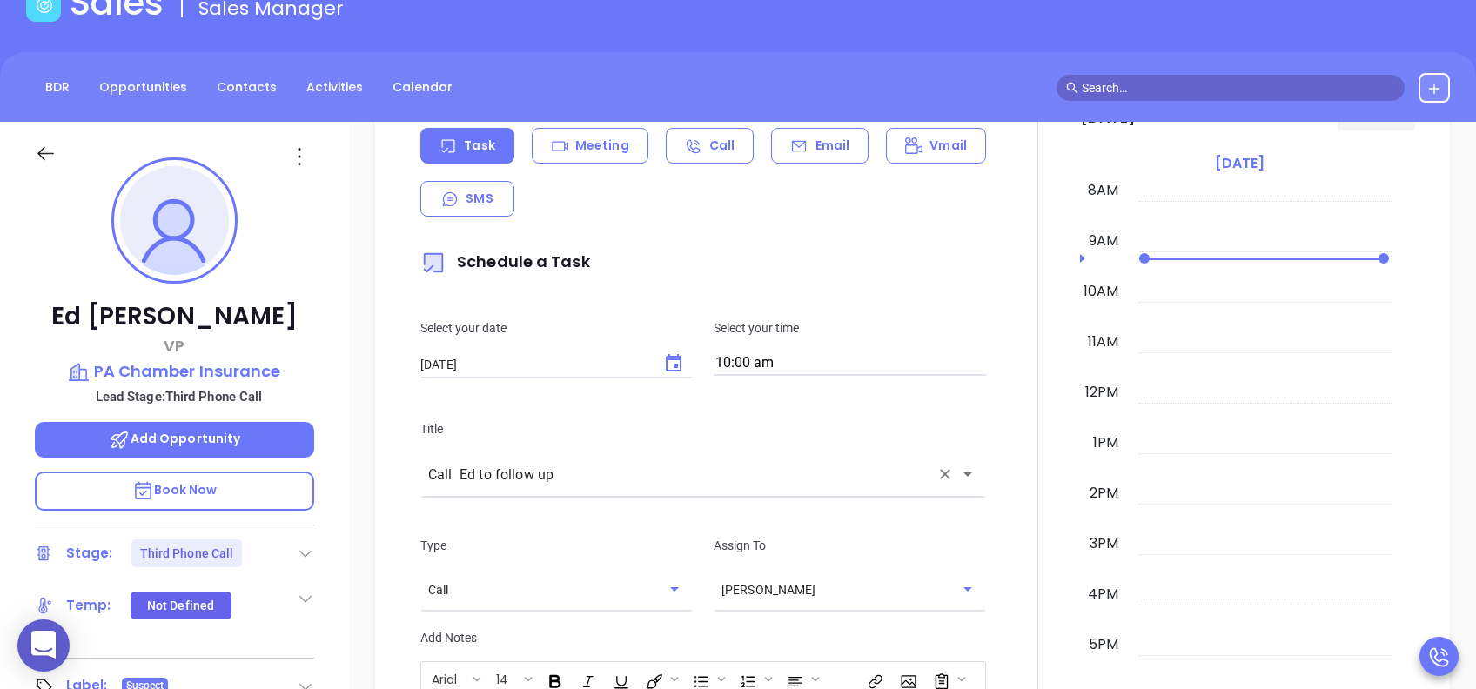
click at [766, 441] on div "Title Call Ed to follow up ​" at bounding box center [703, 456] width 587 height 73
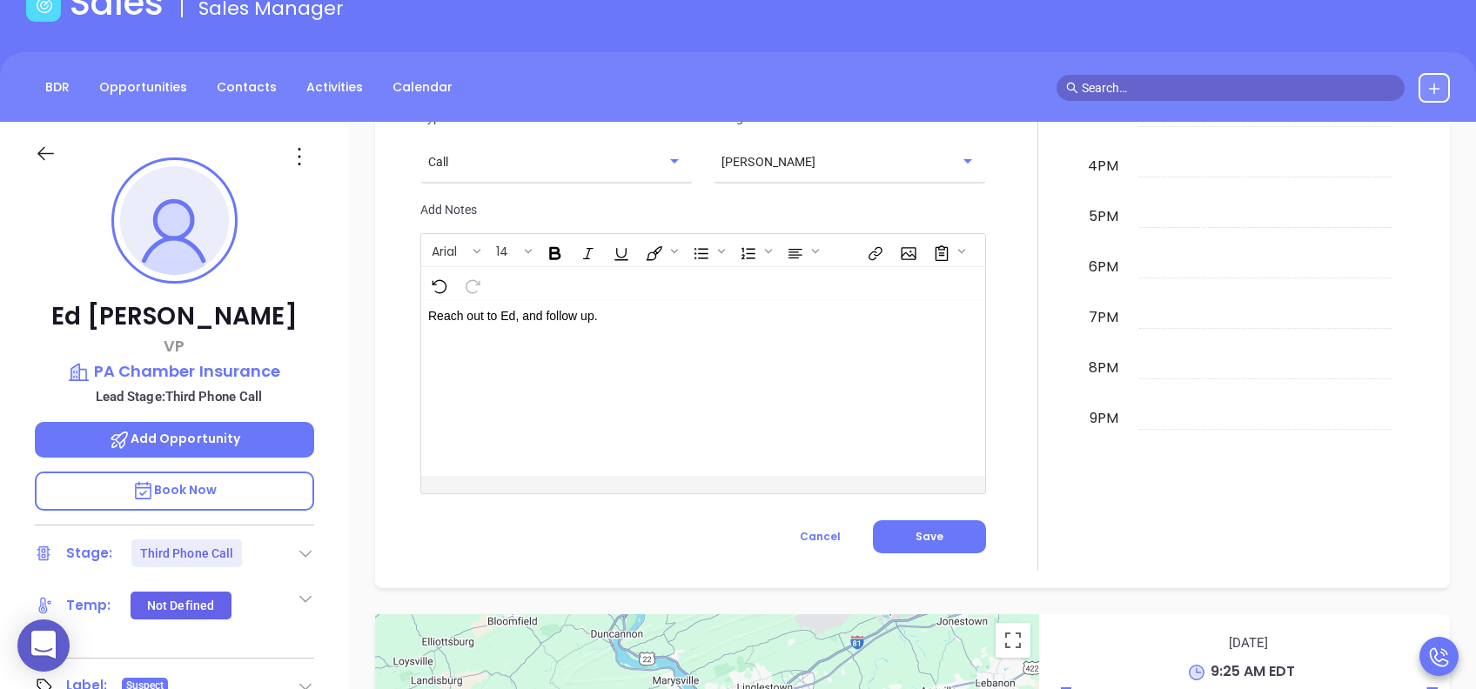
scroll to position [1393, 0]
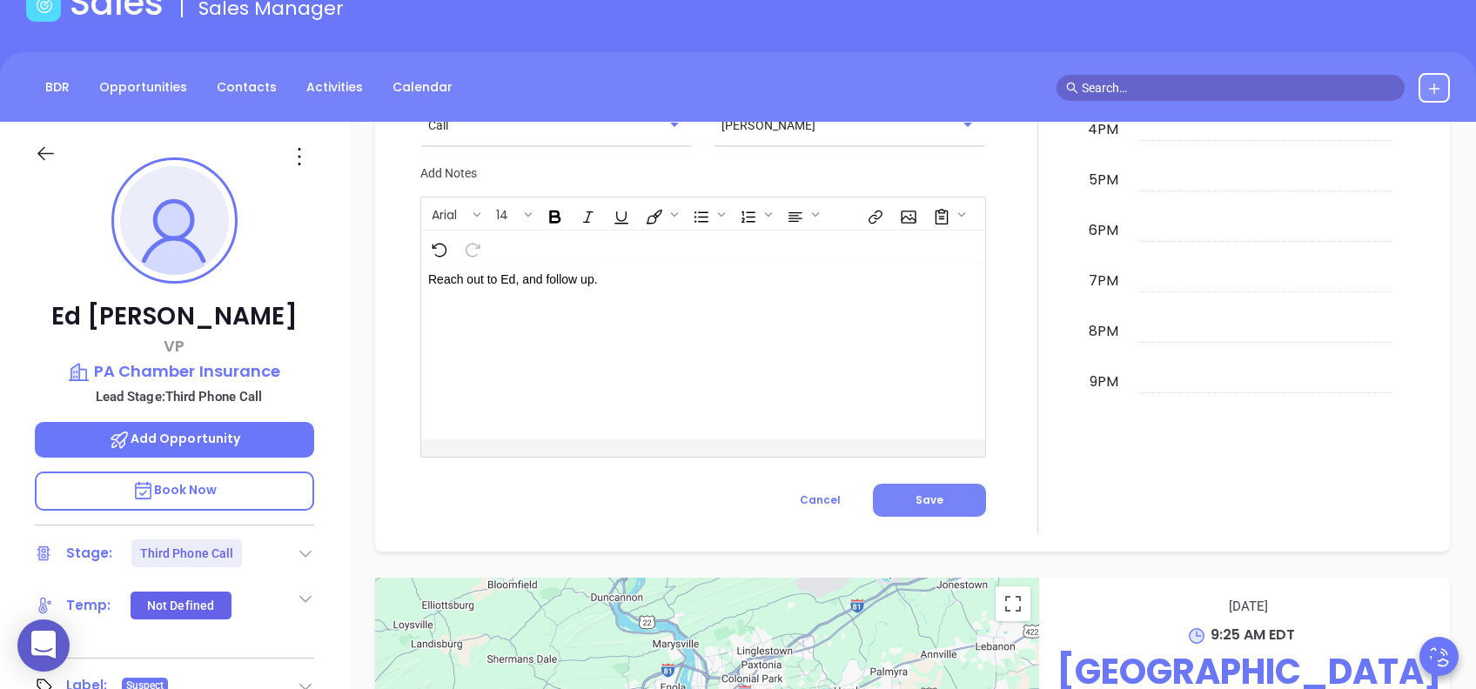
click at [944, 503] on button "Save" at bounding box center [929, 500] width 113 height 33
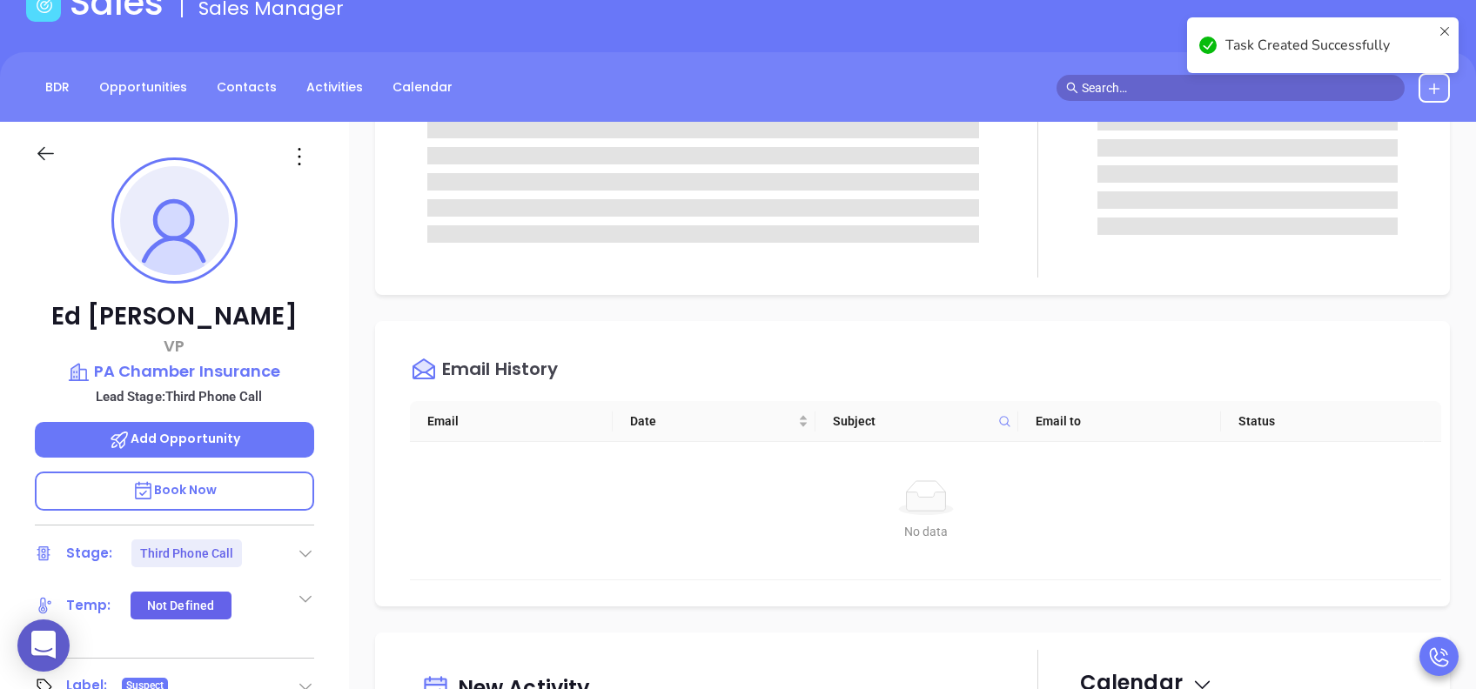
scroll to position [0, 0]
